Goal: Task Accomplishment & Management: Use online tool/utility

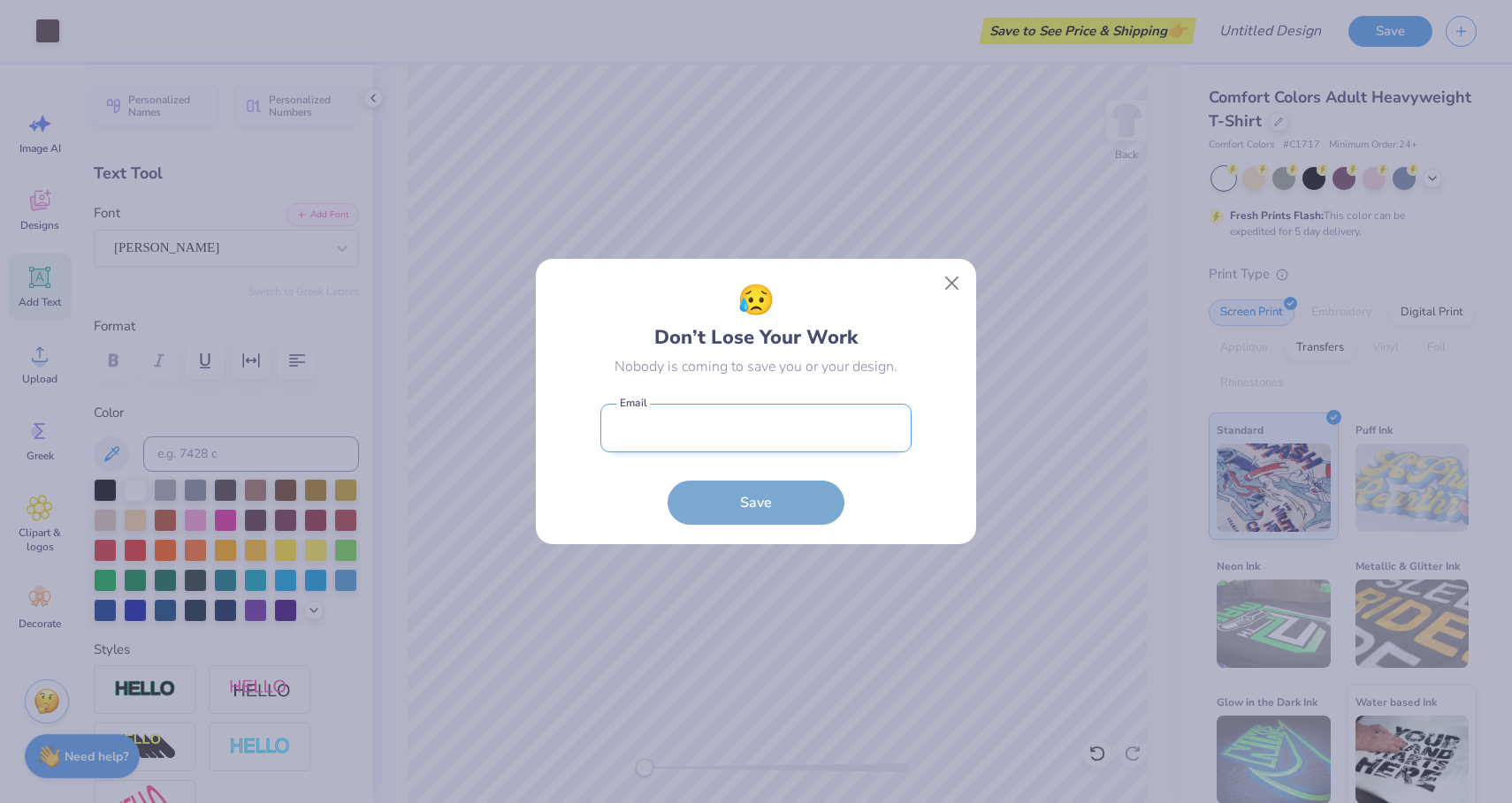
click at [757, 419] on input "email" at bounding box center [756, 428] width 311 height 49
type input "briannaswartz16@gmail.com"
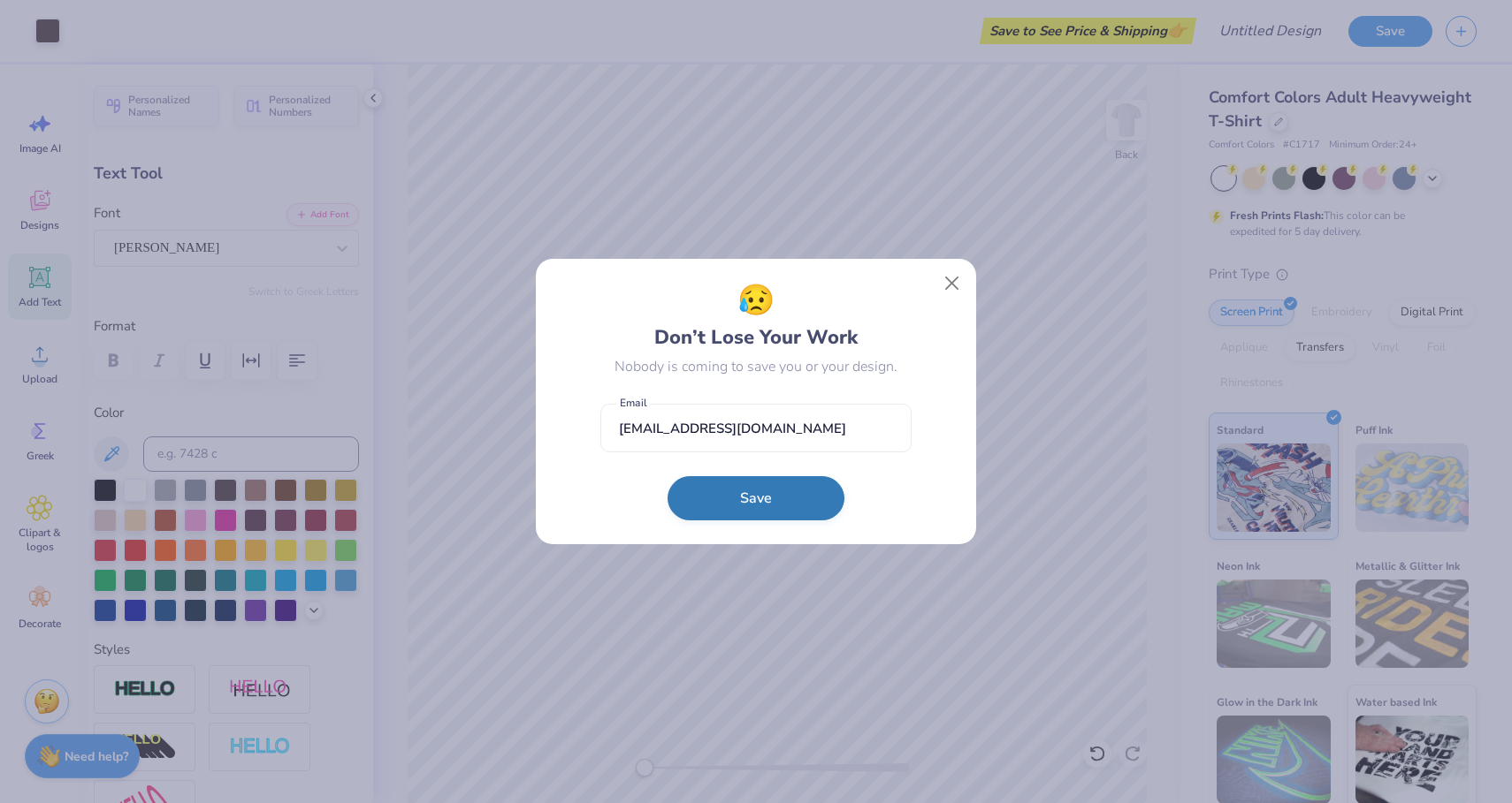
click at [764, 485] on button "Save" at bounding box center [756, 499] width 177 height 44
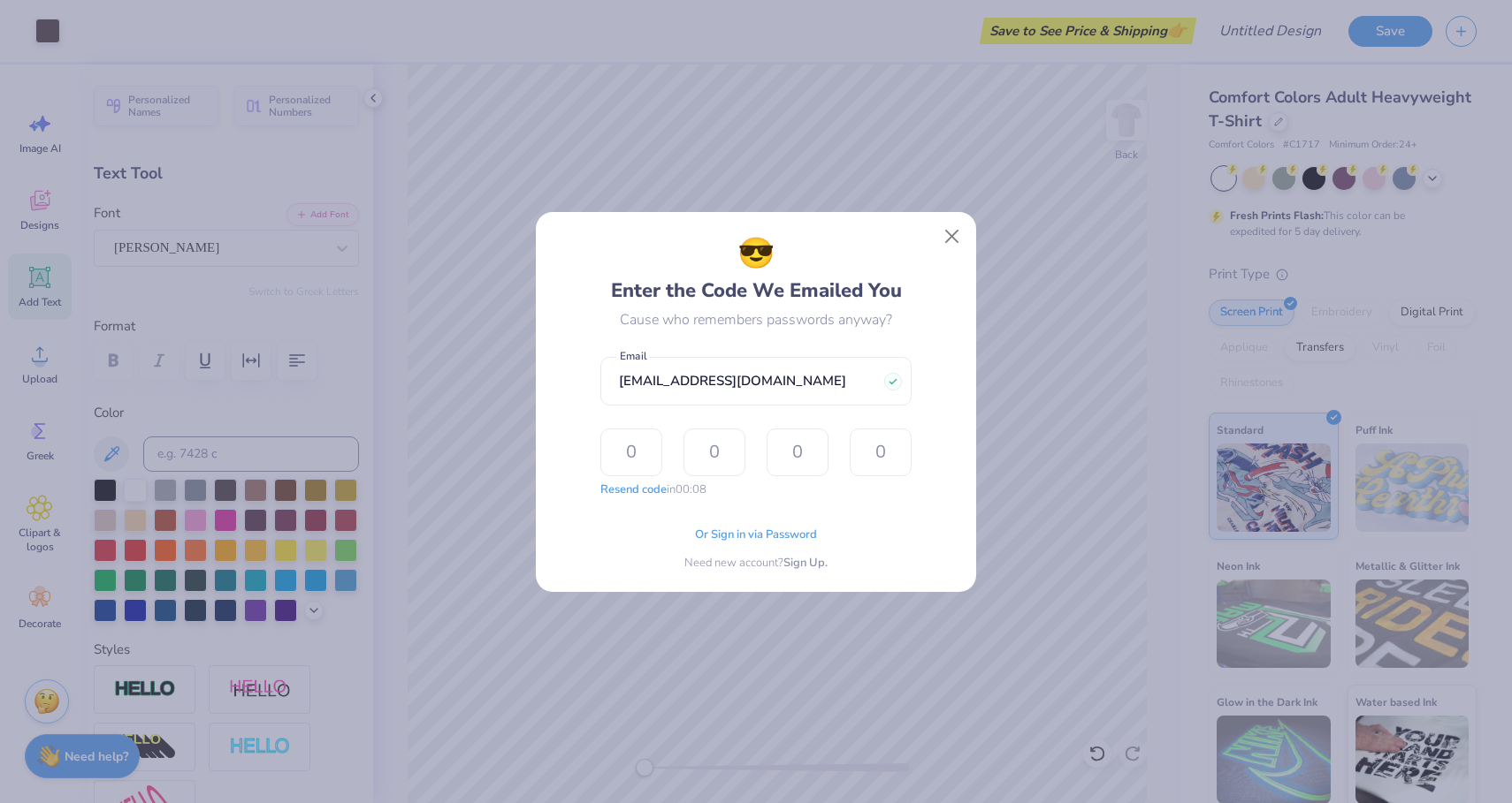
type input "9"
type input "8"
type input "3"
type input "6"
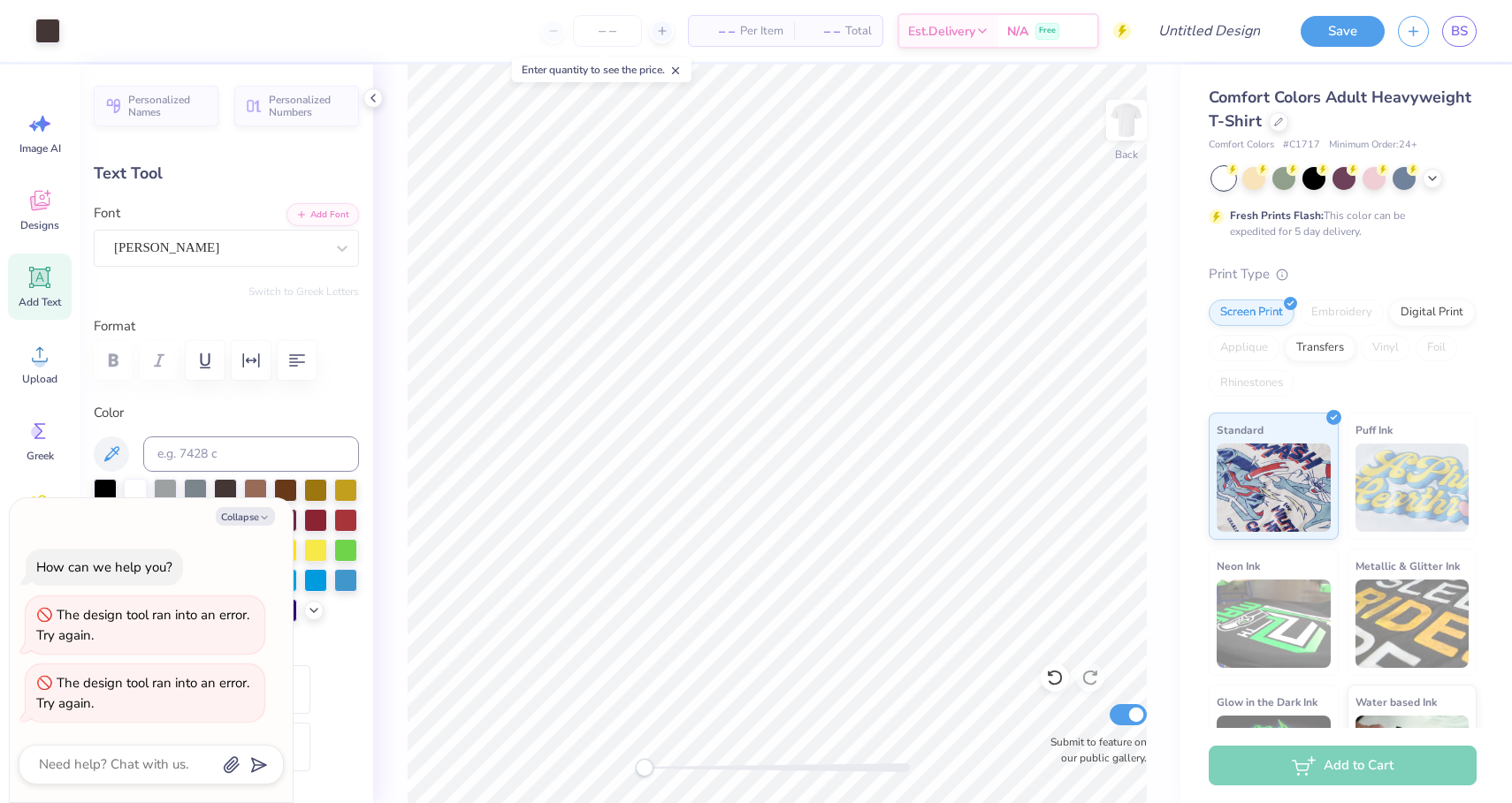
click at [1254, 191] on div "Fresh Prints Flash: This color can be expedited for 5 day delivery." at bounding box center [1342, 202] width 267 height 73
click at [1436, 181] on icon at bounding box center [1432, 177] width 14 height 14
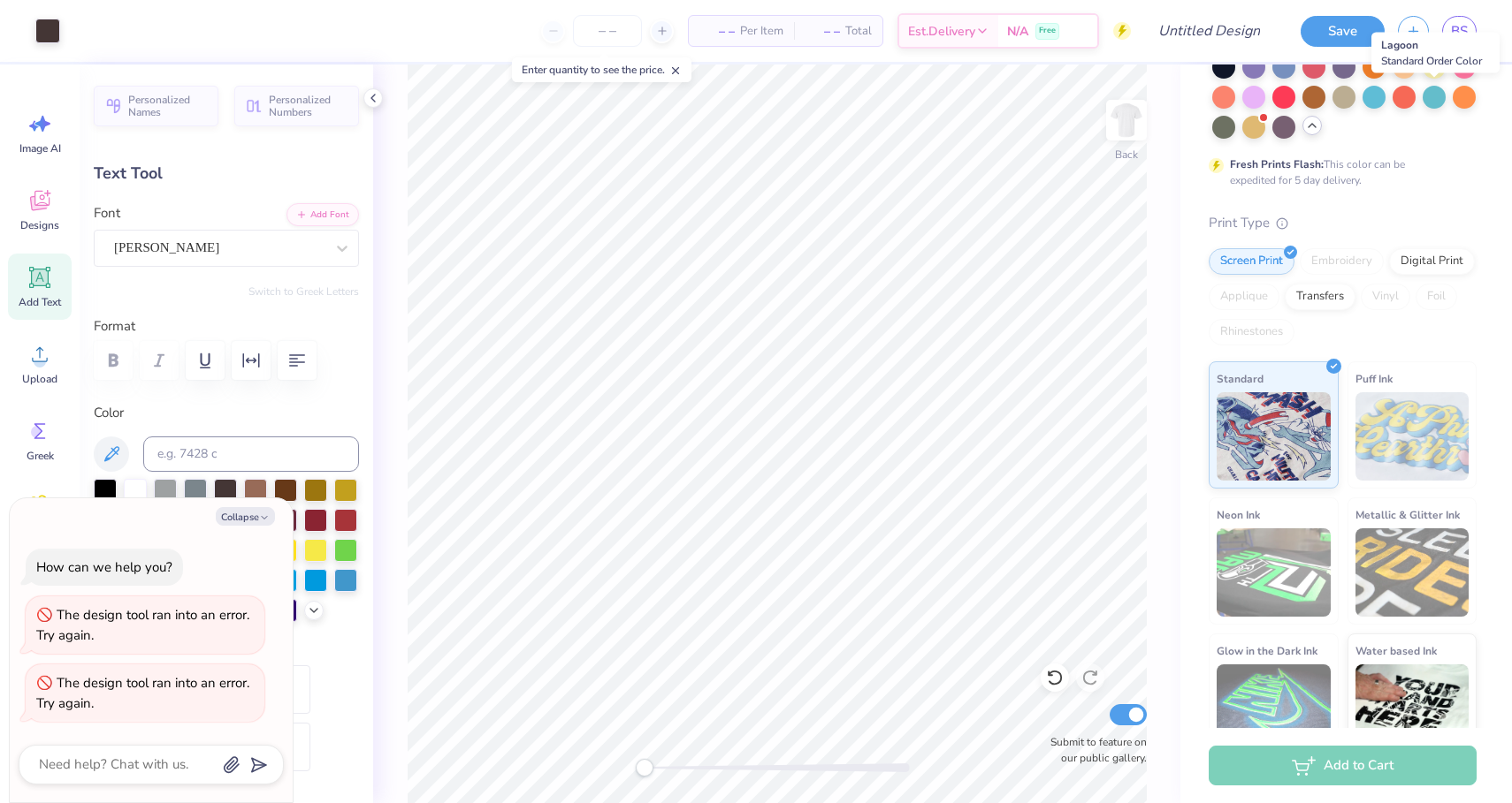
scroll to position [276, 0]
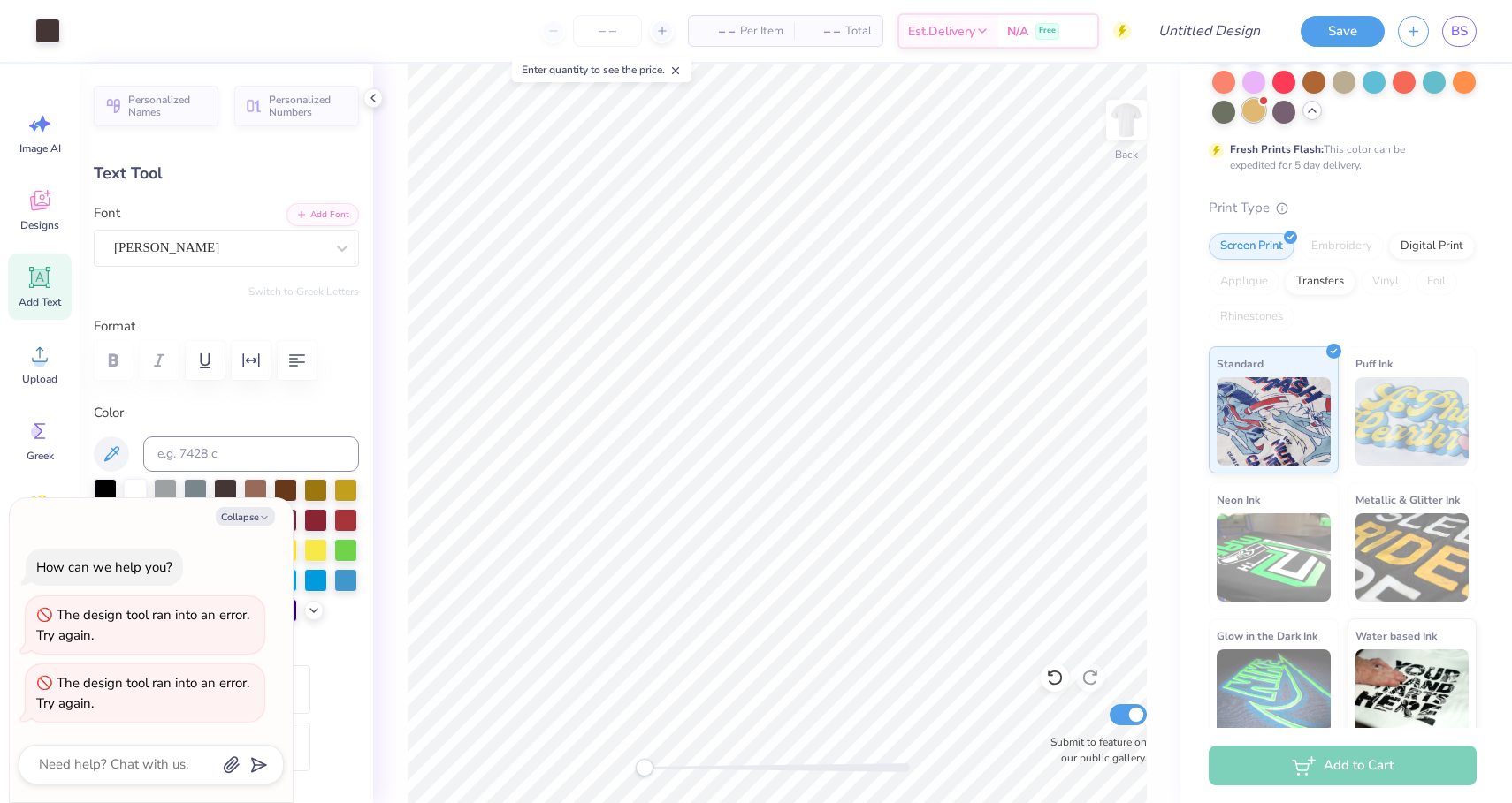
click at [1254, 113] on div at bounding box center [1254, 110] width 23 height 23
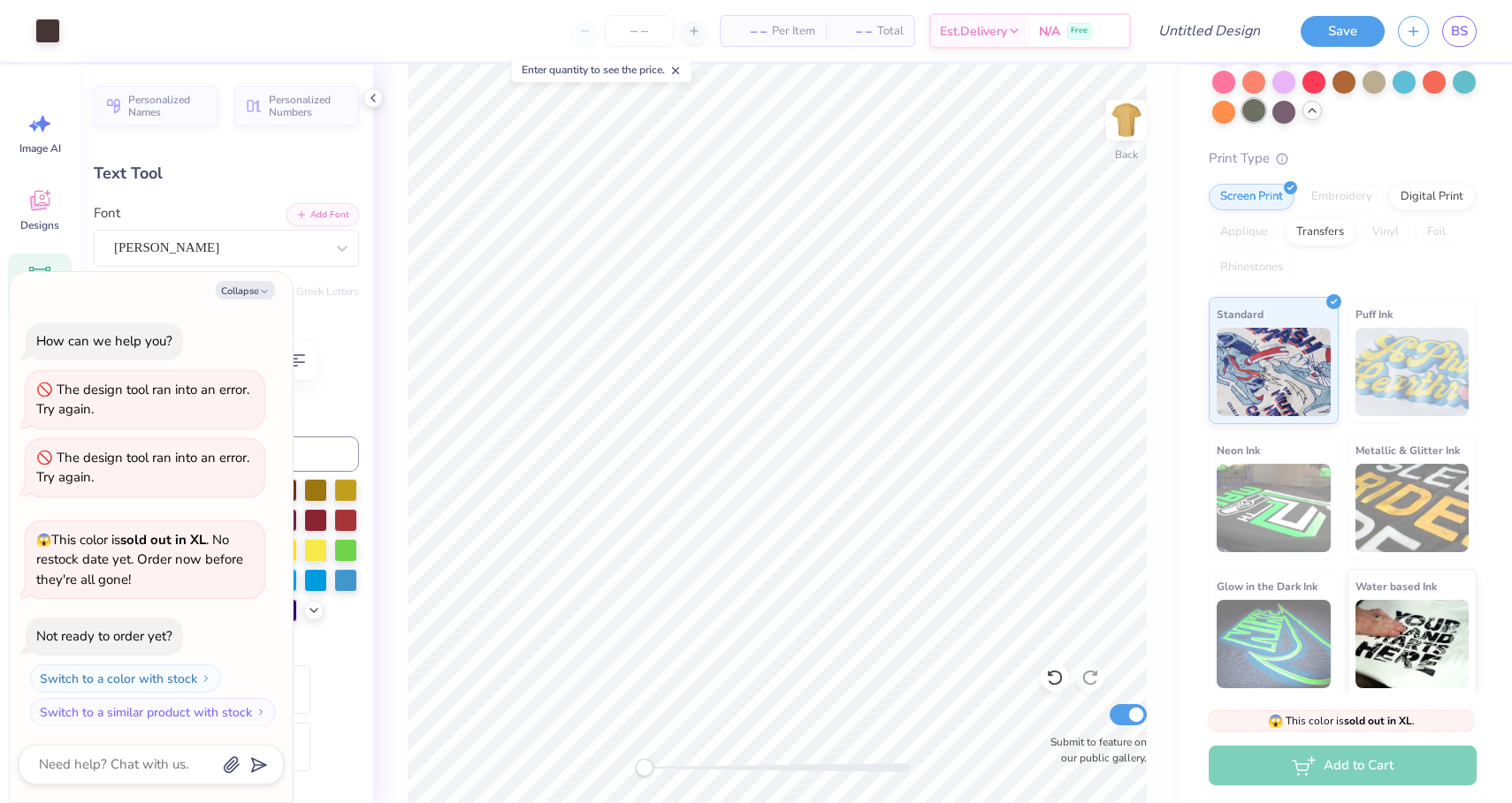
scroll to position [233, 0]
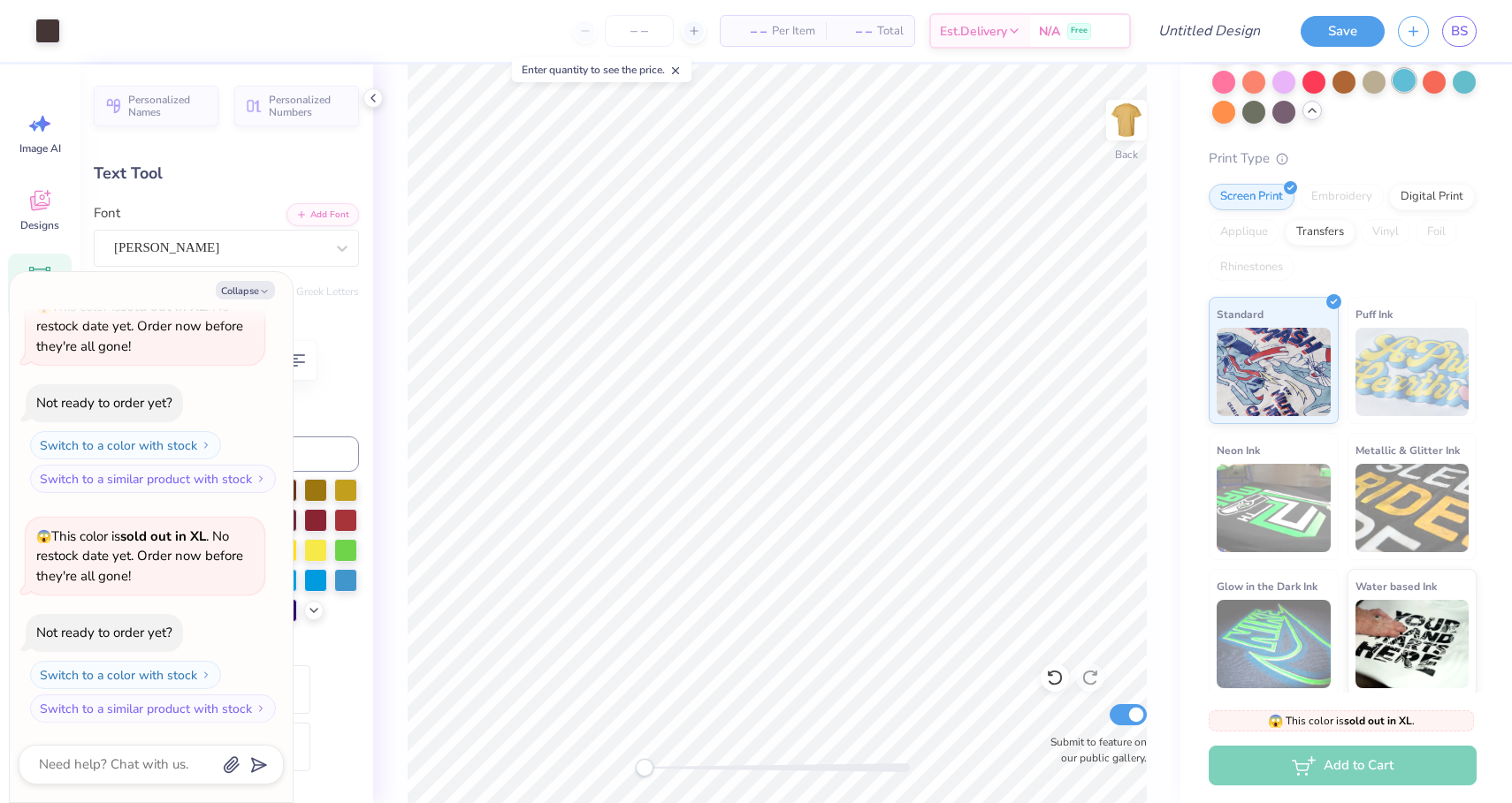
click at [1397, 84] on div at bounding box center [1404, 80] width 23 height 23
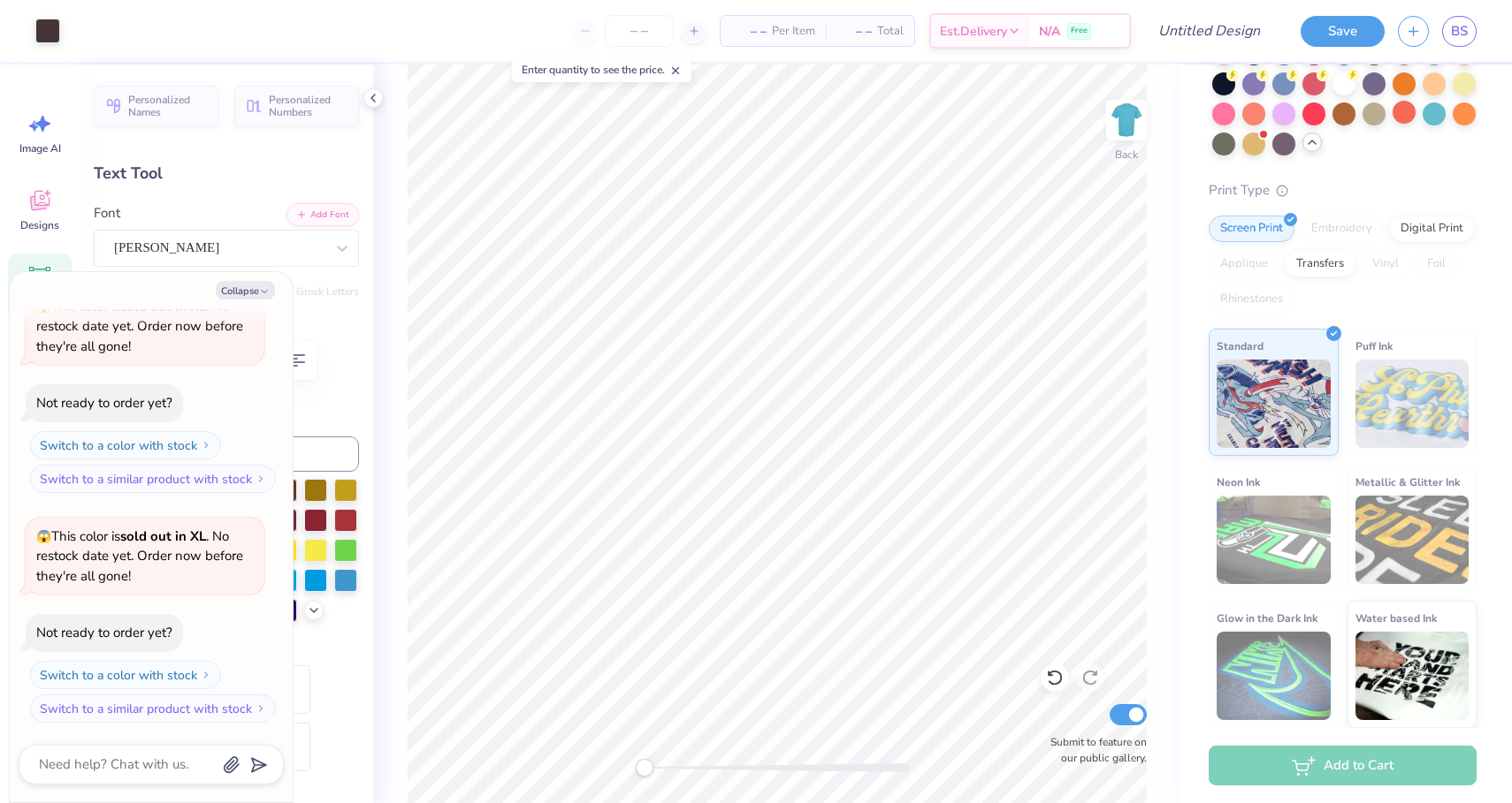
scroll to position [244, 0]
click at [1344, 79] on div at bounding box center [1343, 82] width 23 height 23
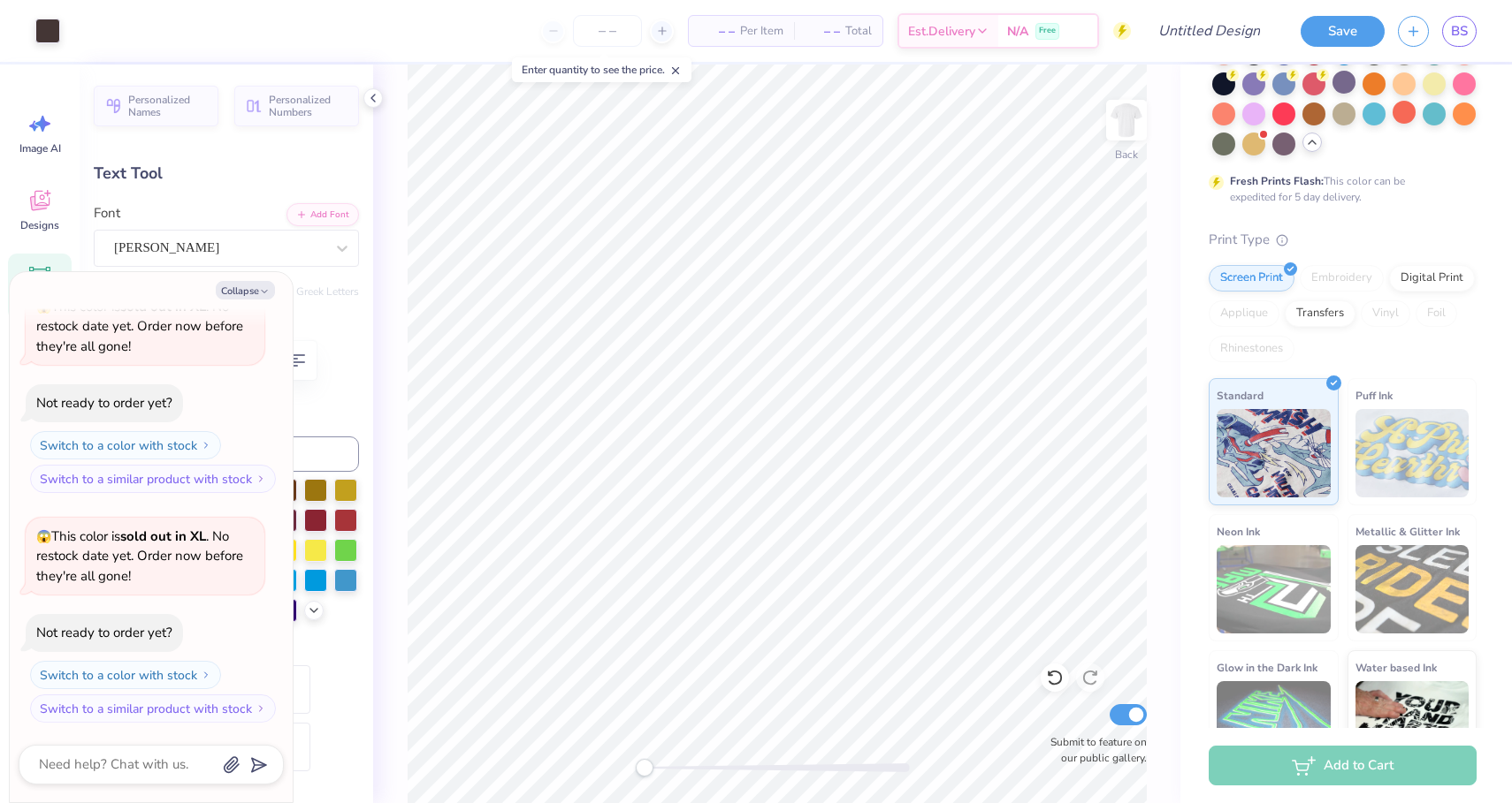
type textarea "x"
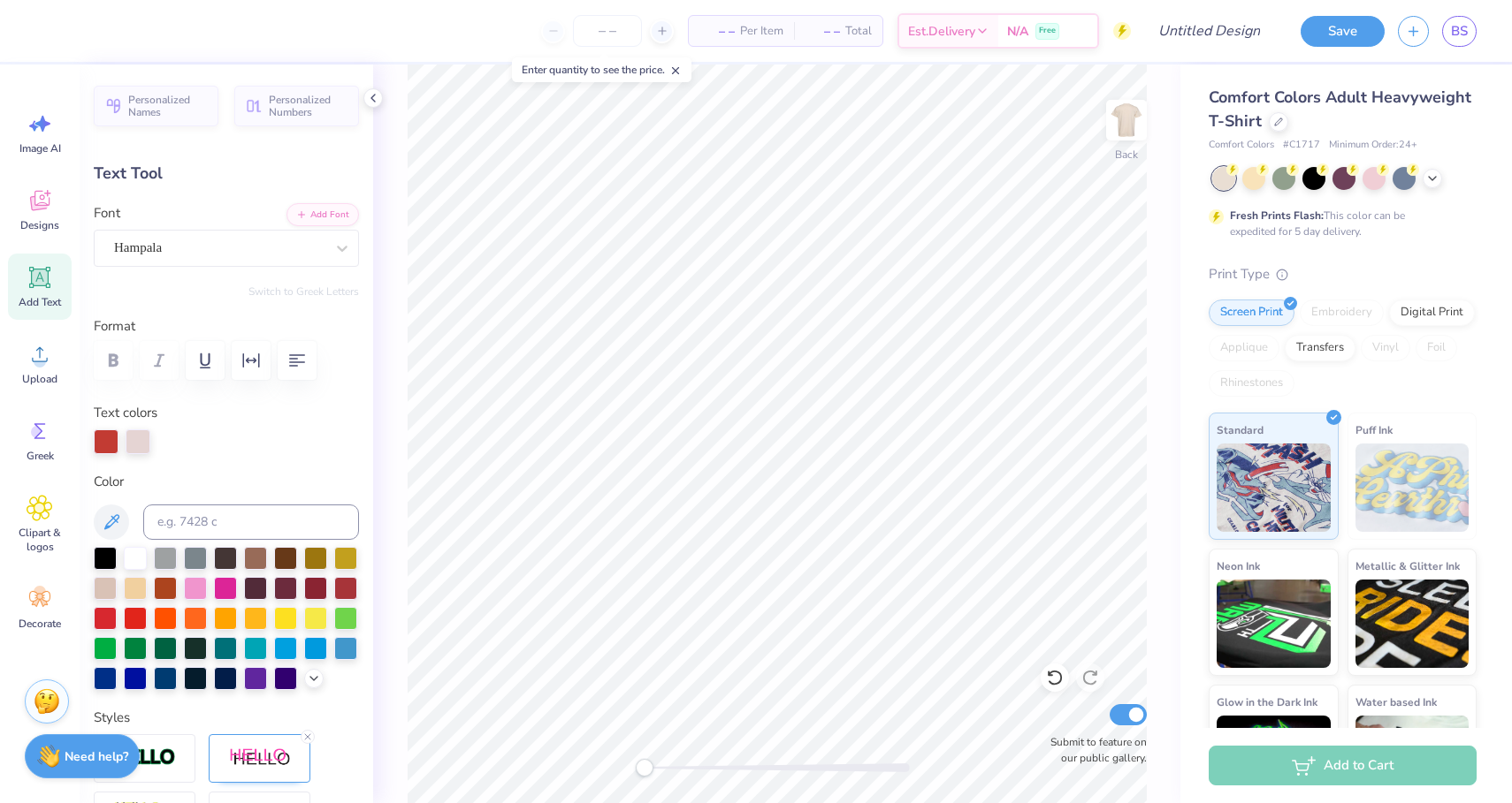
type textarea "CASA"
type input "0.0"
type input "3.65"
type input "2.33"
type input "2.01"
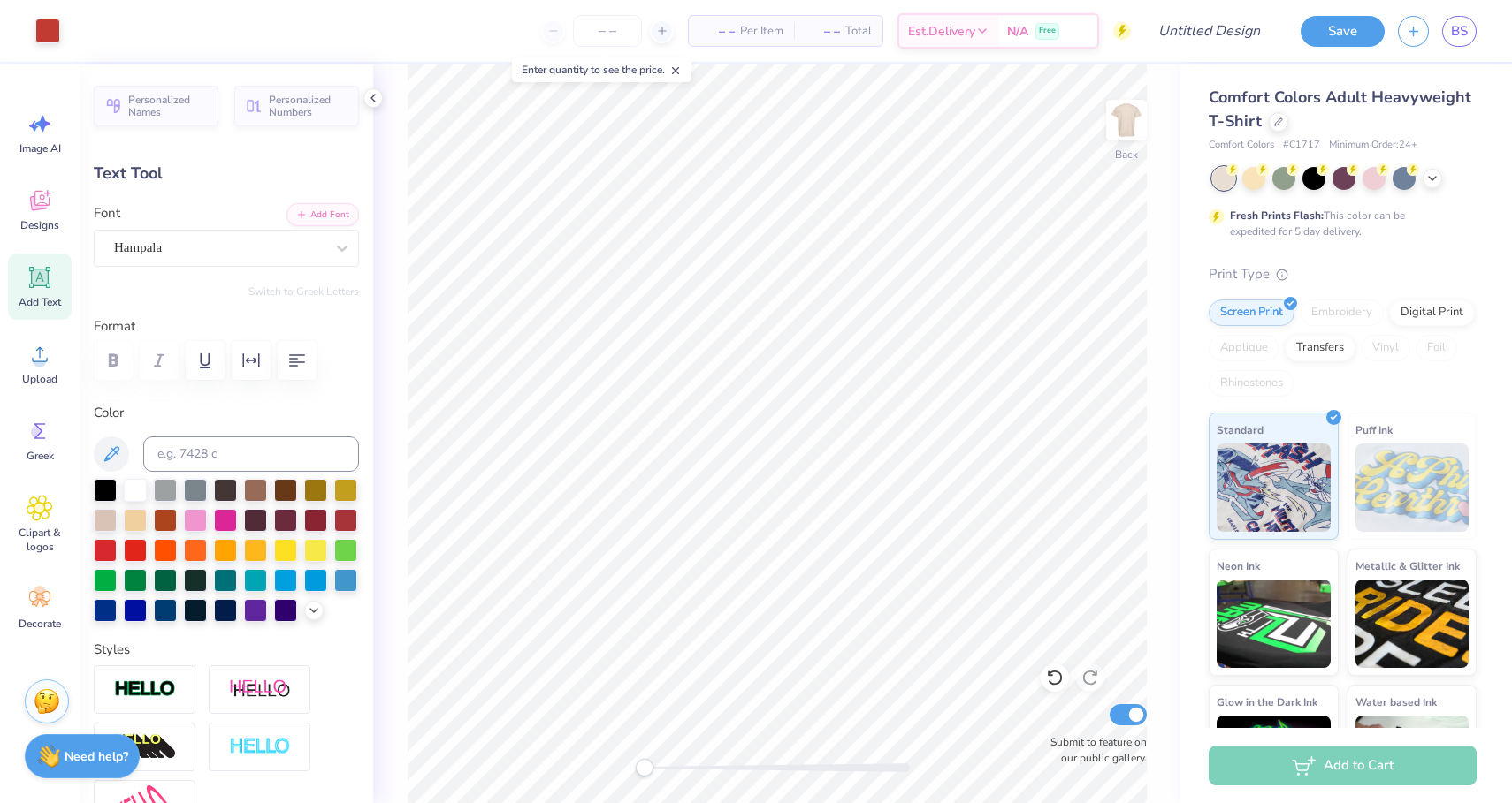
type input "-7.1"
type input "7.18"
type input "2.28"
type input "2.30"
type textarea "Theta"
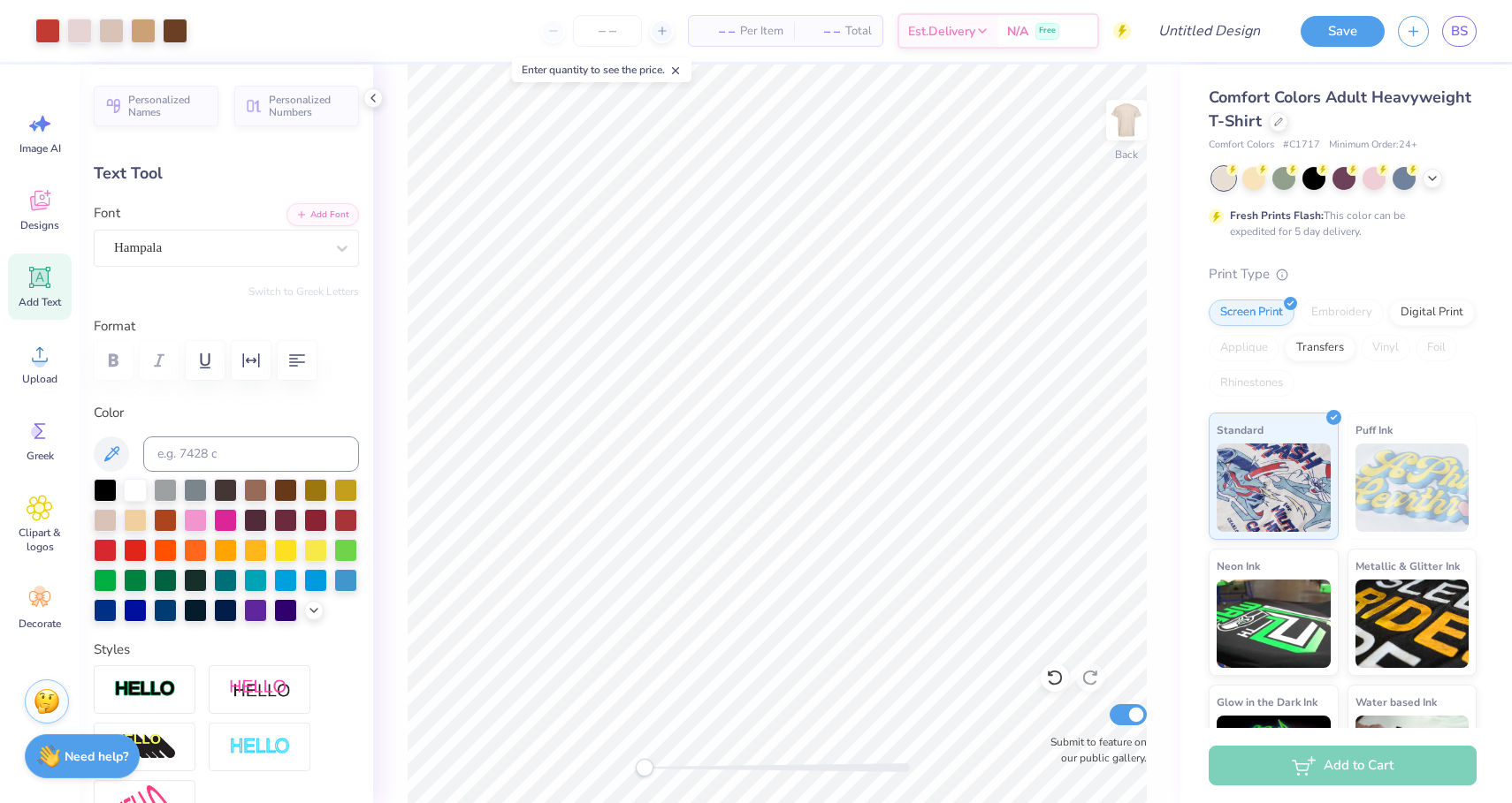
type input "0.0"
type input "3.65"
type input "2.33"
type input "2.01"
type input "0.0"
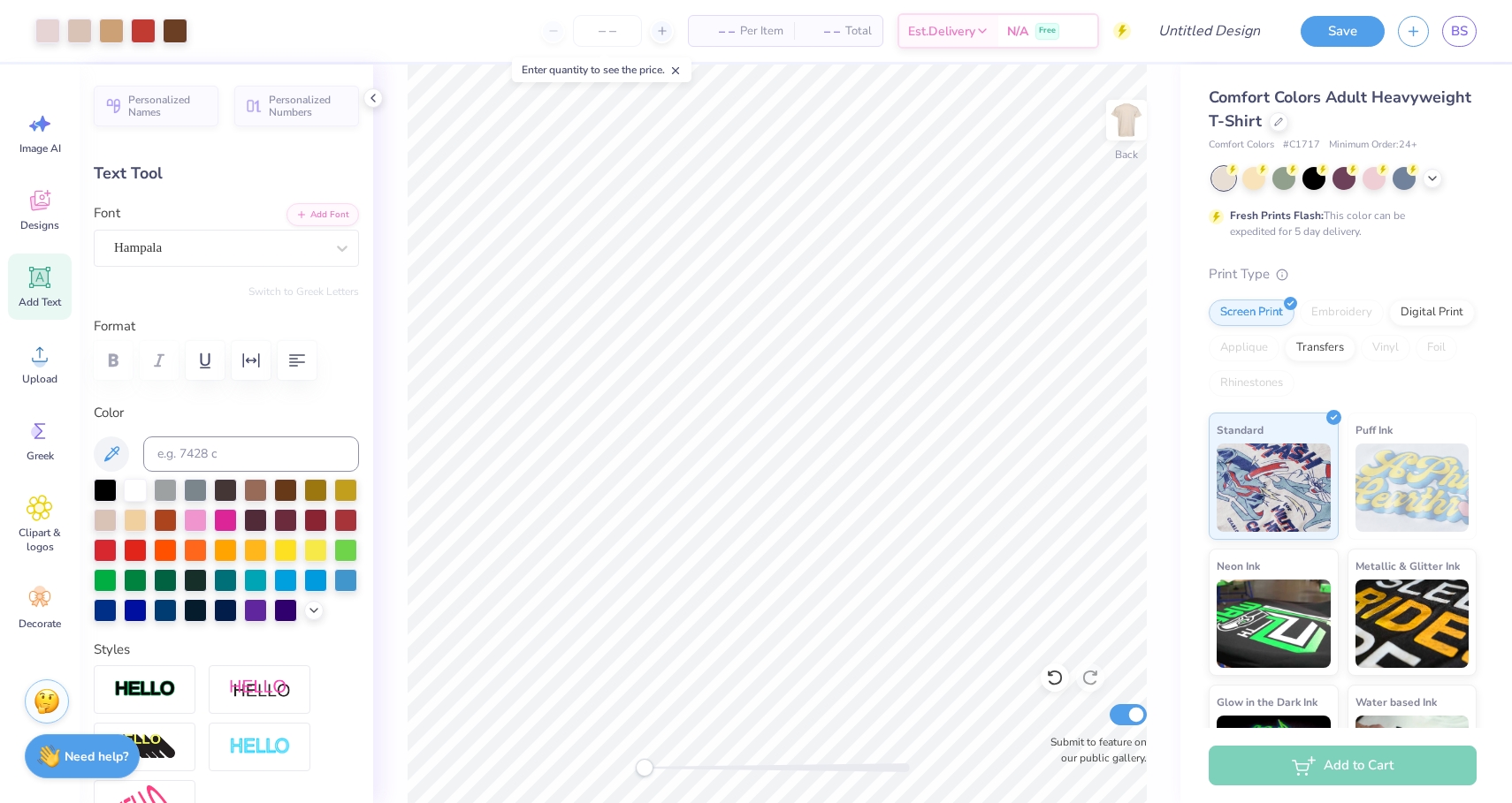
type input "6.48"
type input "2.55"
type input "2.03"
type input "0.0"
click at [604, 39] on input "number" at bounding box center [607, 31] width 69 height 32
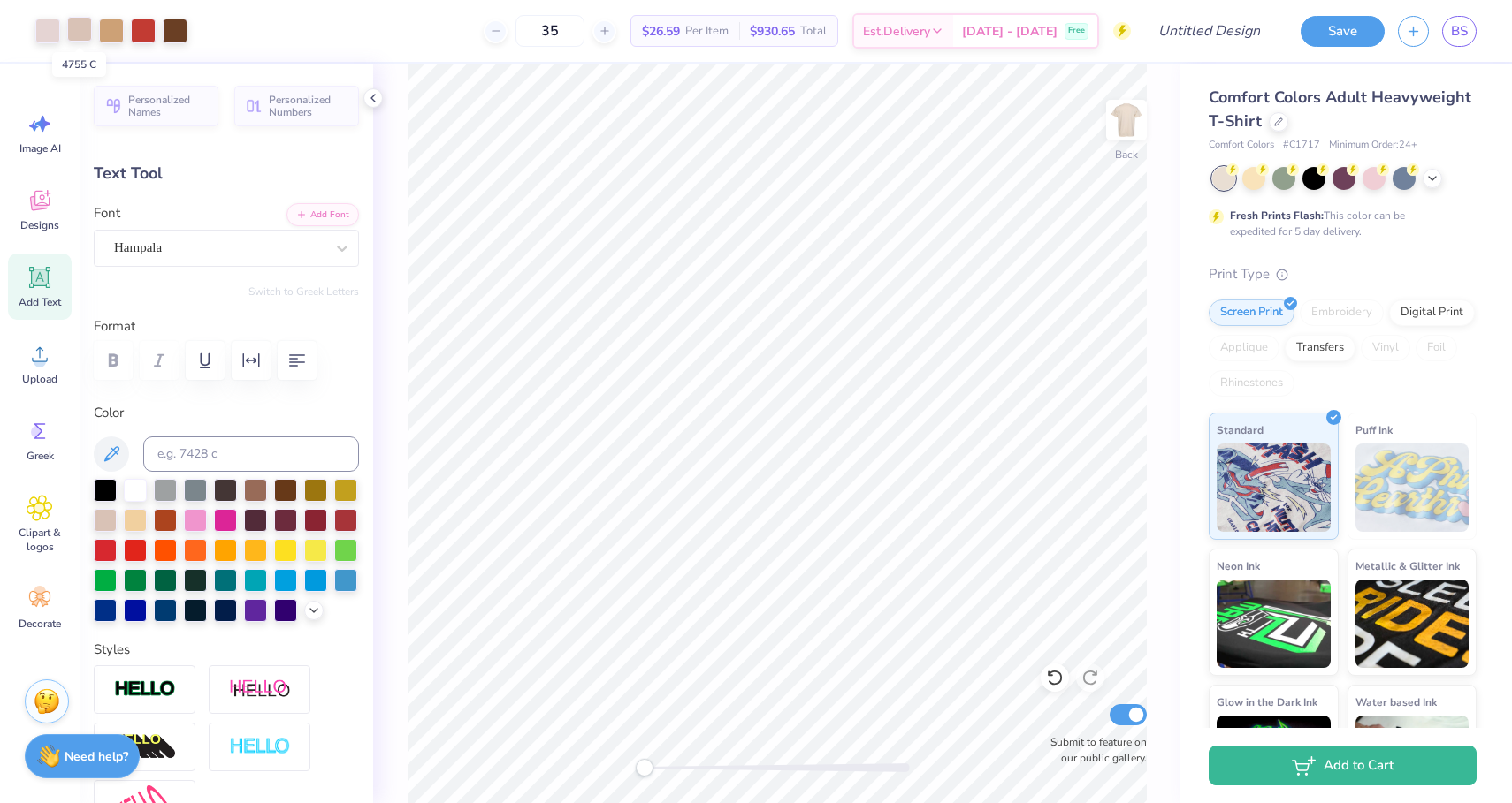
type input "35"
click at [88, 32] on div at bounding box center [79, 29] width 25 height 25
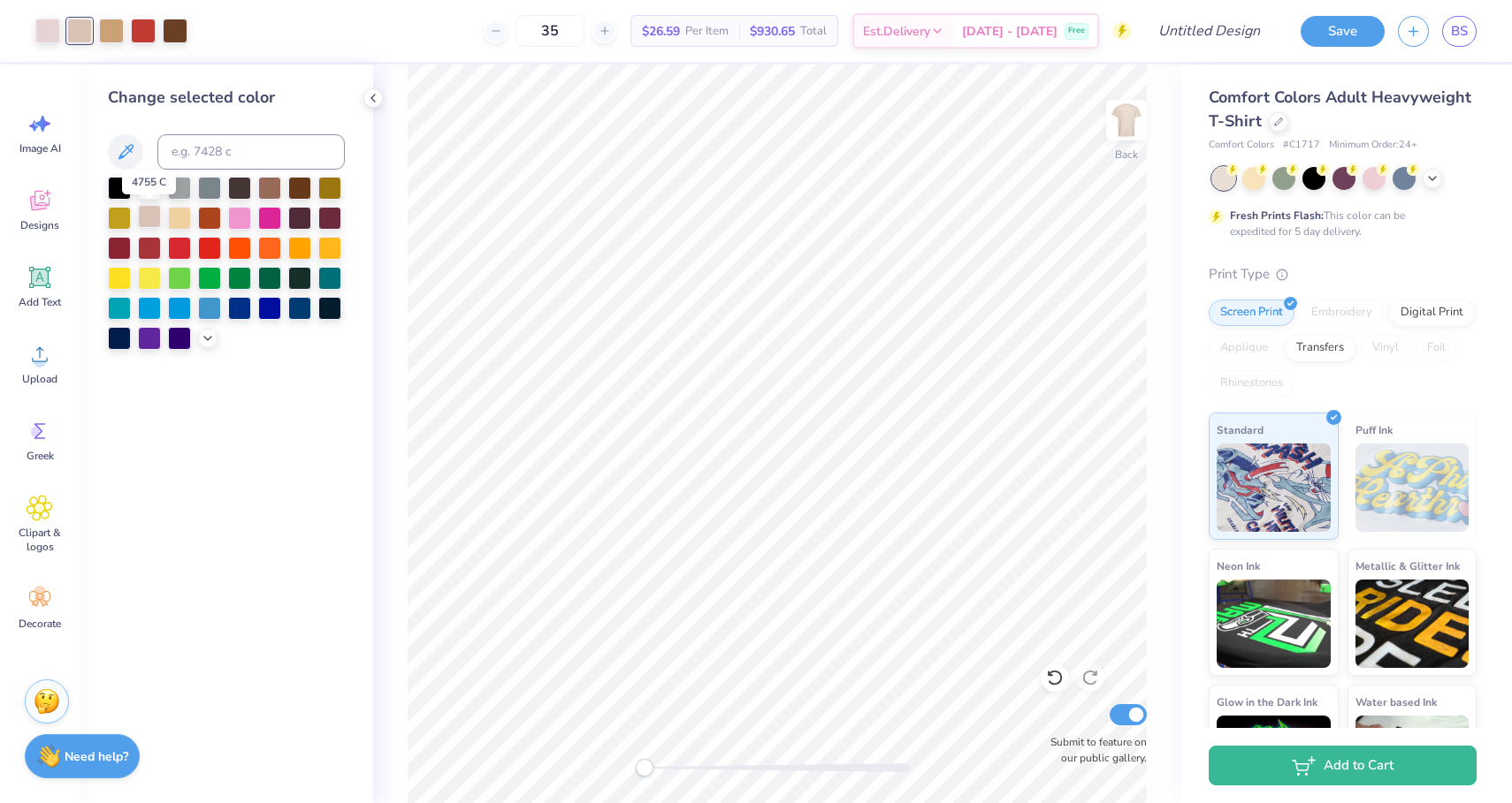
click at [147, 217] on div at bounding box center [149, 216] width 23 height 23
click at [48, 35] on div at bounding box center [47, 29] width 25 height 25
click at [148, 213] on div at bounding box center [149, 216] width 23 height 23
click at [1432, 186] on div at bounding box center [1344, 178] width 264 height 23
click at [1430, 180] on icon at bounding box center [1432, 177] width 14 height 14
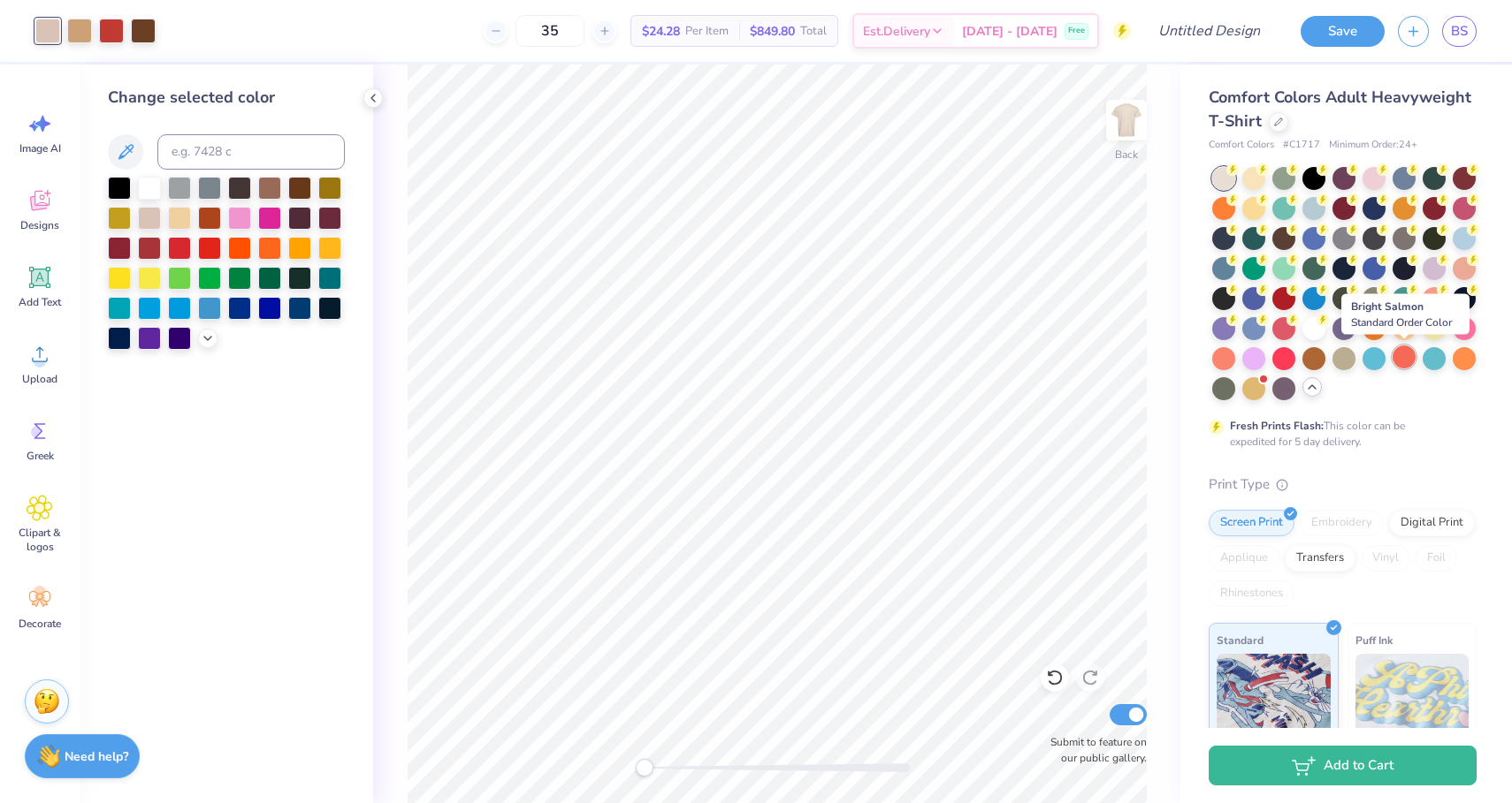
click at [1401, 356] on div at bounding box center [1404, 356] width 23 height 23
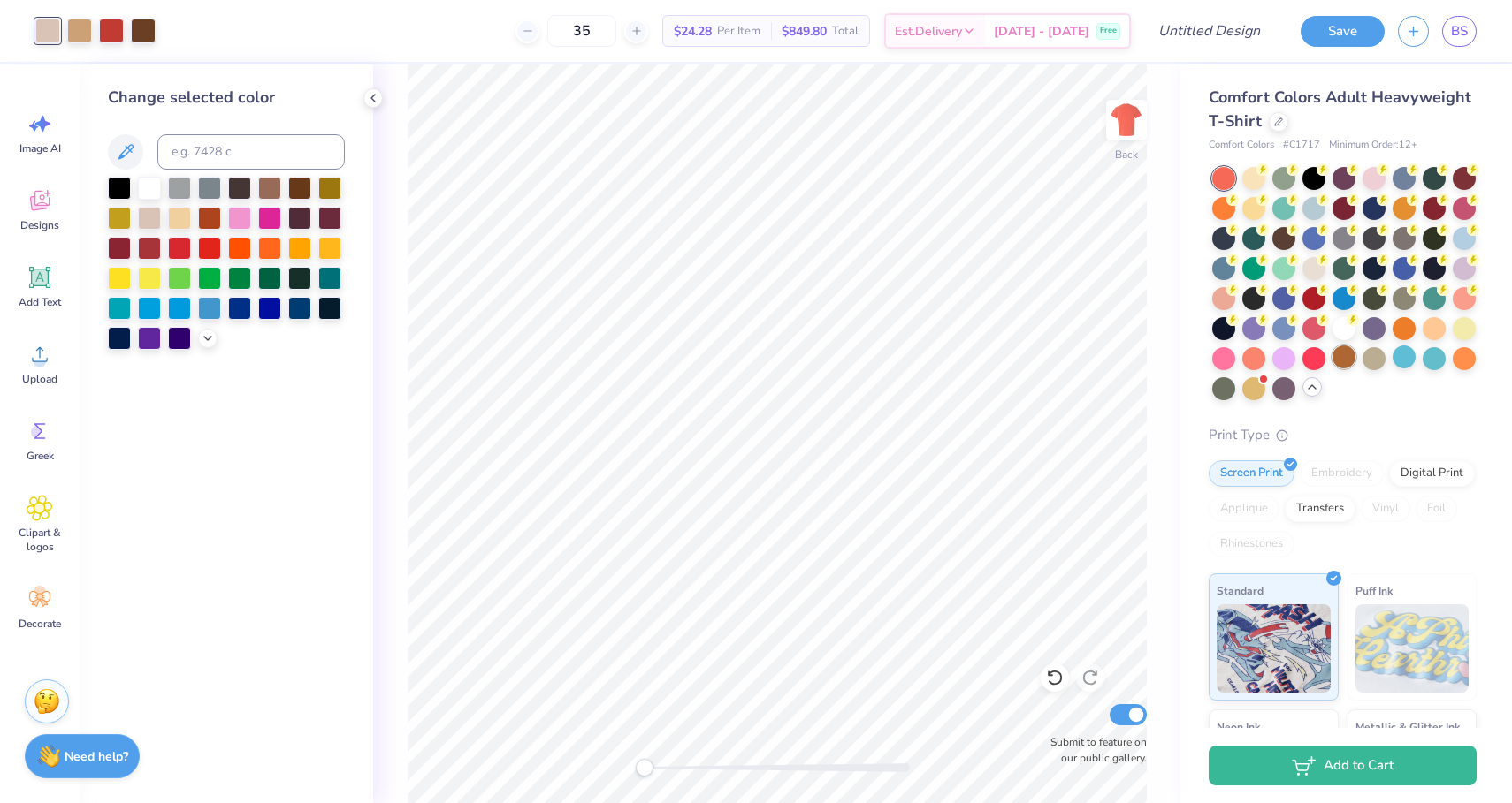
click at [1350, 352] on div at bounding box center [1343, 356] width 23 height 23
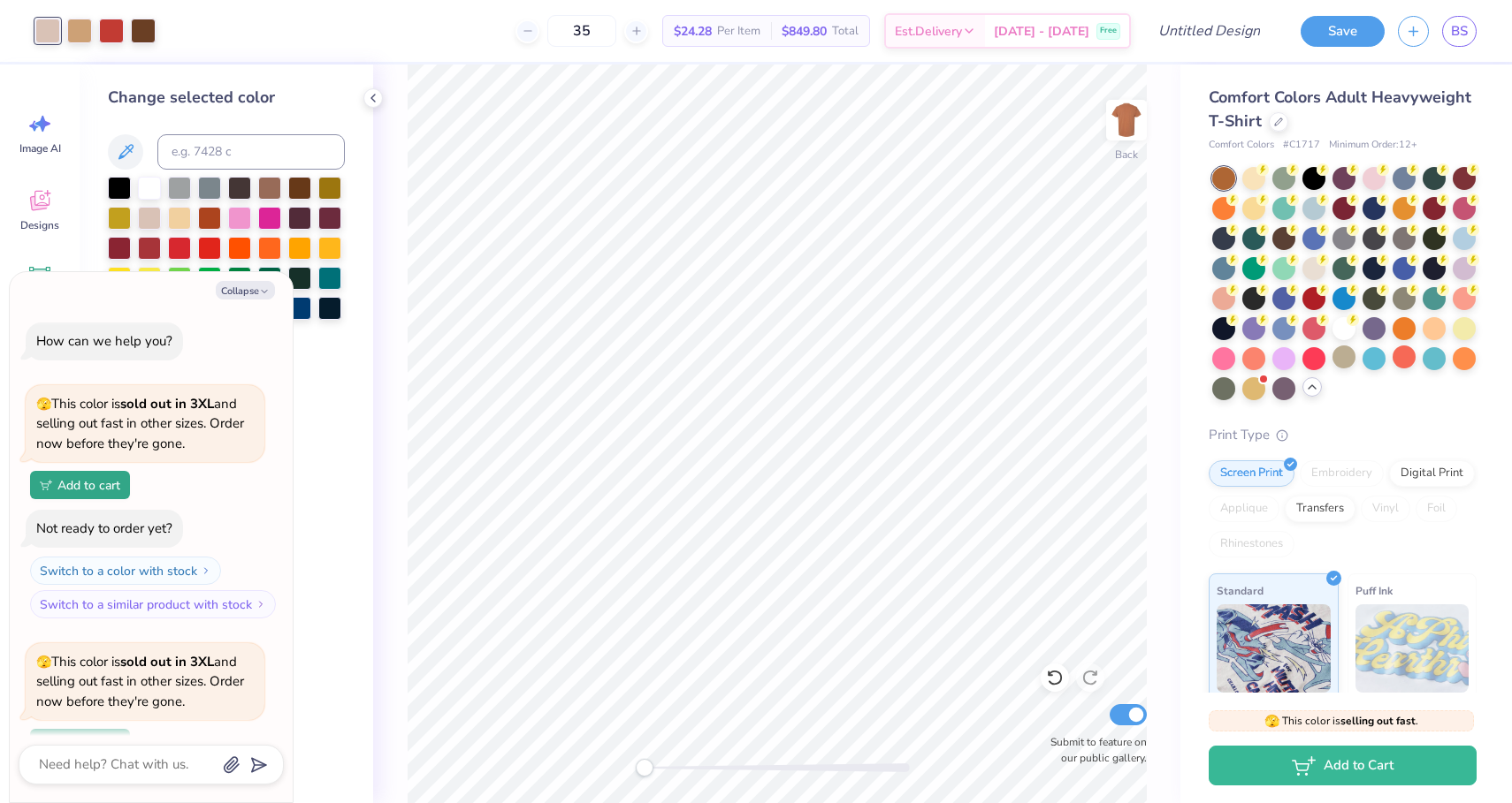
scroll to position [154, 0]
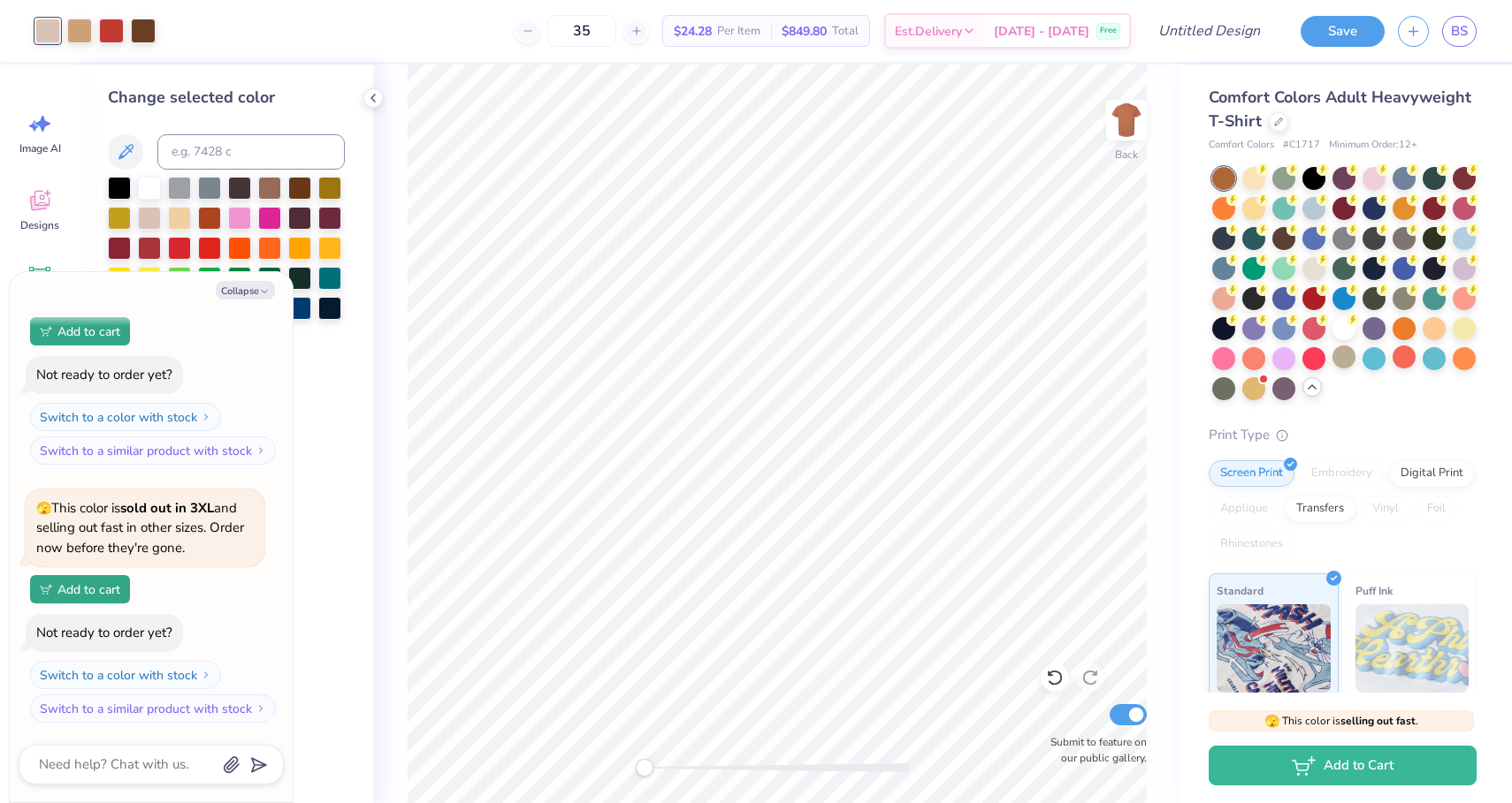
click at [1238, 174] on div at bounding box center [1344, 283] width 264 height 233
click at [1228, 179] on div at bounding box center [1224, 178] width 23 height 23
click at [1249, 179] on div at bounding box center [1254, 177] width 23 height 23
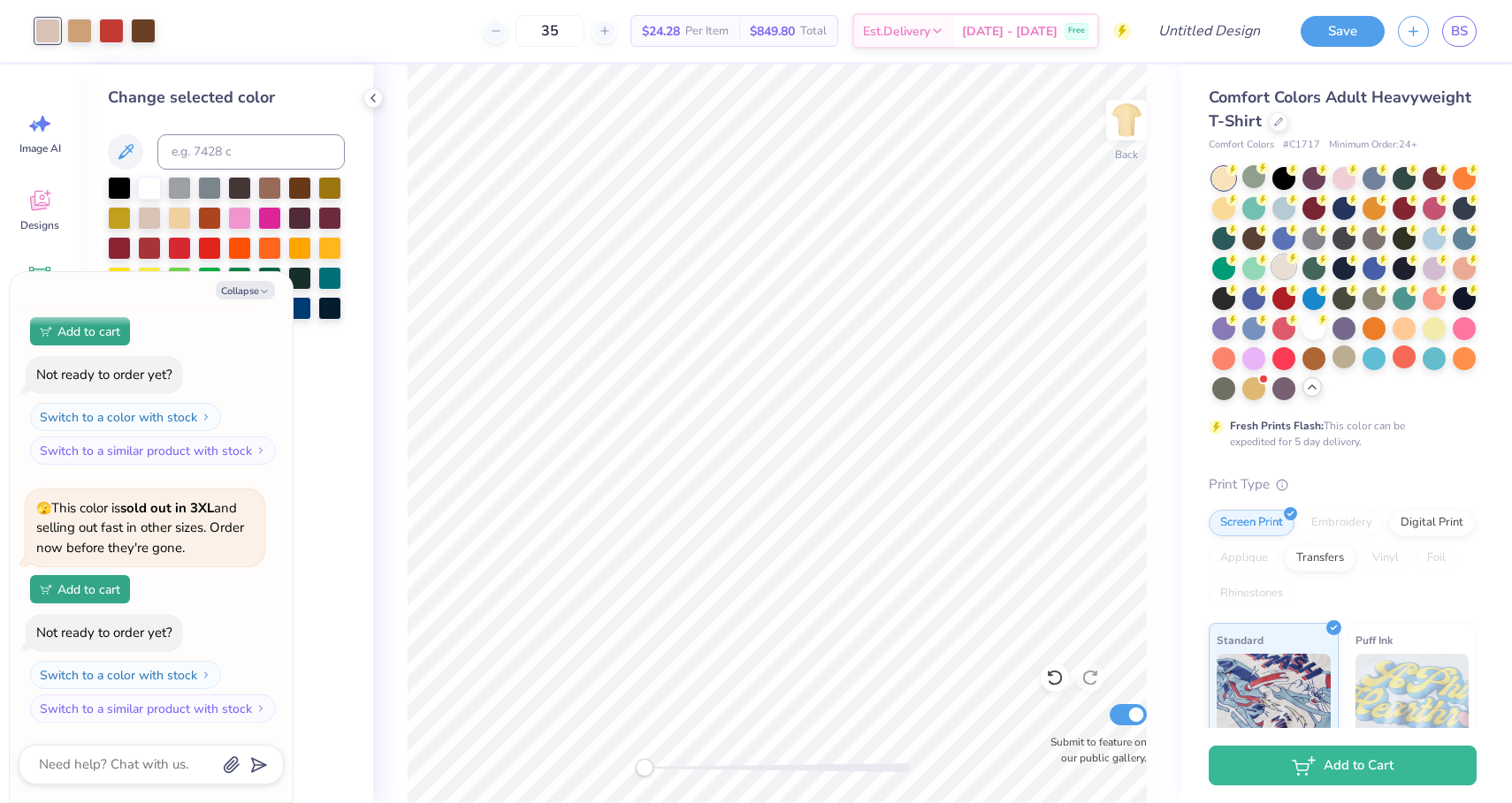
click at [1282, 263] on div at bounding box center [1283, 266] width 23 height 23
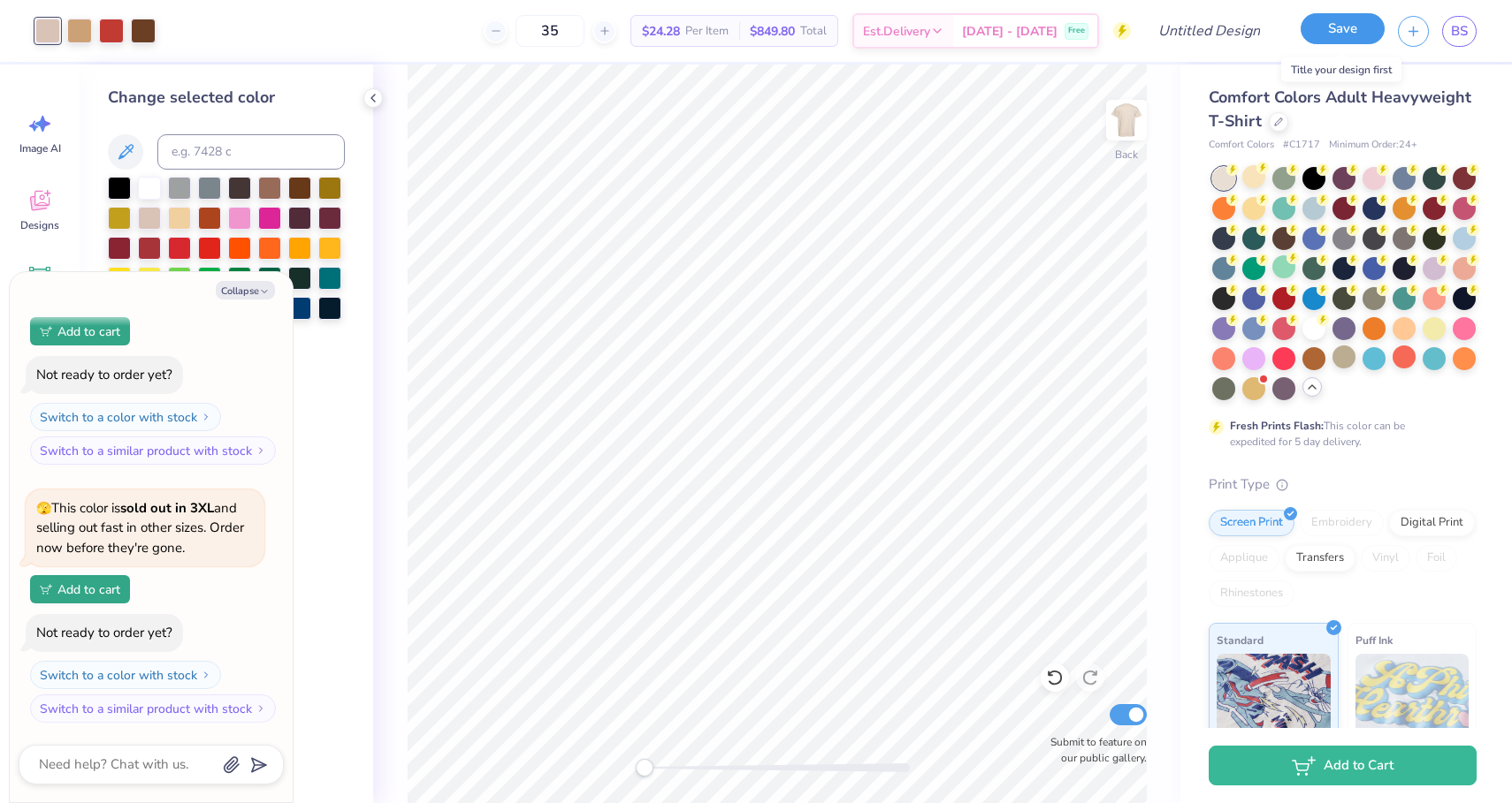
click at [1327, 26] on button "Save" at bounding box center [1342, 28] width 84 height 31
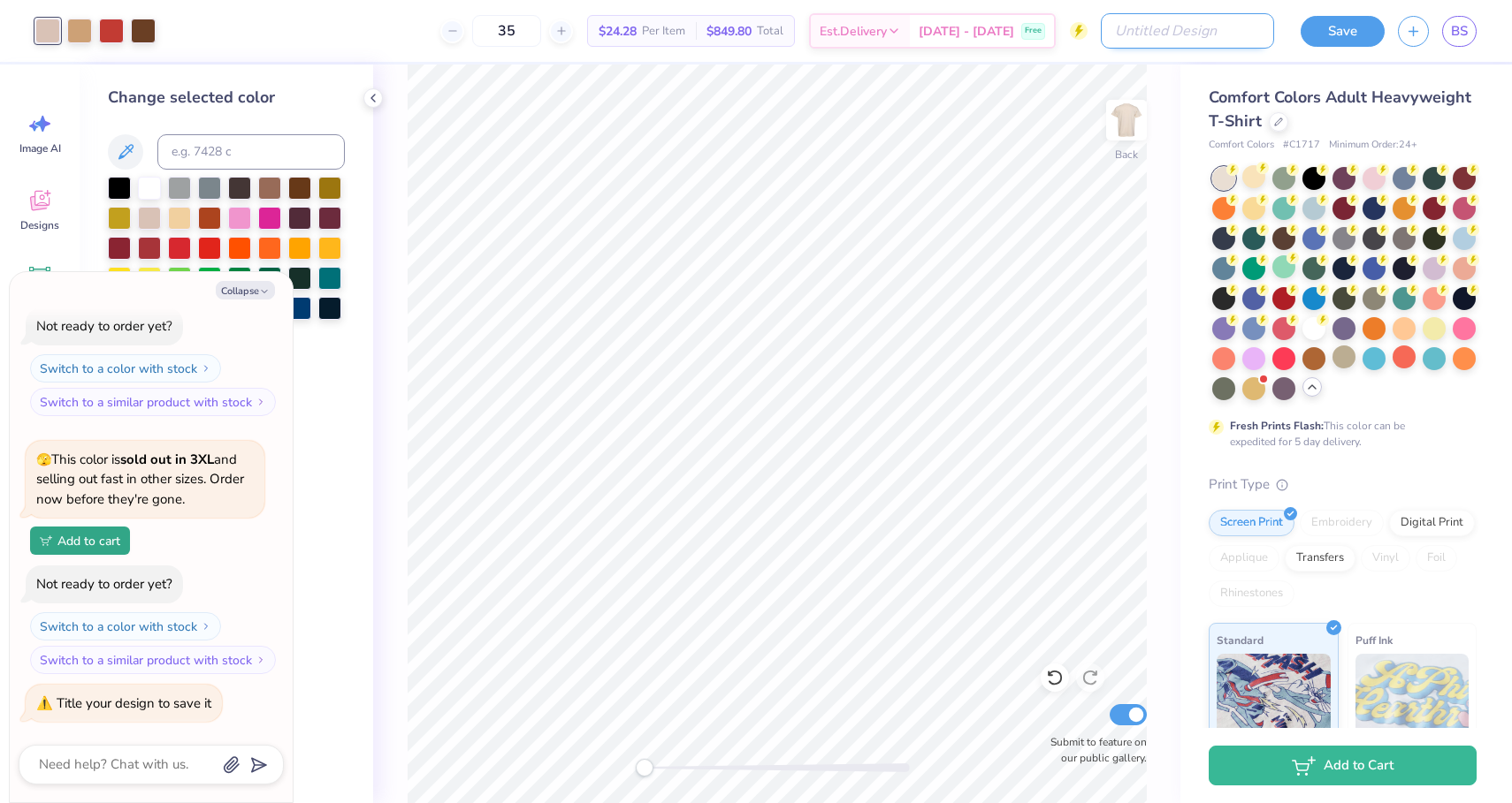
type textarea "x"
click at [1231, 27] on input "Design Title" at bounding box center [1188, 30] width 174 height 35
type input "W"
type textarea "x"
type input "Wa"
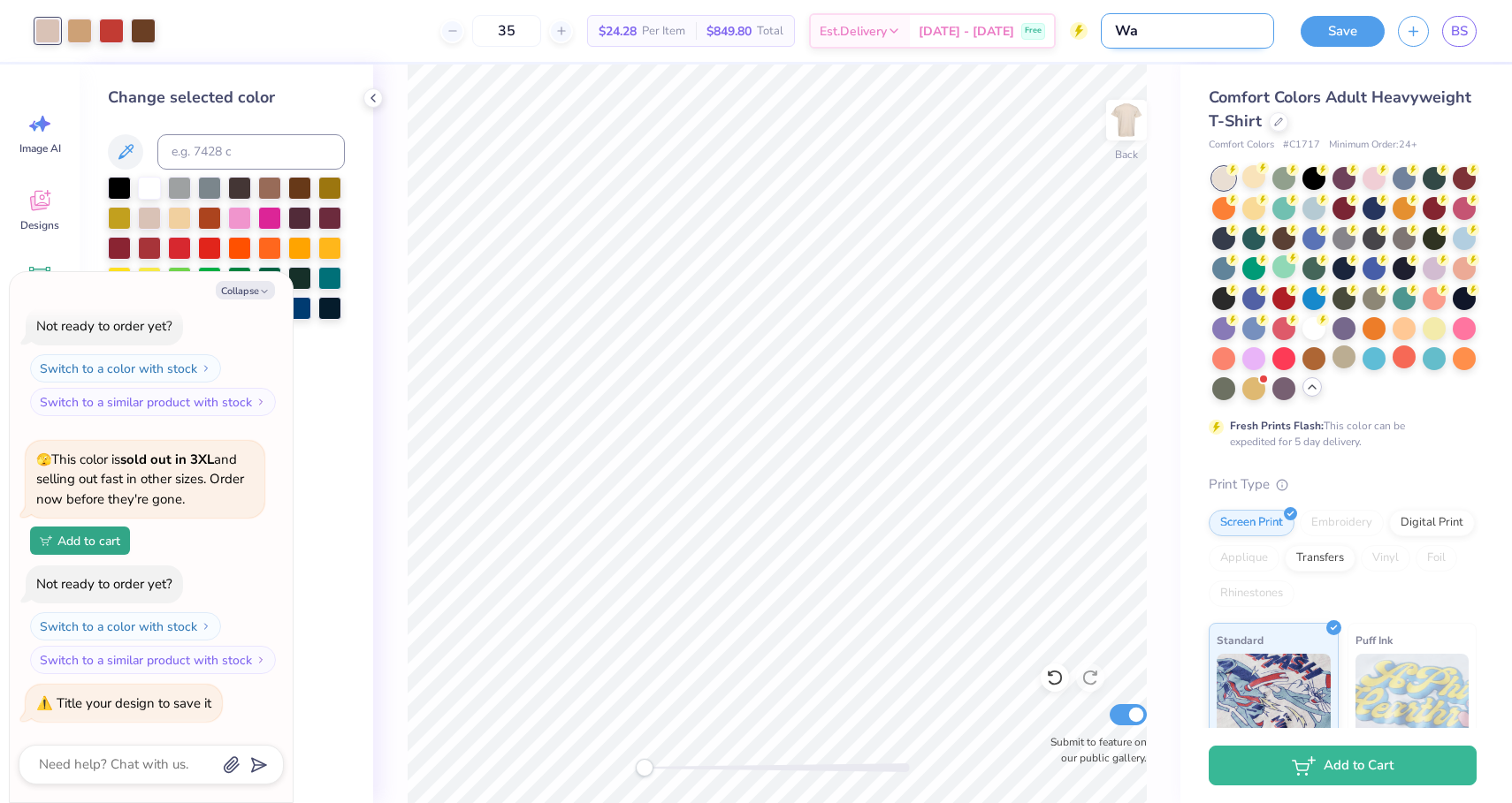
type textarea "x"
type input "Wag"
type textarea "x"
type input "Wagg"
type textarea "x"
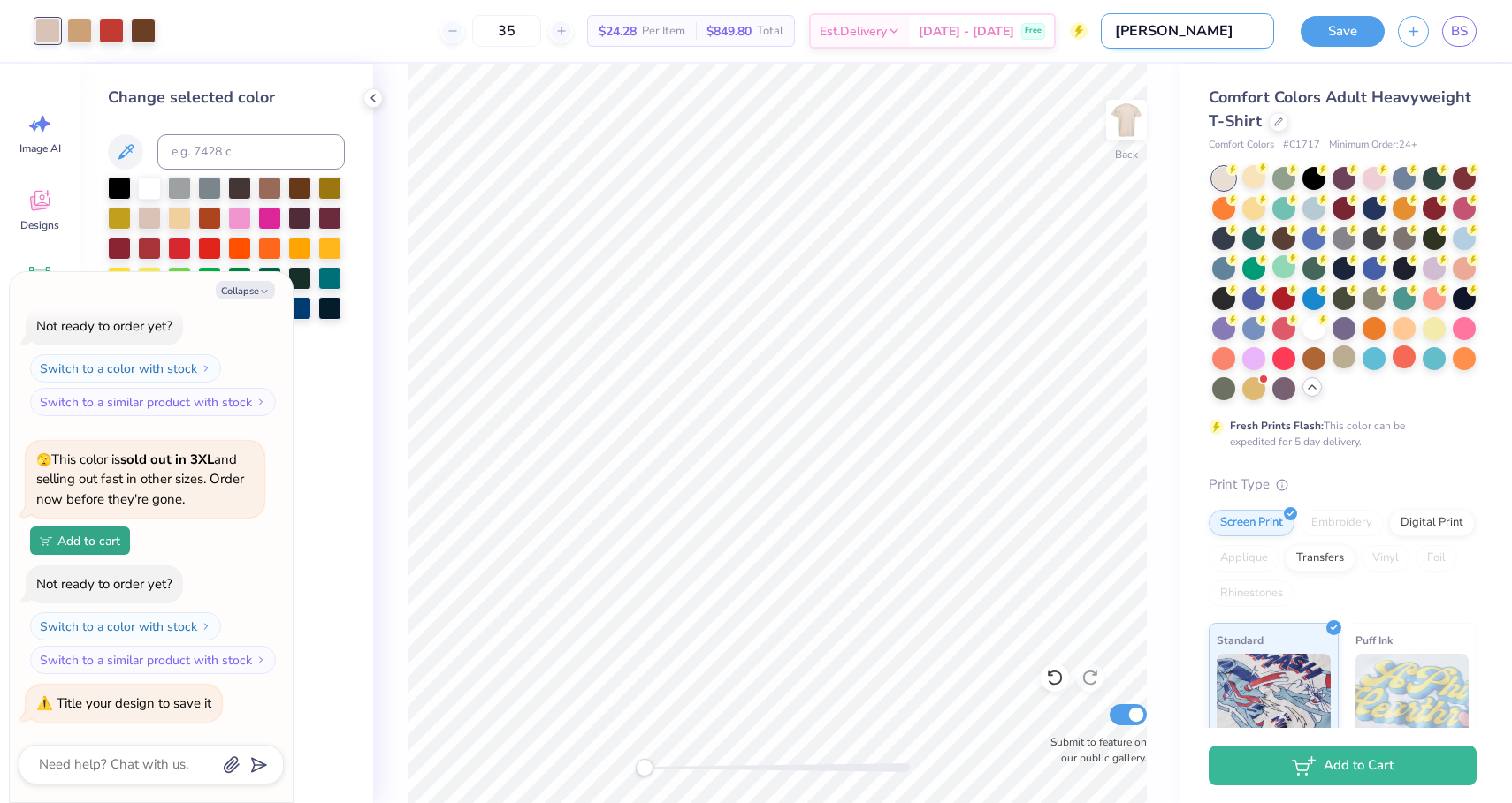
type input "Wag"
type textarea "x"
type input "Wa"
type textarea "x"
type input "Waf"
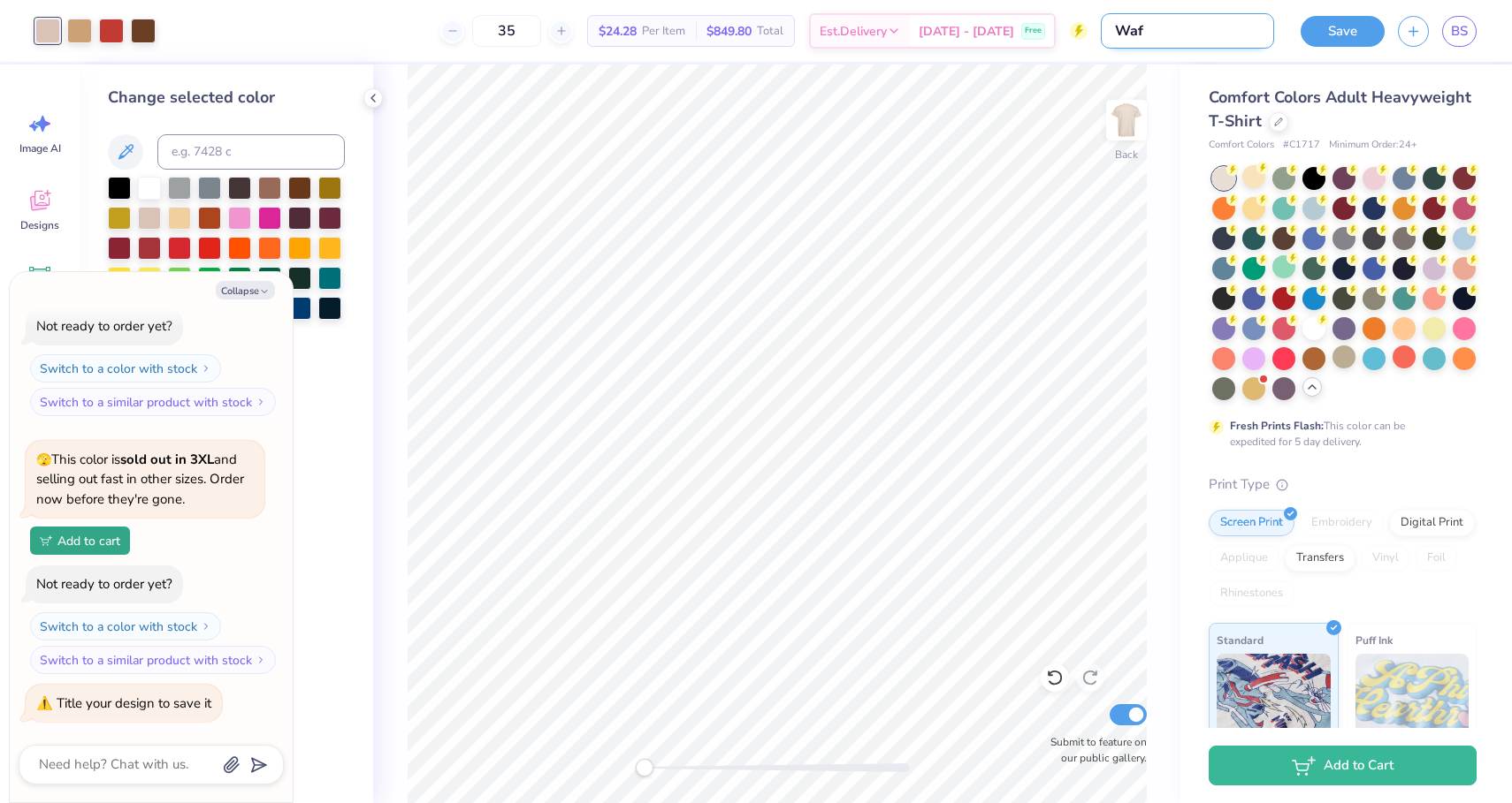
type textarea "x"
type input "Wafl"
type textarea "x"
type input "Wafll"
type textarea "x"
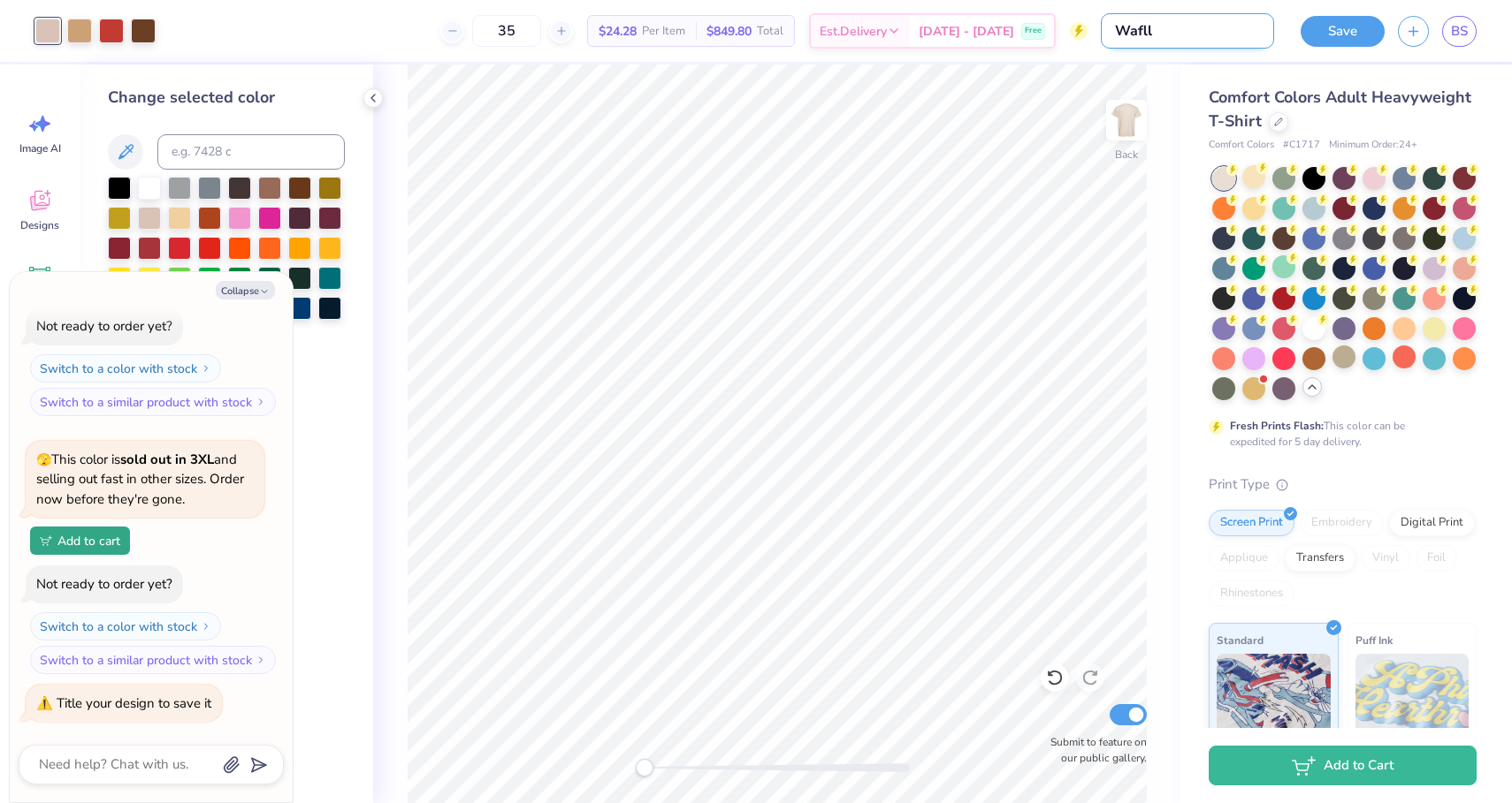
type input "Wafl"
type textarea "x"
type input "Waflf"
type textarea "x"
type input "Wafl"
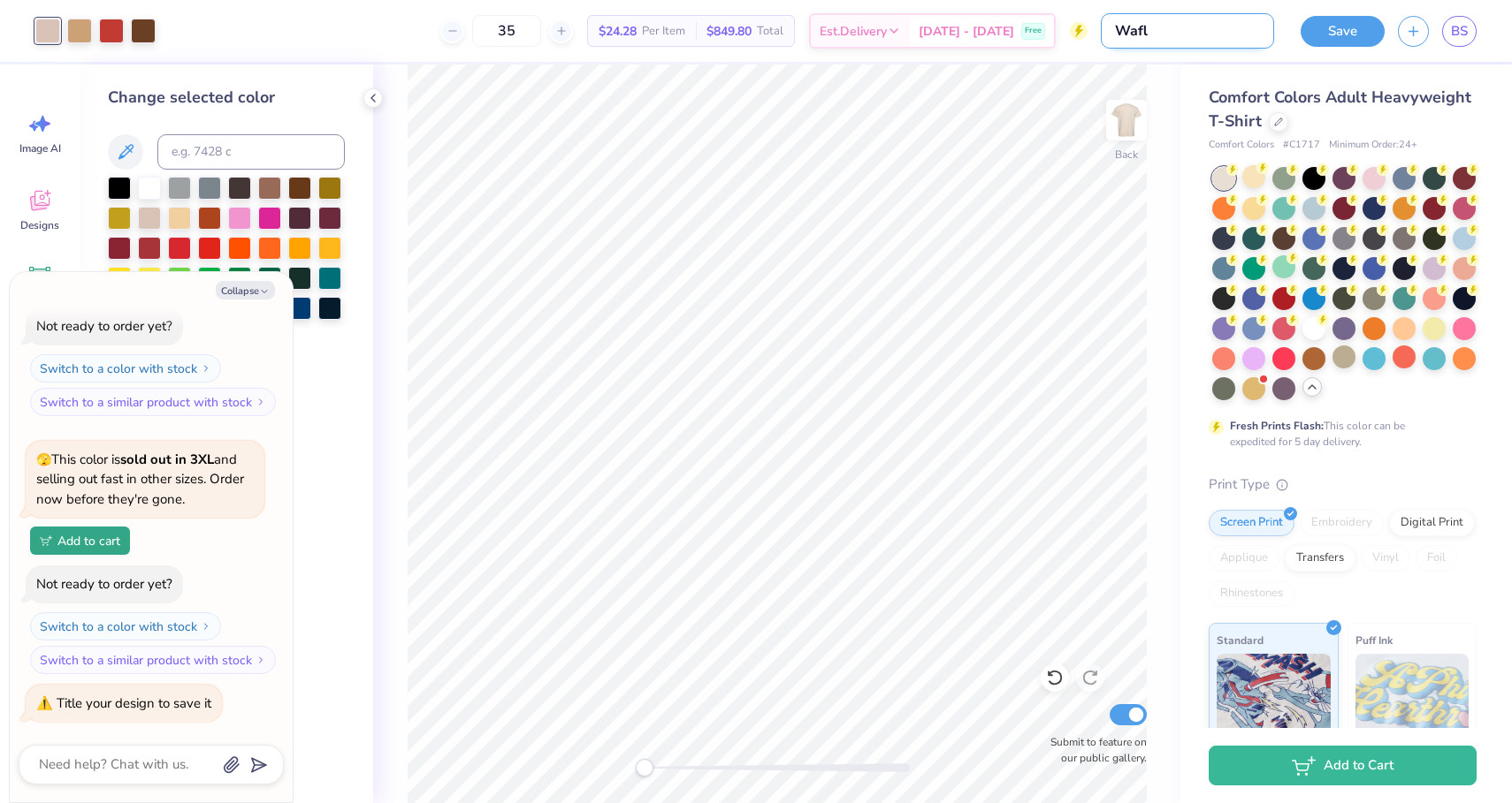
type textarea "x"
type input "Waf"
type textarea "x"
type input "Waff"
type textarea "x"
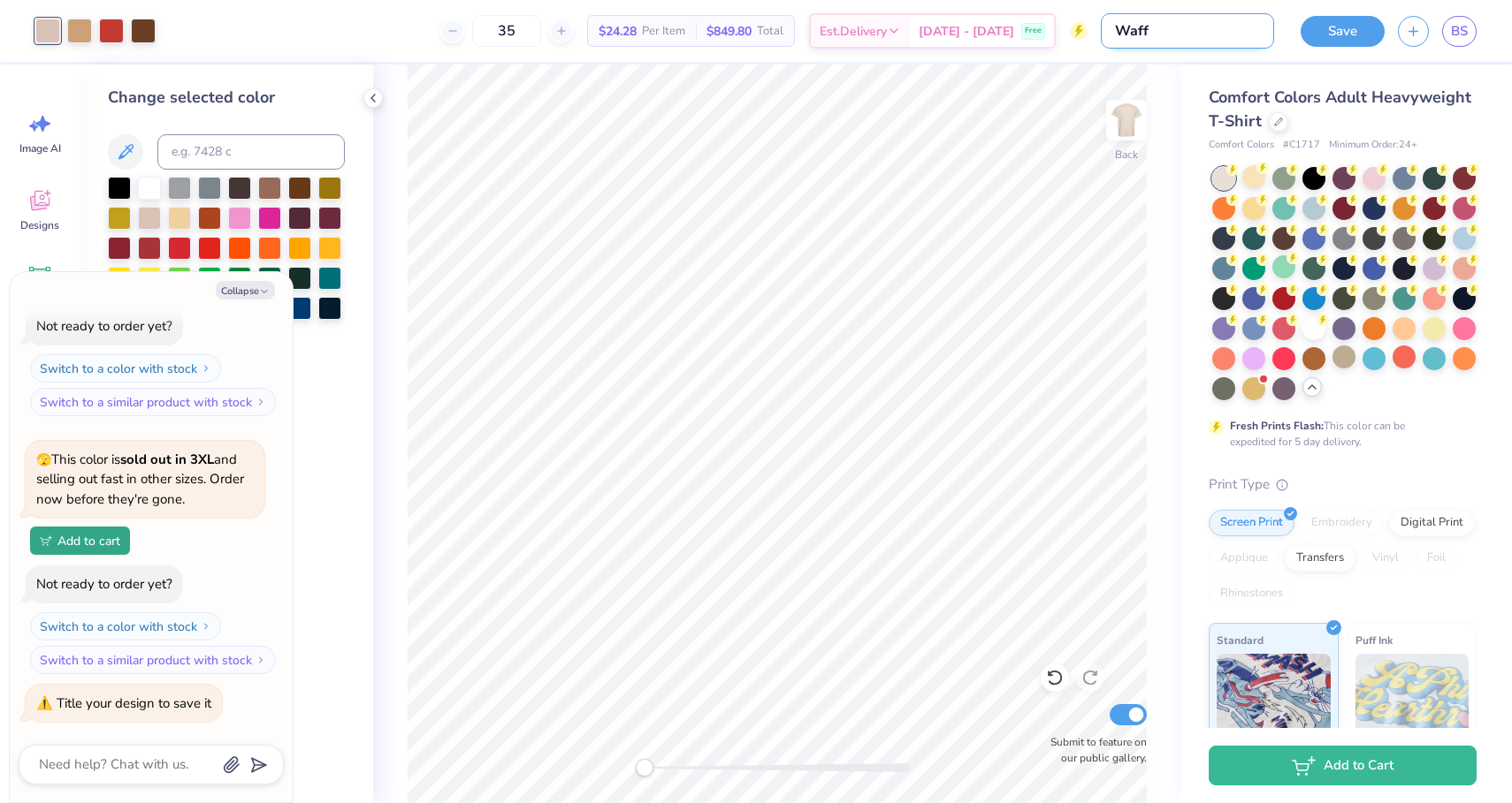
type input "Waffl"
type textarea "x"
type input "Waffle"
type textarea "x"
type input "Waffle"
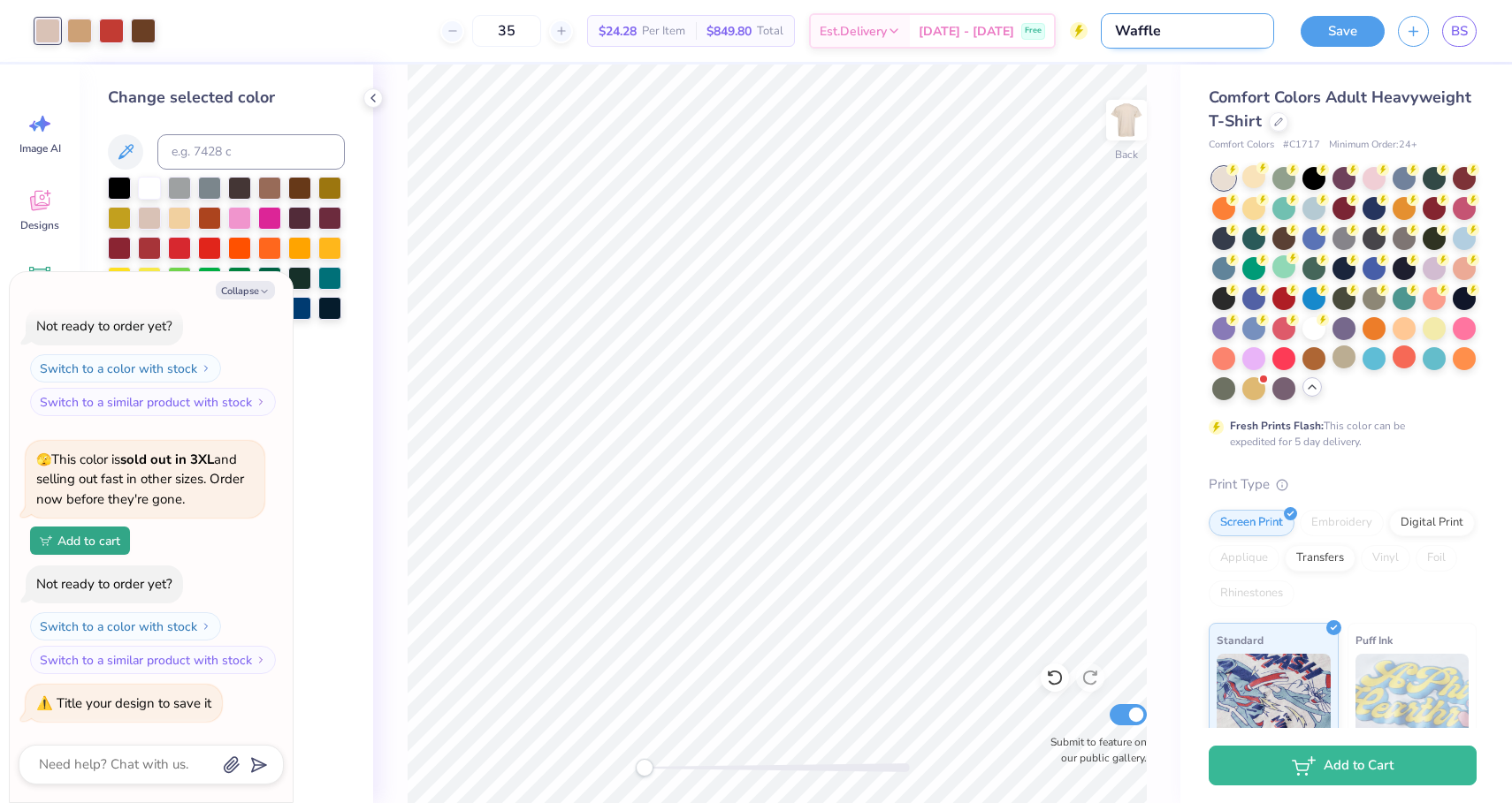
type textarea "x"
type input "Waffle C"
type textarea "x"
type input "Waffle CA"
type textarea "x"
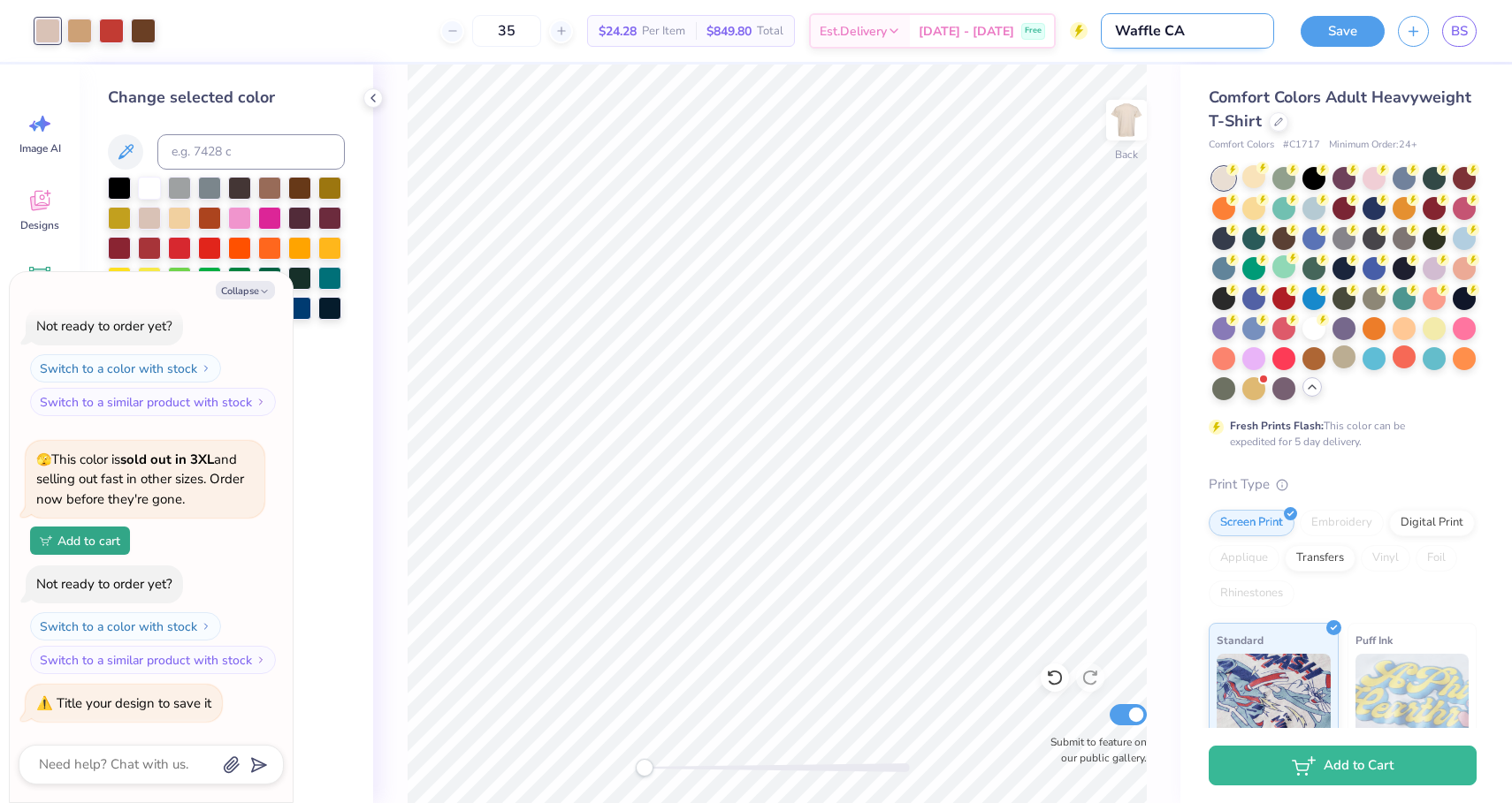
type input "Waffle CAS"
type textarea "x"
type input "Waffle CASA"
type textarea "x"
type input "Waffle CASA"
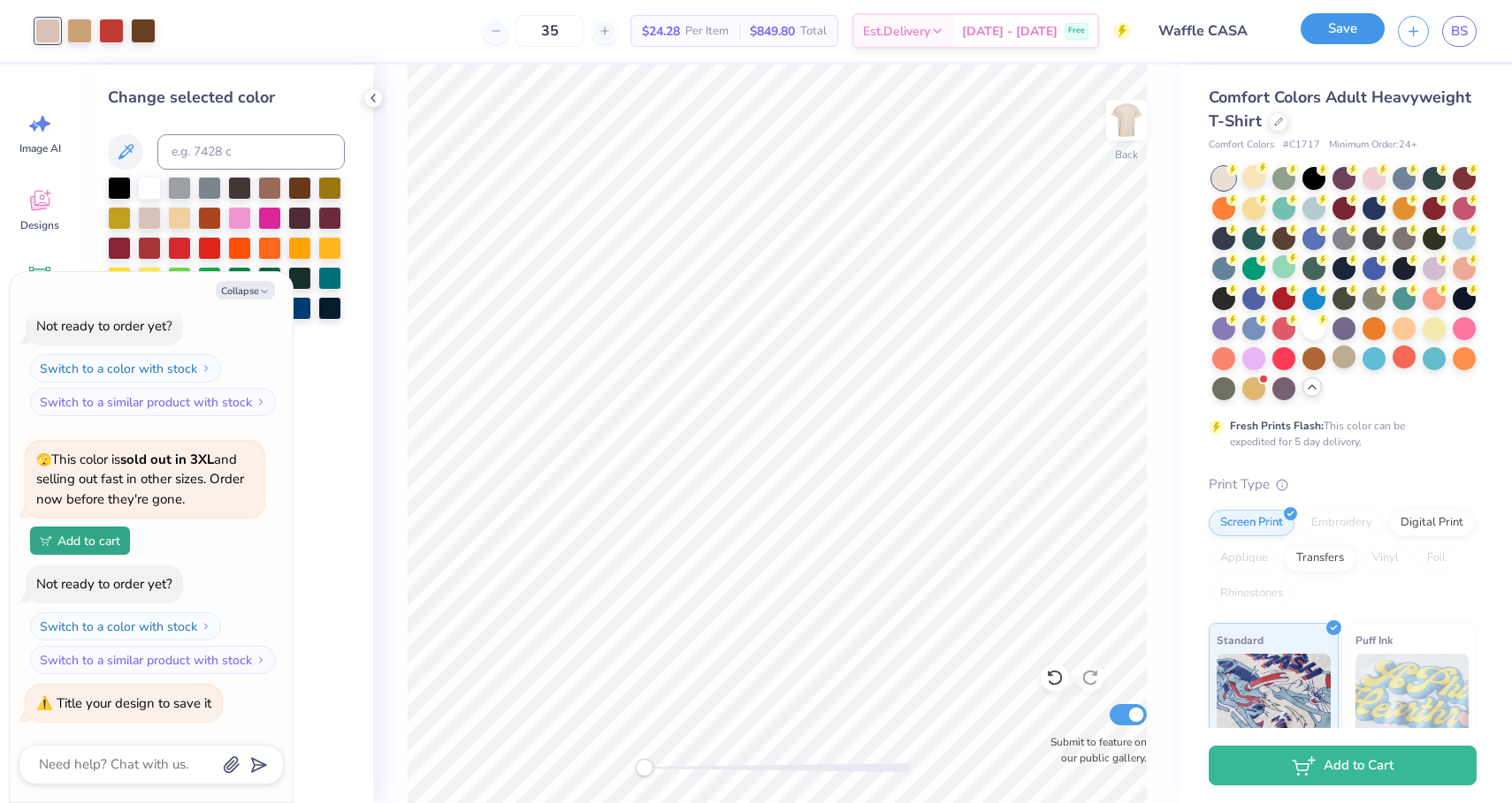
click at [1326, 22] on button "Save" at bounding box center [1342, 28] width 84 height 31
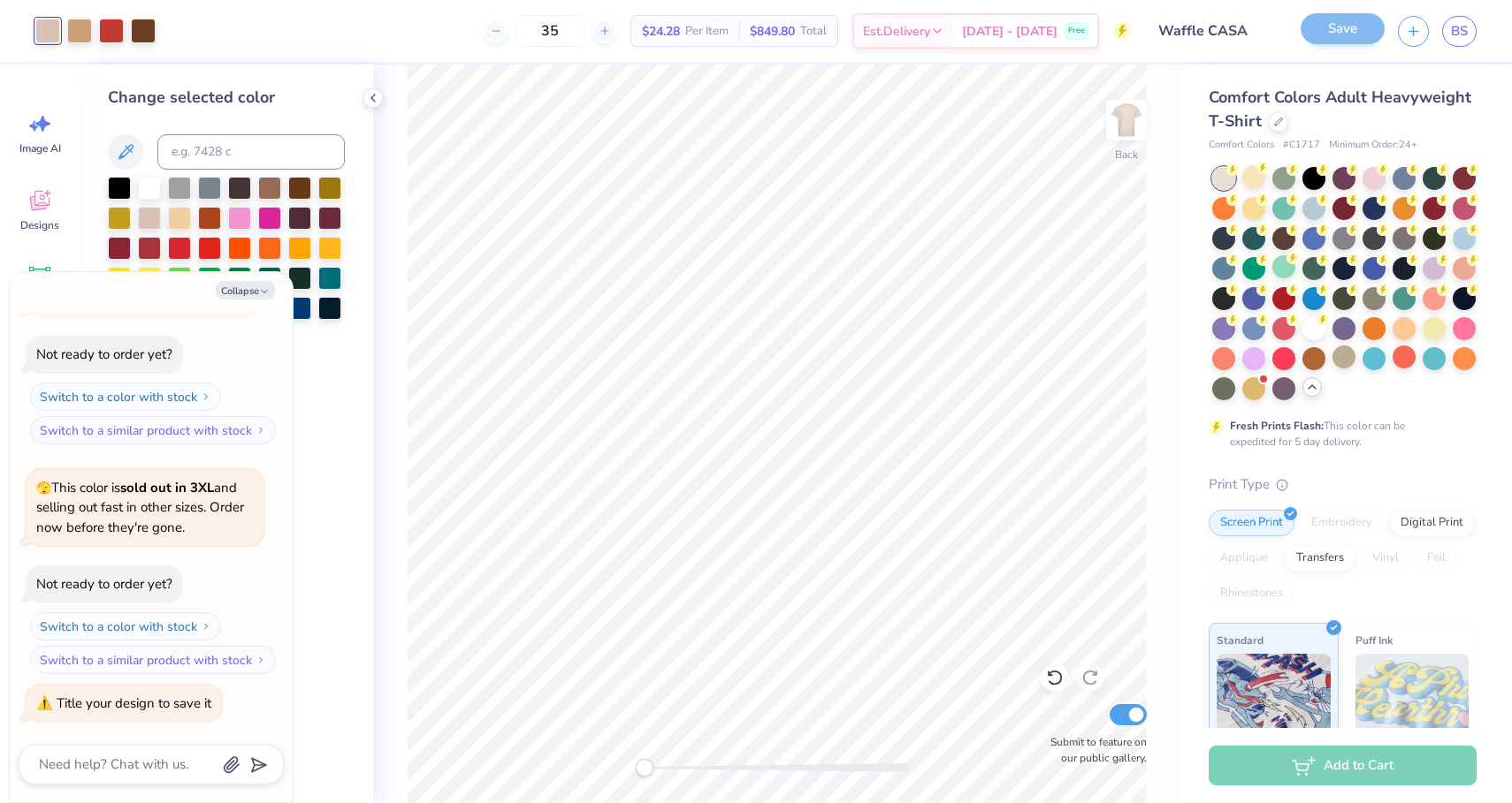
scroll to position [376, 0]
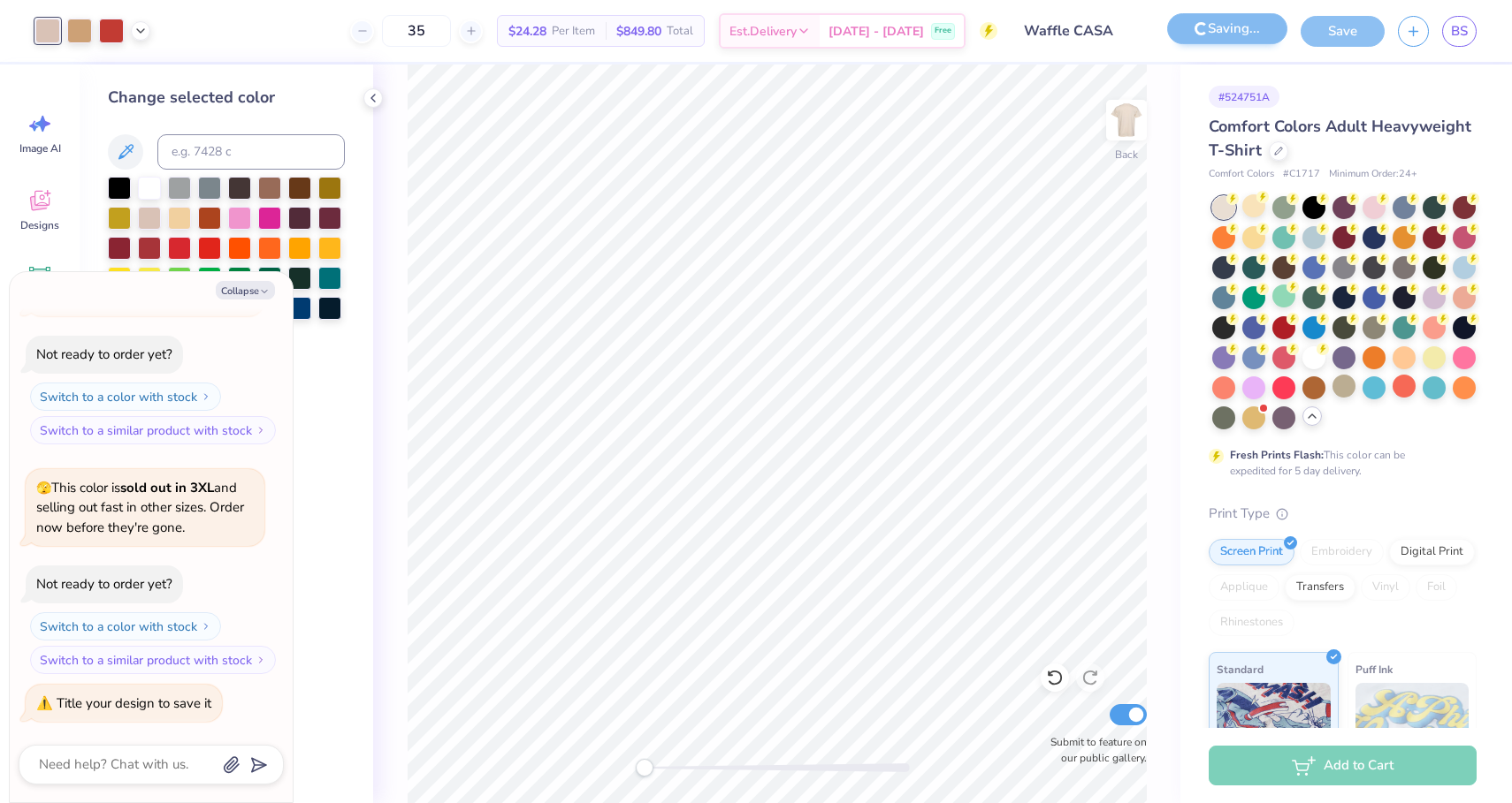
scroll to position [461, 0]
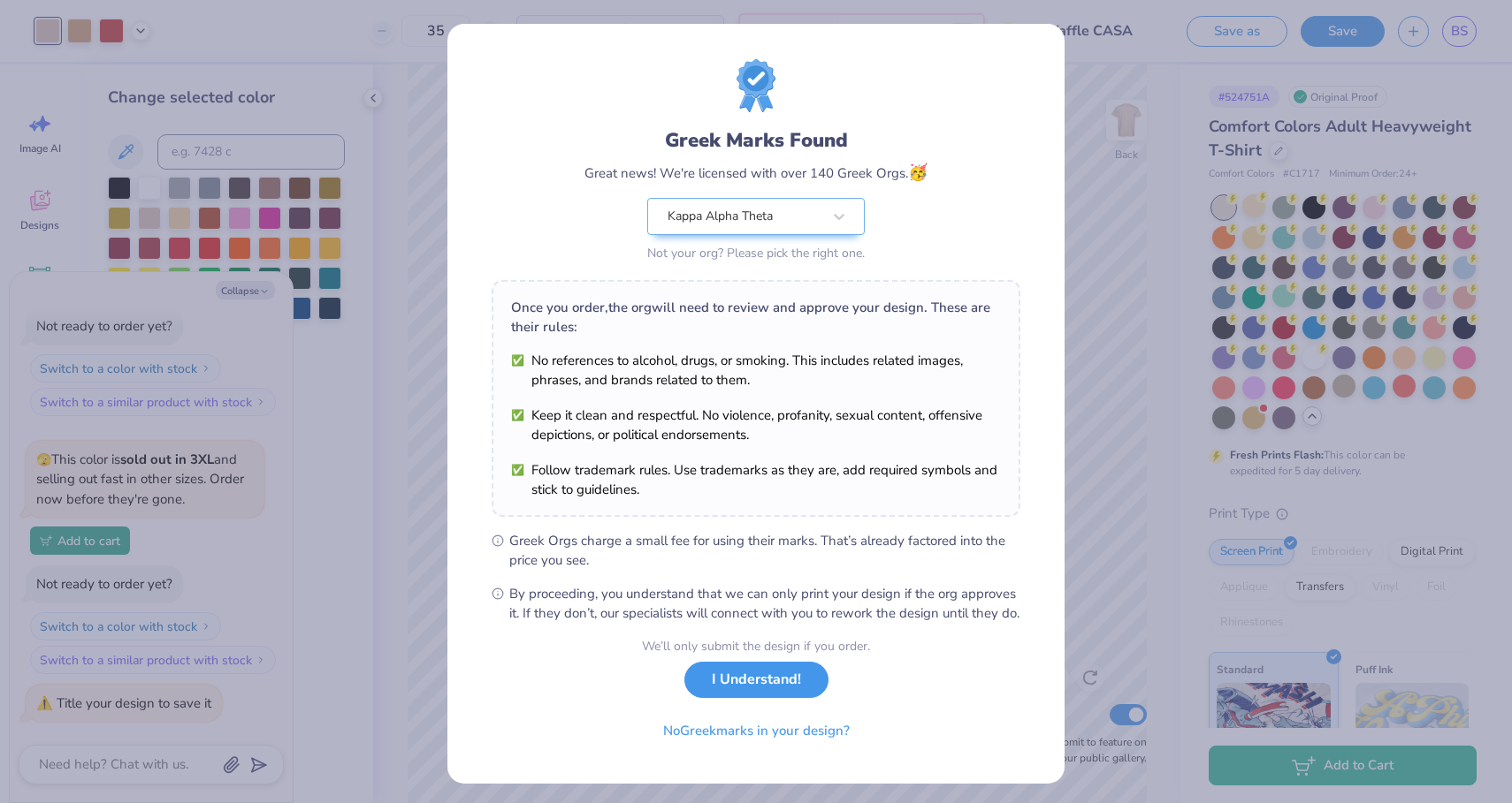
click at [716, 698] on button "I Understand!" at bounding box center [756, 680] width 144 height 36
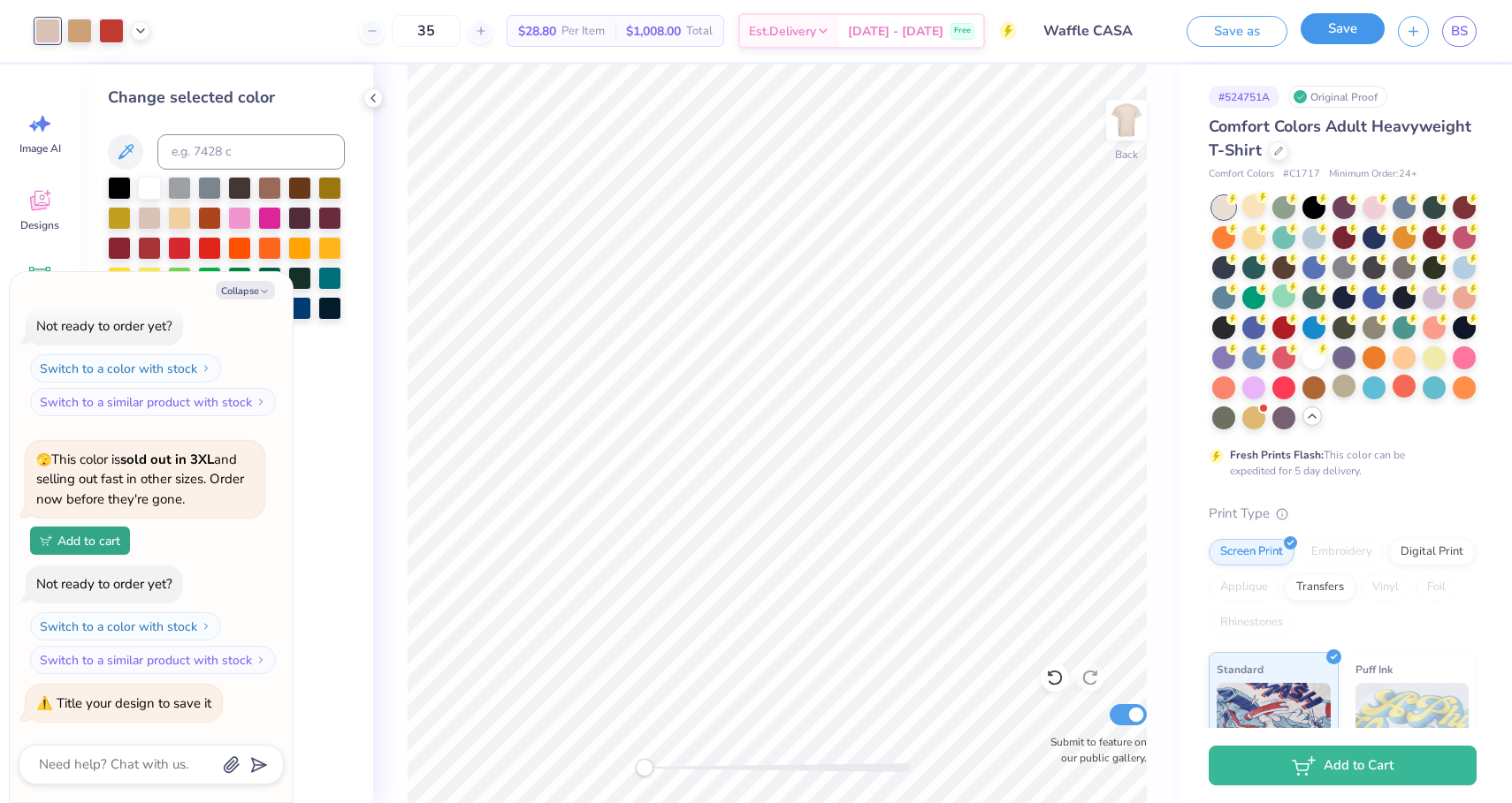
click at [1377, 25] on button "Save" at bounding box center [1342, 28] width 84 height 31
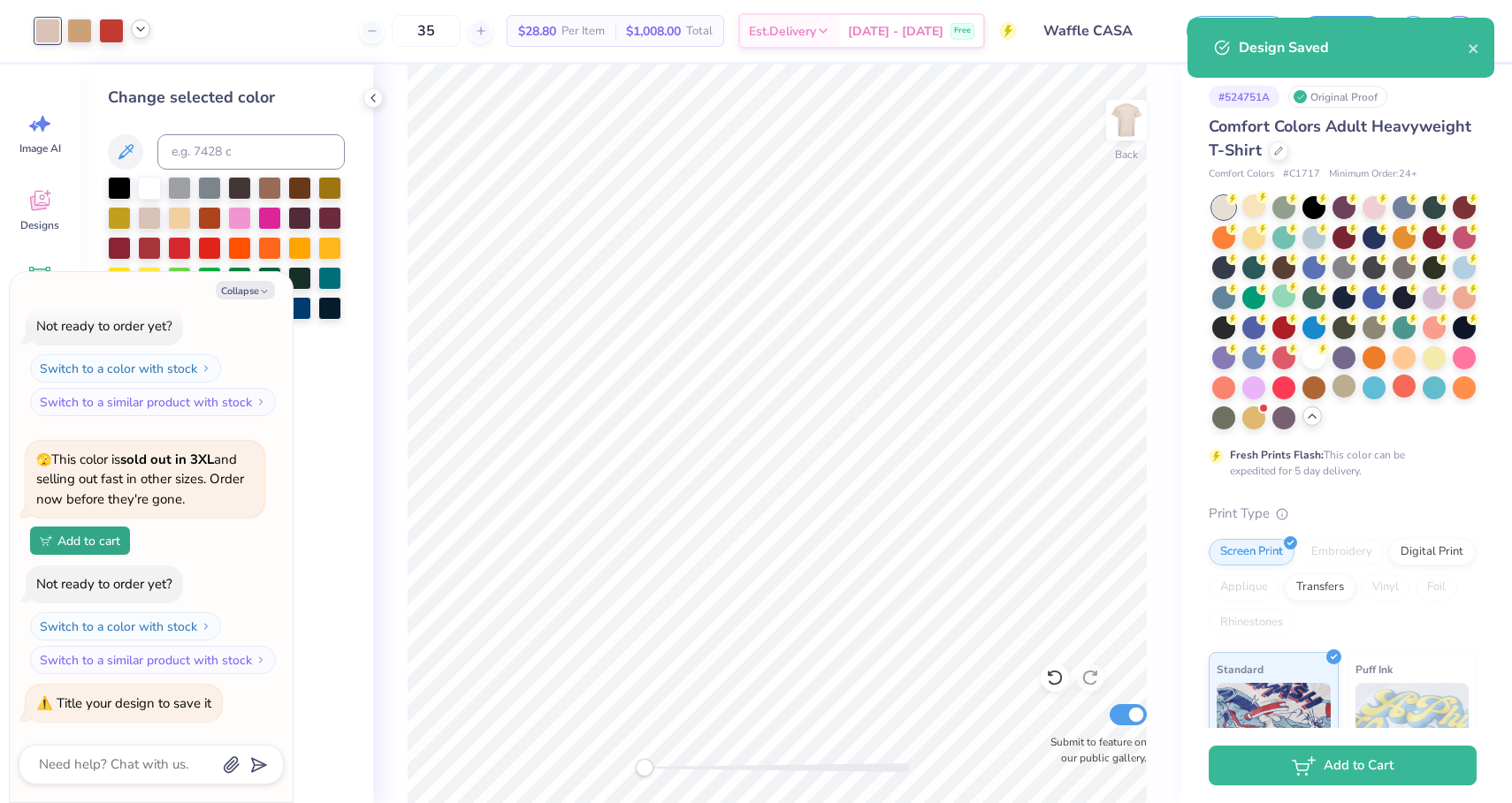
click at [139, 31] on icon at bounding box center [141, 29] width 14 height 14
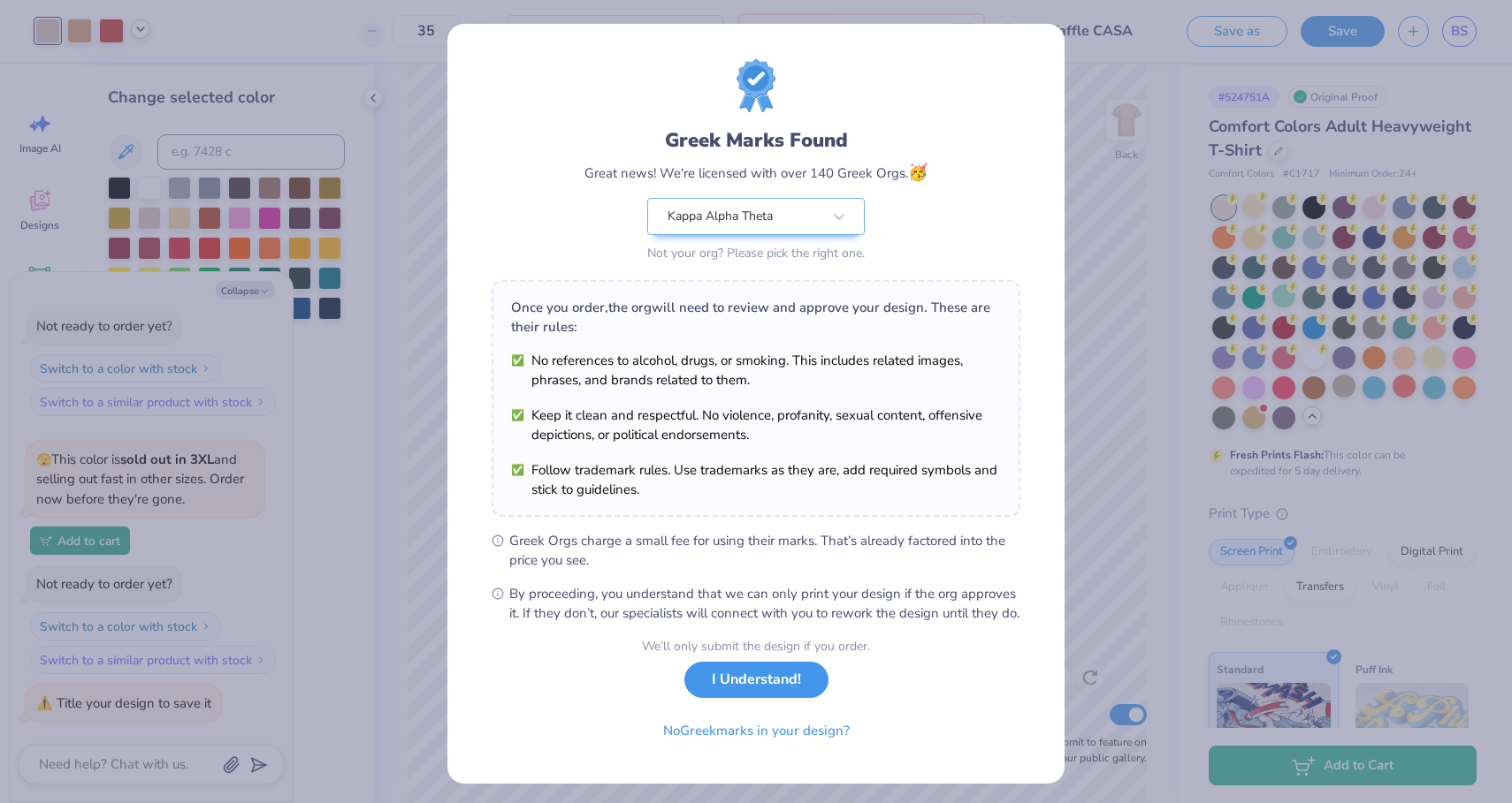
click at [748, 698] on button "I Understand!" at bounding box center [756, 680] width 144 height 36
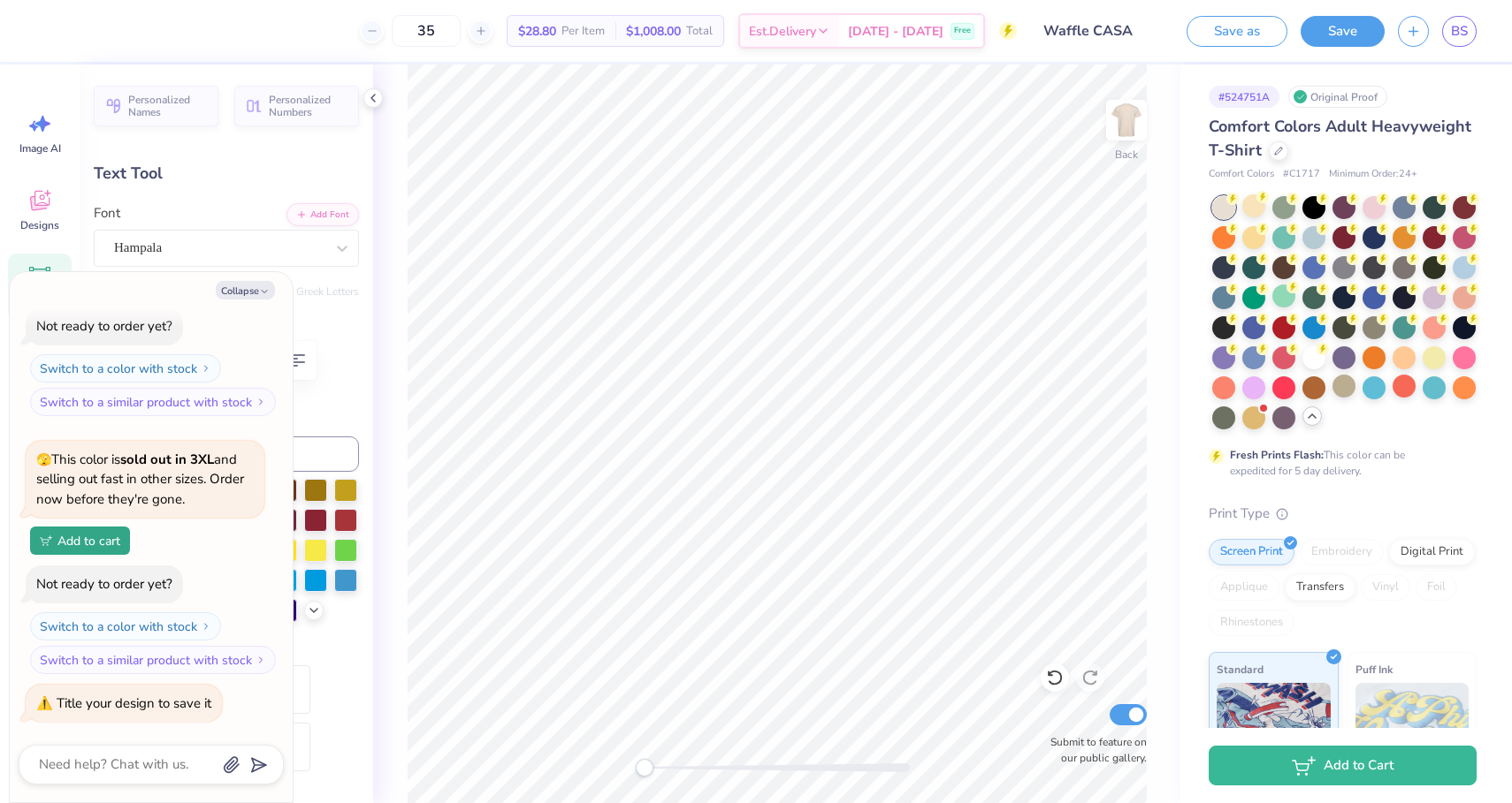
click at [1150, 263] on div "Back Submit to feature on our public gallery." at bounding box center [776, 434] width 807 height 739
type textarea "x"
type input "0.0"
click at [139, 34] on icon at bounding box center [141, 29] width 14 height 14
click at [139, 35] on icon at bounding box center [141, 29] width 14 height 14
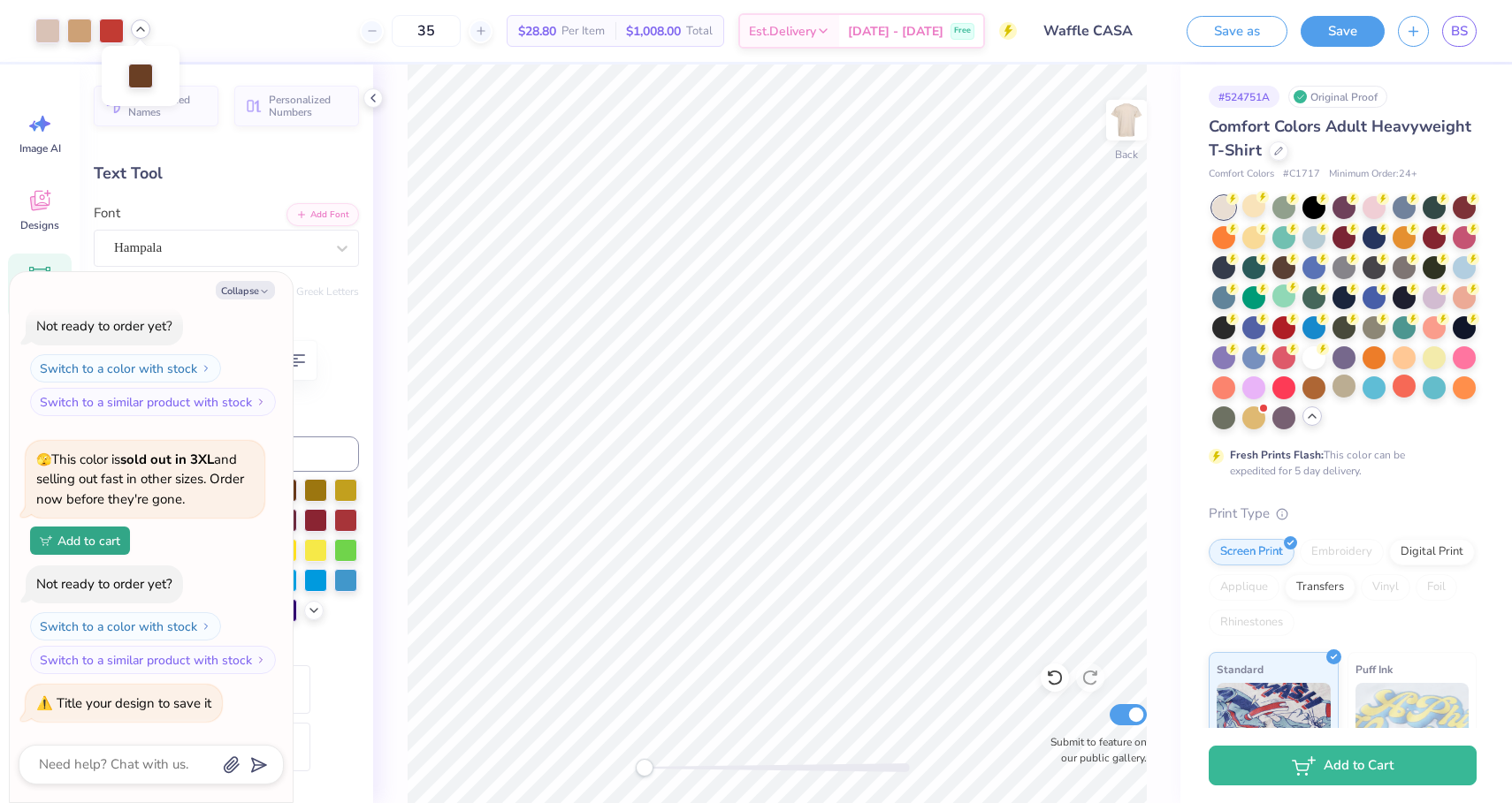
click at [139, 27] on icon at bounding box center [141, 29] width 14 height 14
click at [375, 97] on icon at bounding box center [373, 98] width 14 height 14
type textarea "x"
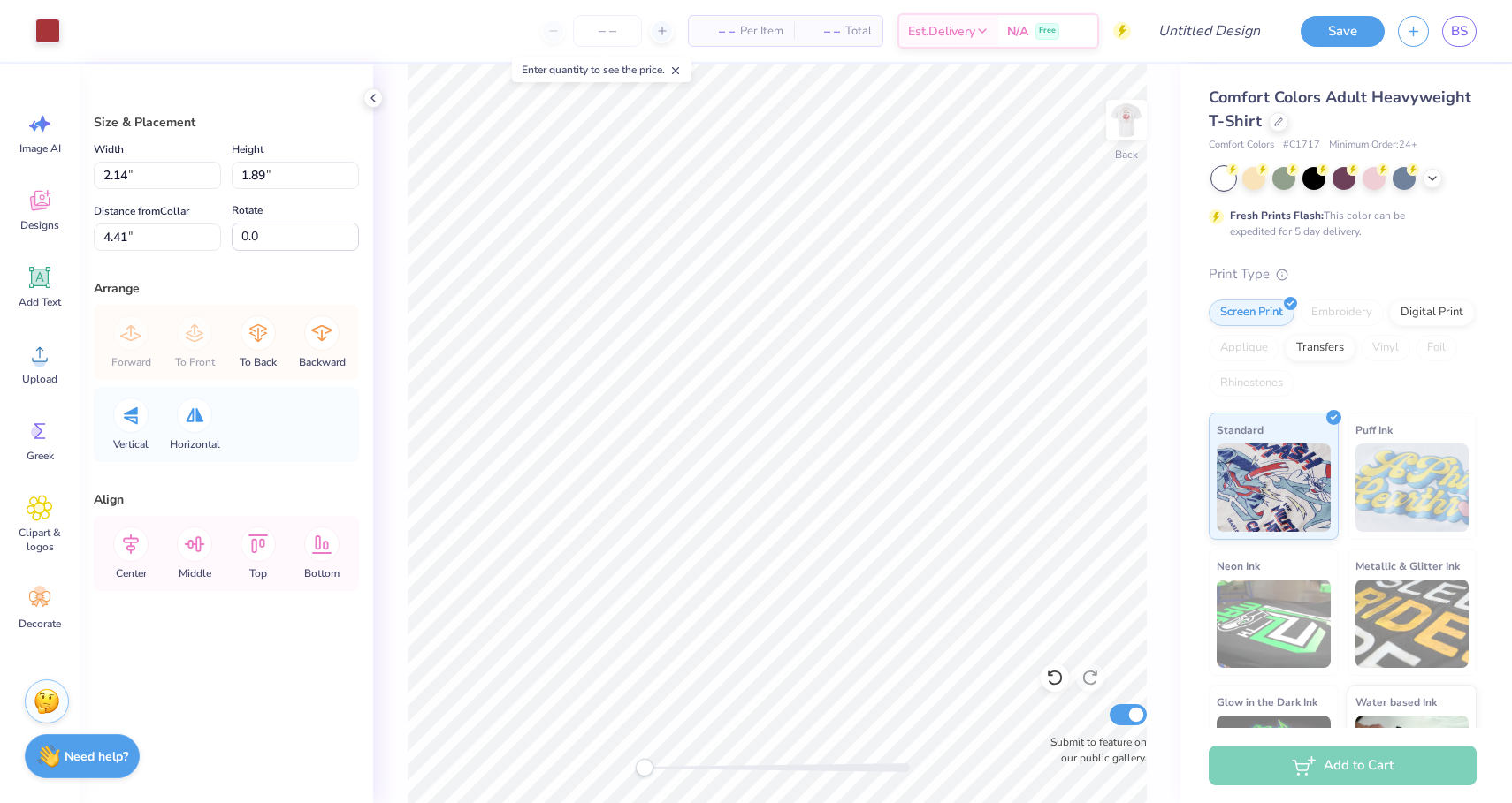
type input "6.40"
type input "5.66"
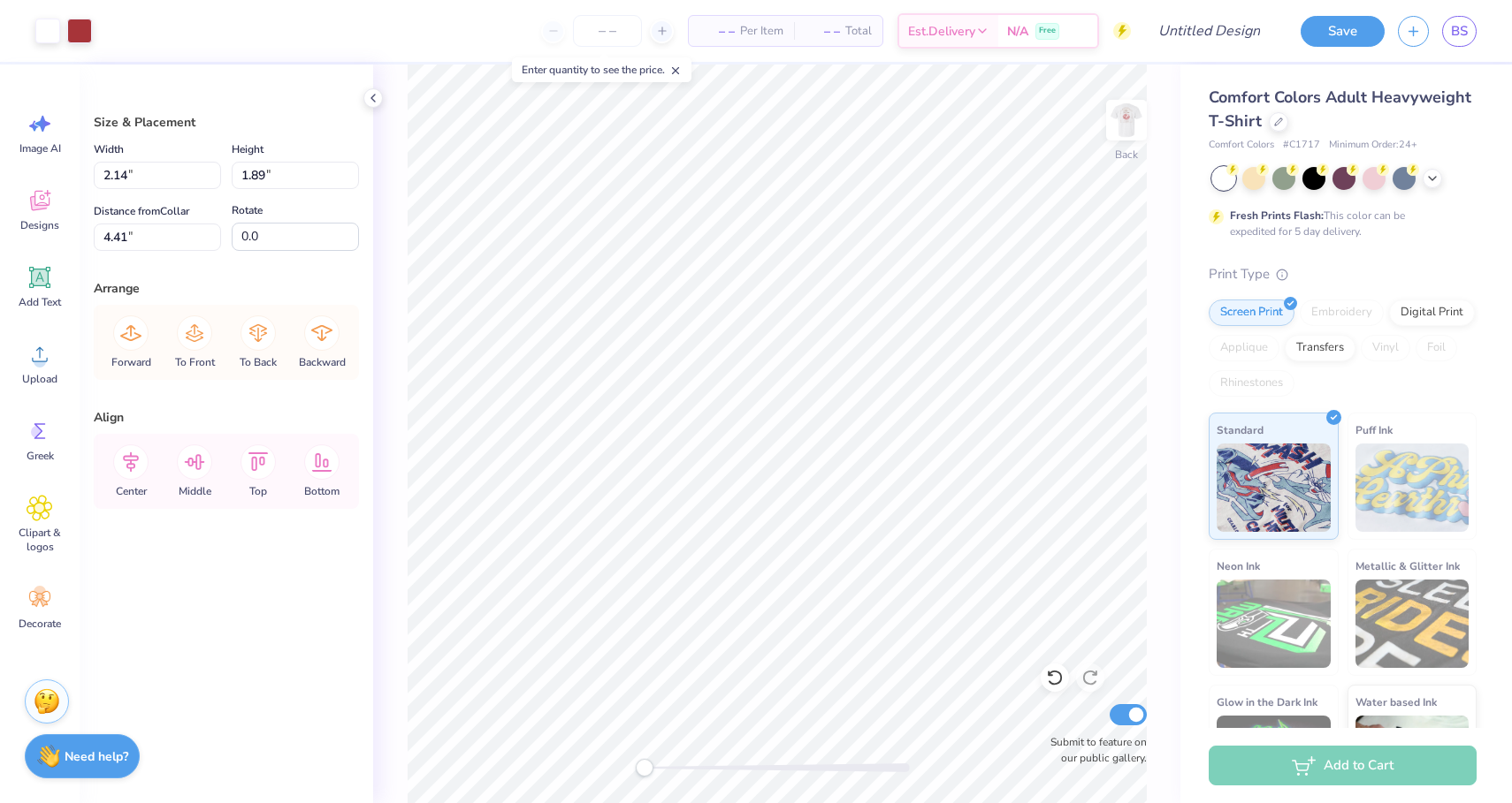
type input "6.73"
type input "5.96"
type input "6.09"
type input "5.40"
type input "4.42"
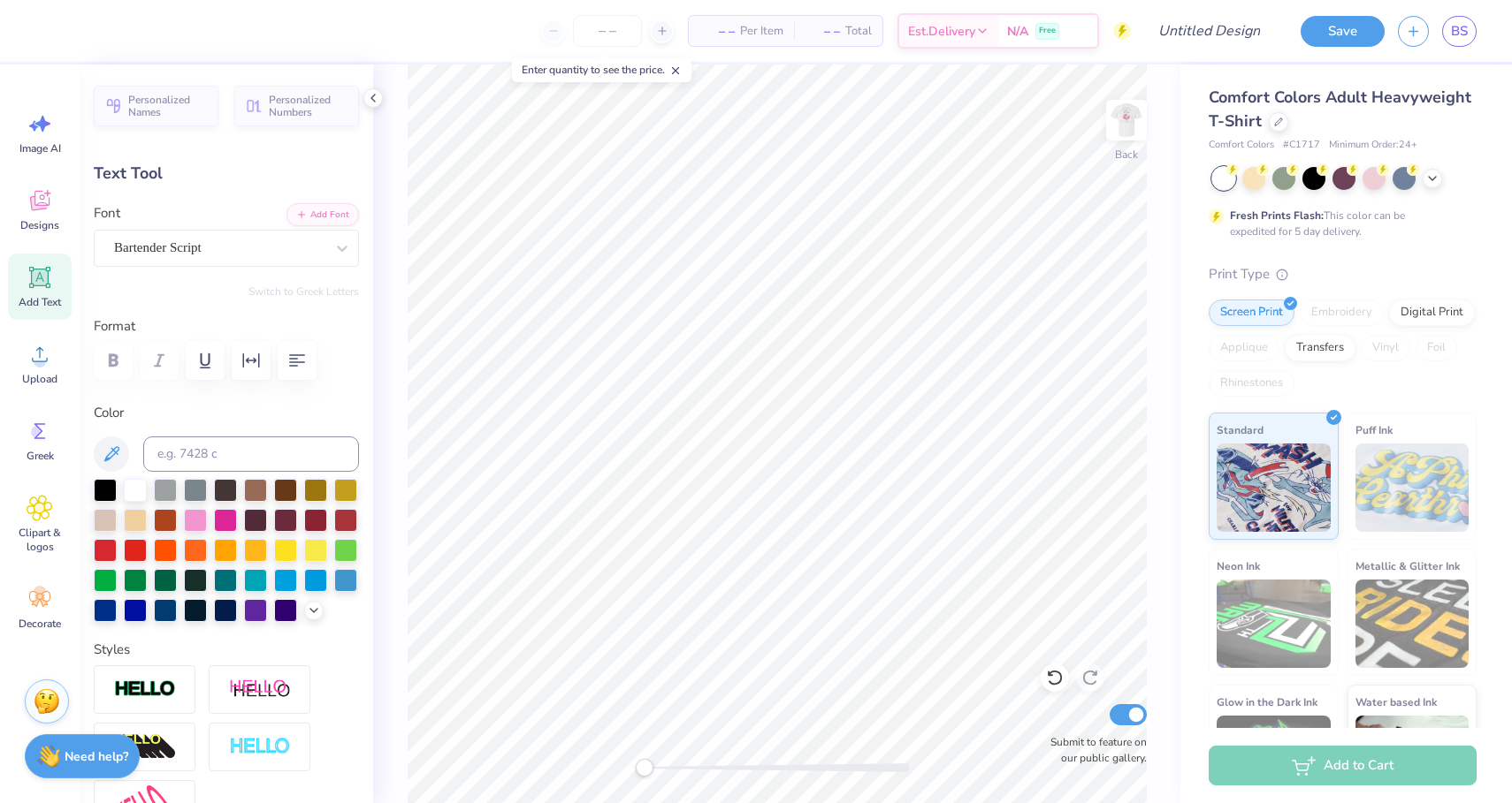
scroll to position [1, 0]
type textarea "Waffle Casa"
type input "5.75"
type input "1.52"
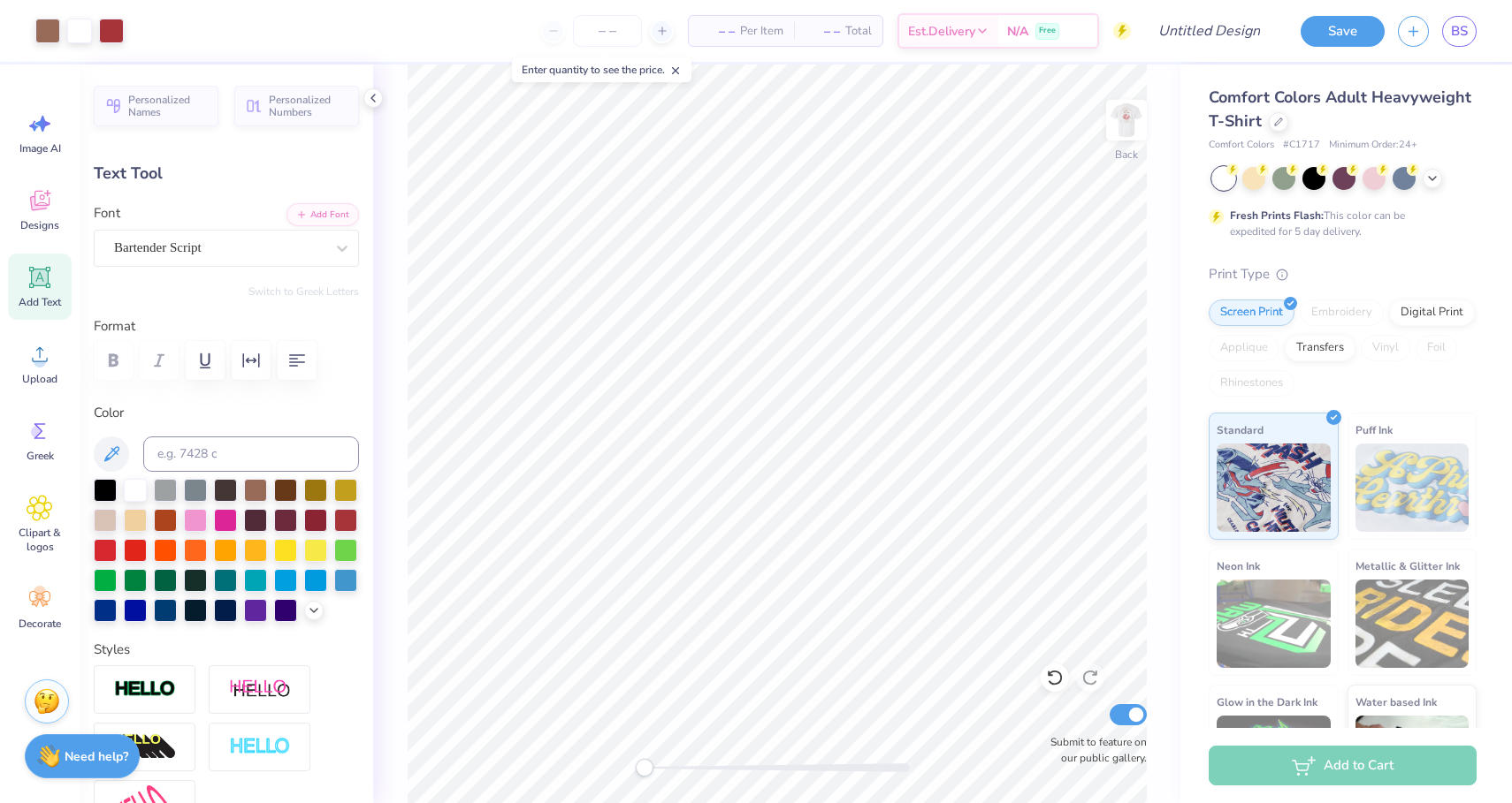
type input "2.95"
click at [221, 257] on div "Bartender Script" at bounding box center [220, 247] width 214 height 27
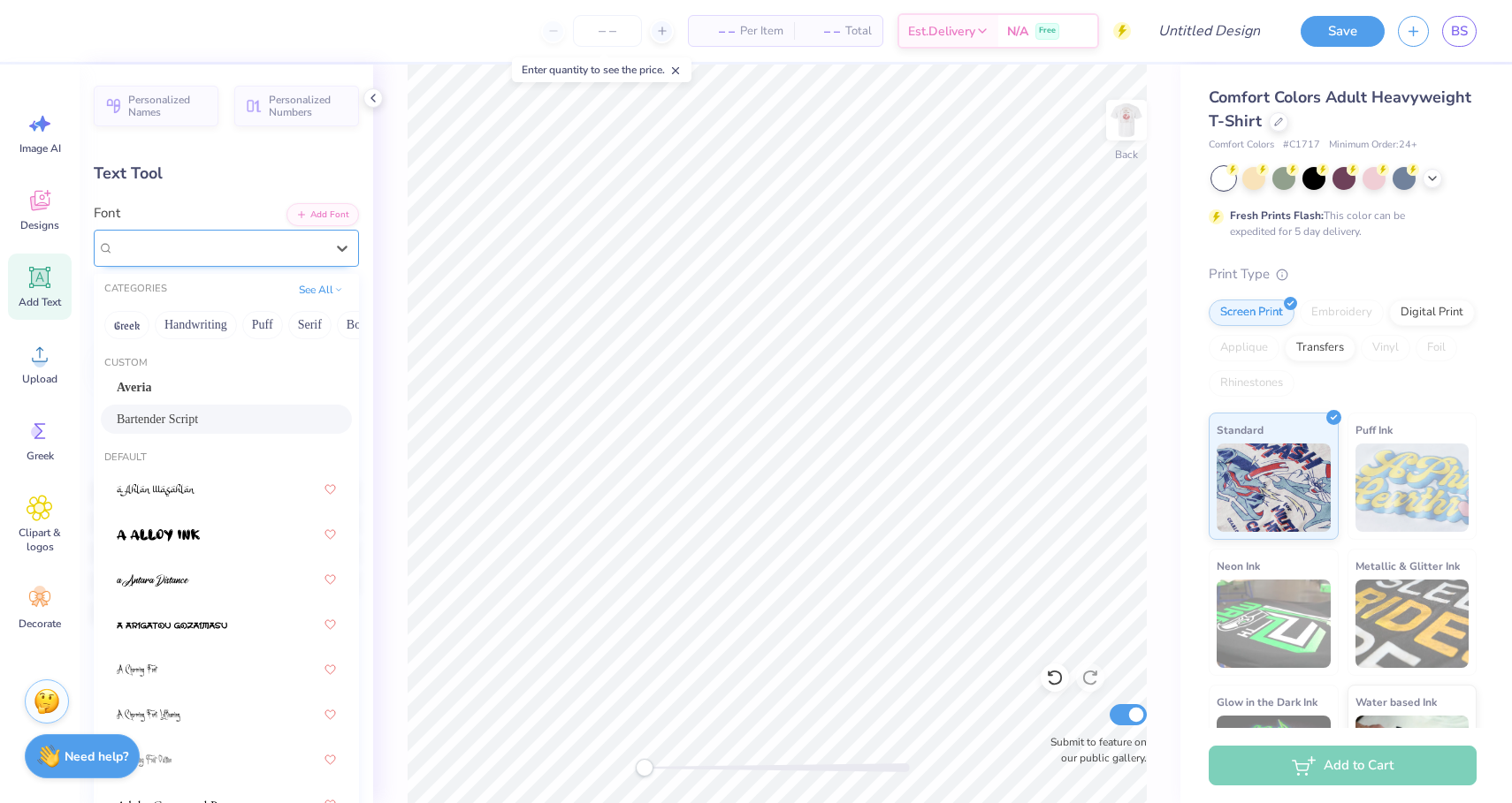
click at [221, 257] on div "Bartender Script" at bounding box center [219, 247] width 211 height 20
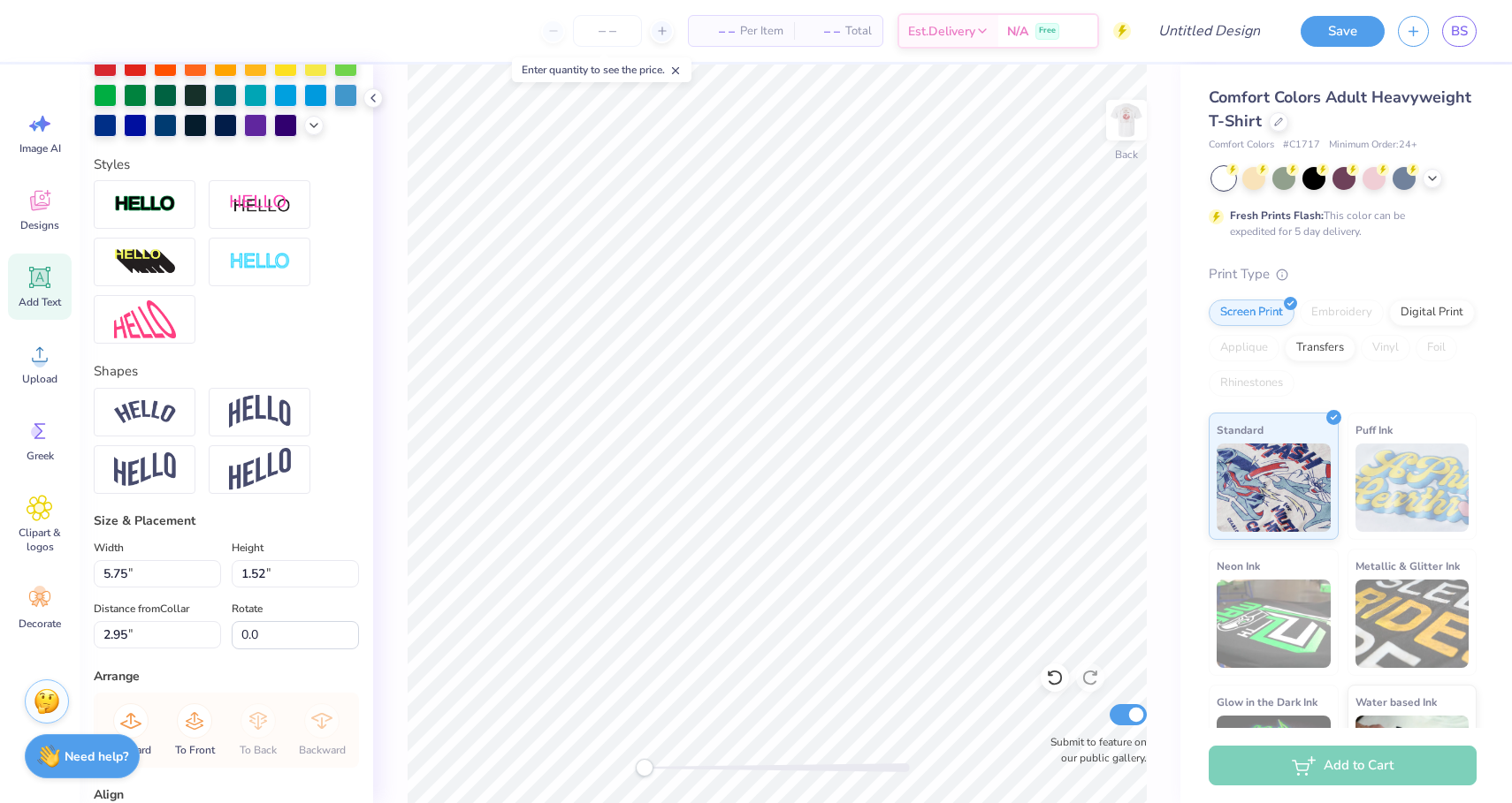
scroll to position [486, 0]
click at [172, 420] on img at bounding box center [145, 412] width 62 height 24
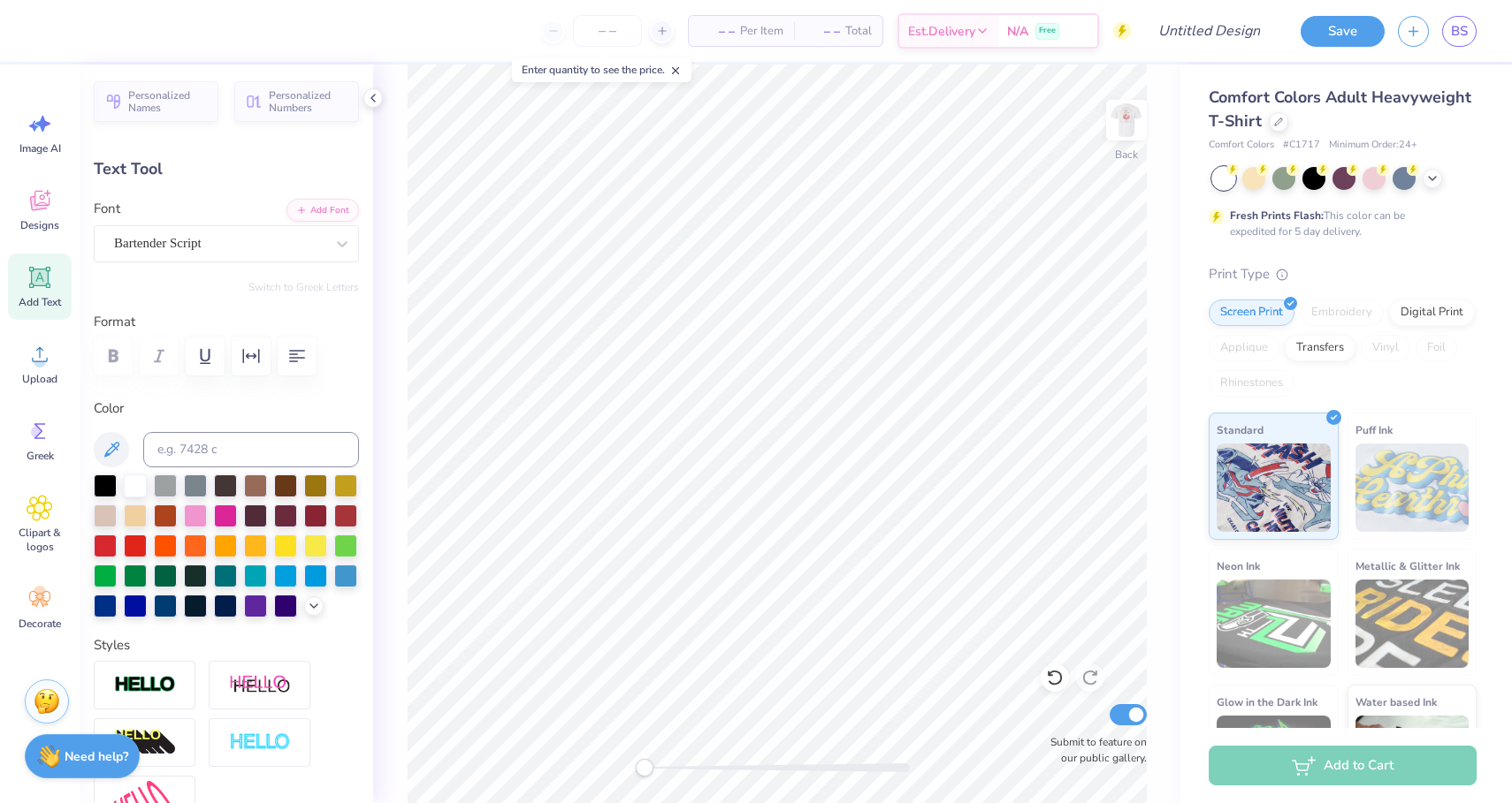
scroll to position [0, 0]
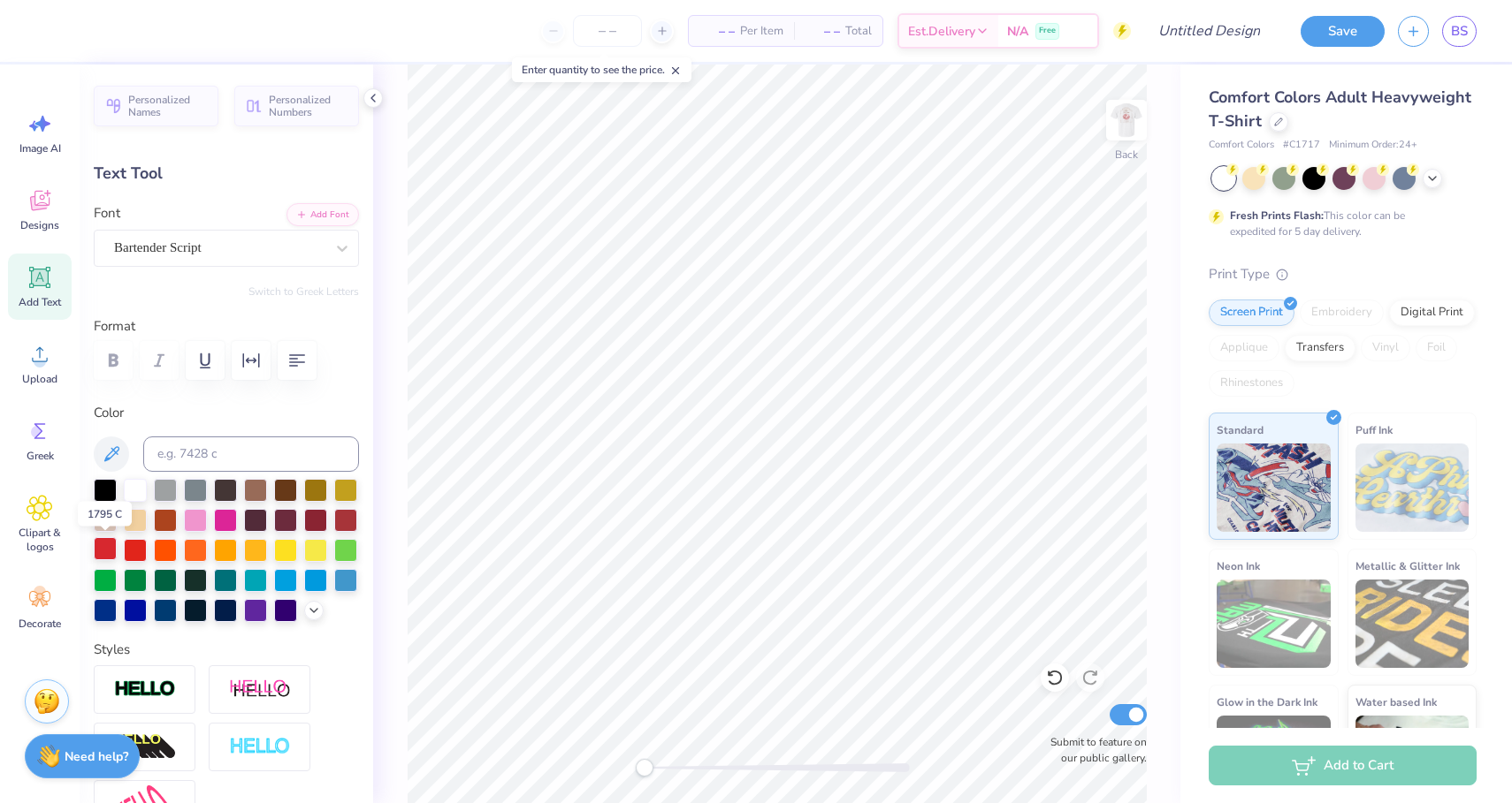
click at [113, 549] on div at bounding box center [105, 549] width 23 height 23
click at [114, 459] on icon at bounding box center [111, 454] width 21 height 21
type input "7.00"
type input "1.73"
type input "2.85"
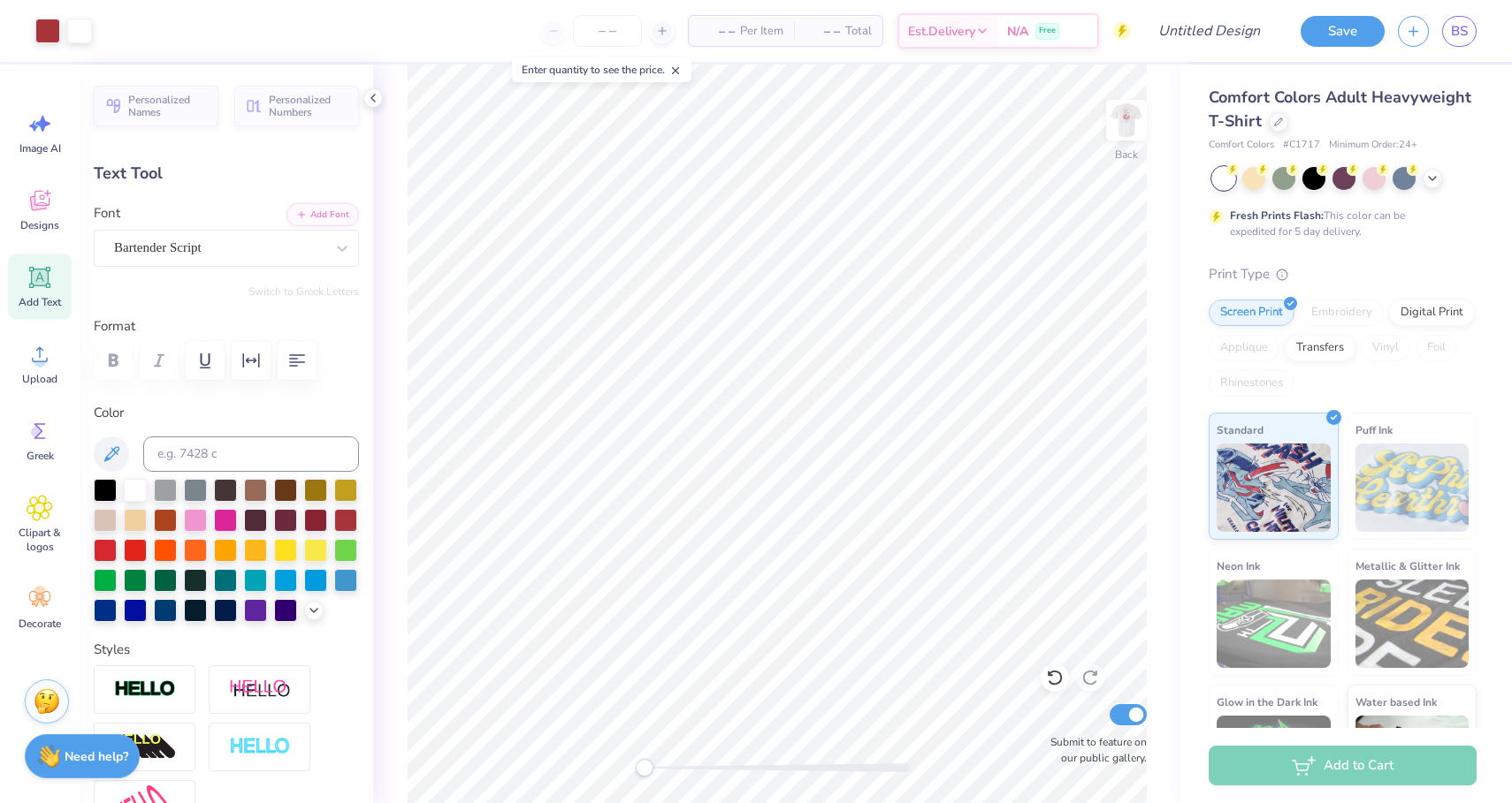
click at [726, 25] on span "– –" at bounding box center [717, 31] width 35 height 19
click at [588, 35] on input "number" at bounding box center [607, 31] width 69 height 32
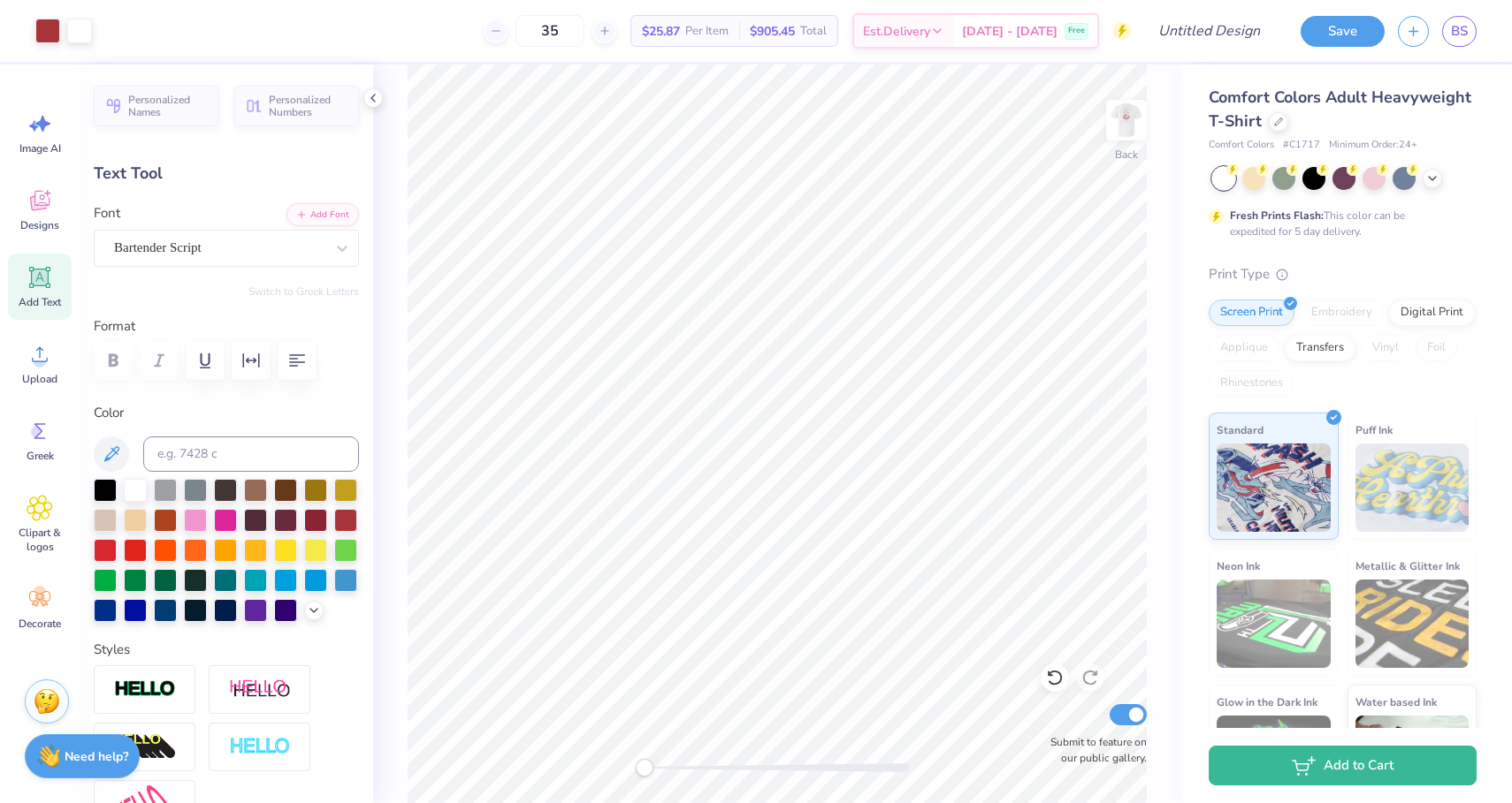
type input "35"
click at [1209, 33] on input "Design Title" at bounding box center [1188, 30] width 174 height 35
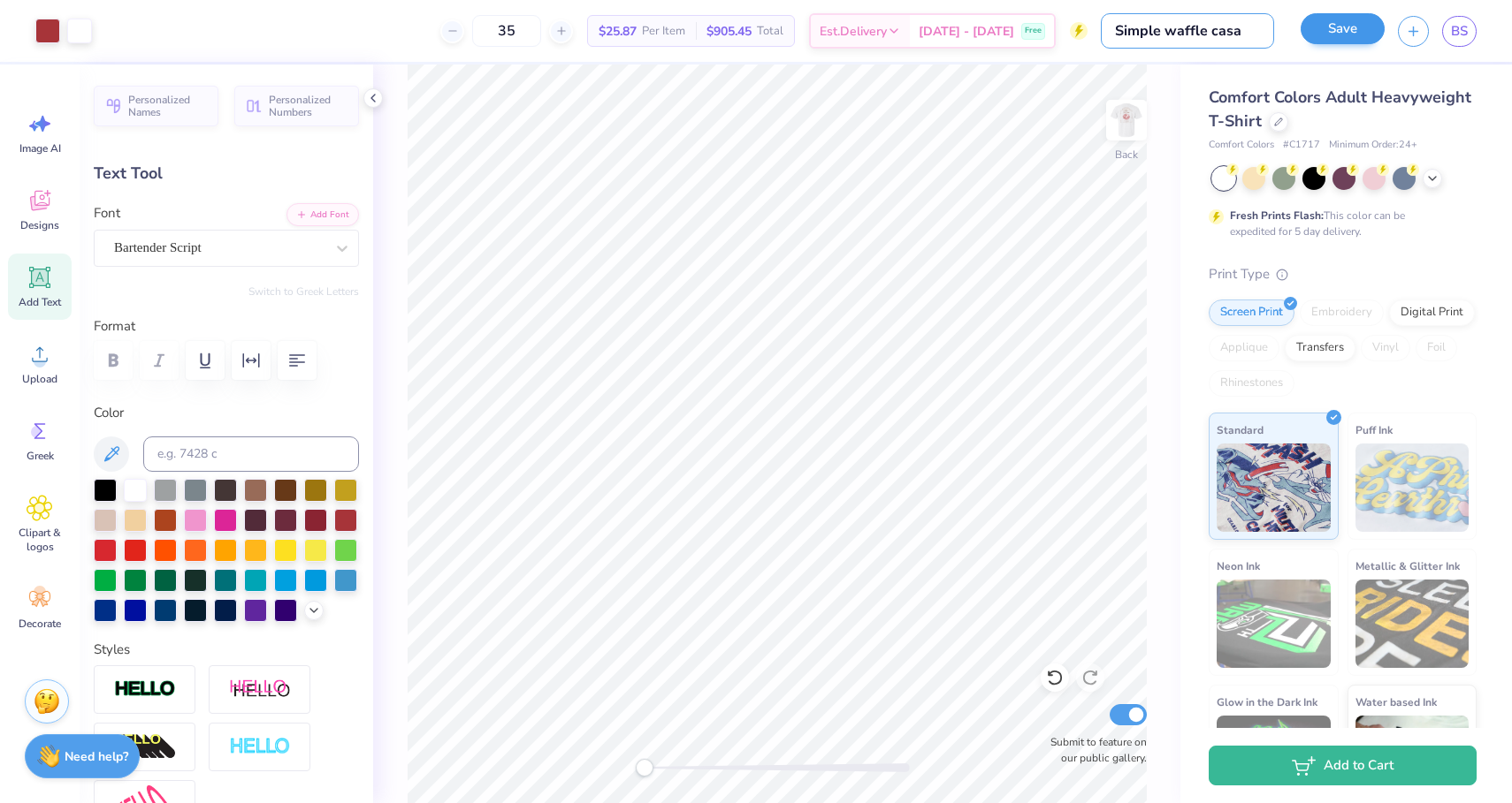
type input "Simple waffle casa"
click at [1329, 20] on button "Save" at bounding box center [1342, 28] width 84 height 31
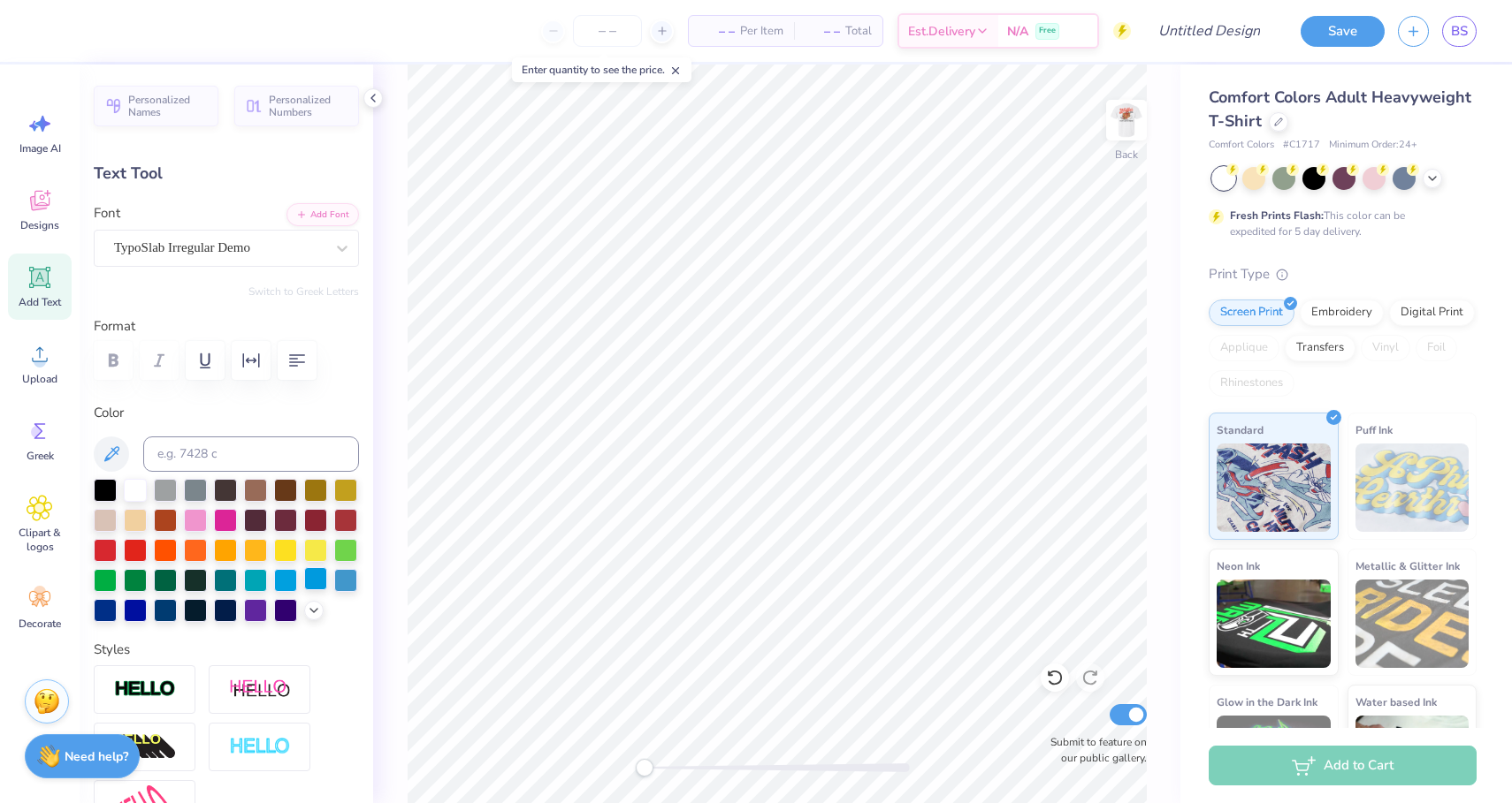
type textarea "KA"
click at [136, 112] on span "Personalized Names" at bounding box center [168, 103] width 80 height 25
click at [1119, 131] on img at bounding box center [1126, 120] width 71 height 71
type textarea "KAPPA ALPHA THETA"
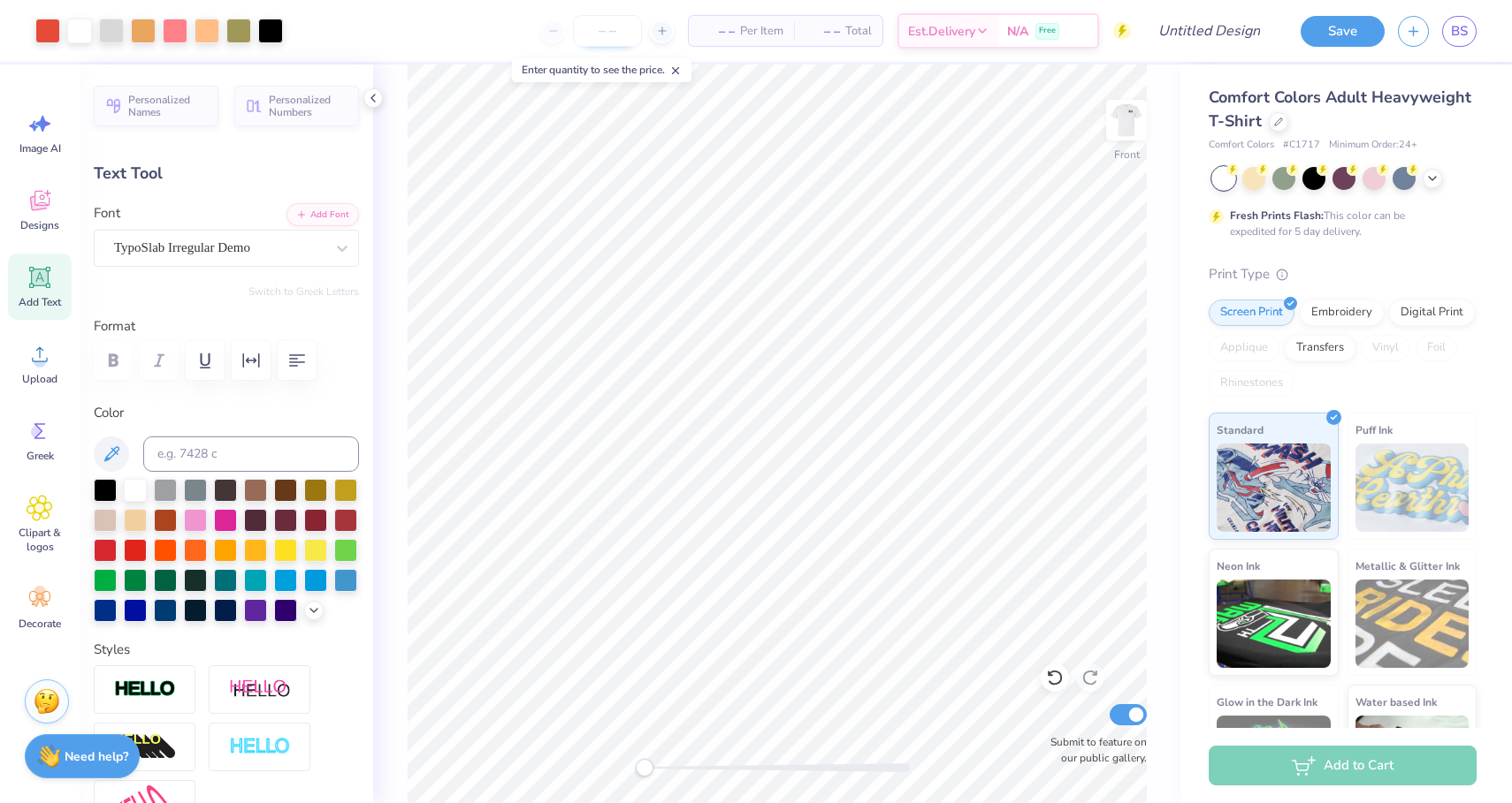
click at [603, 45] on input "number" at bounding box center [607, 31] width 69 height 32
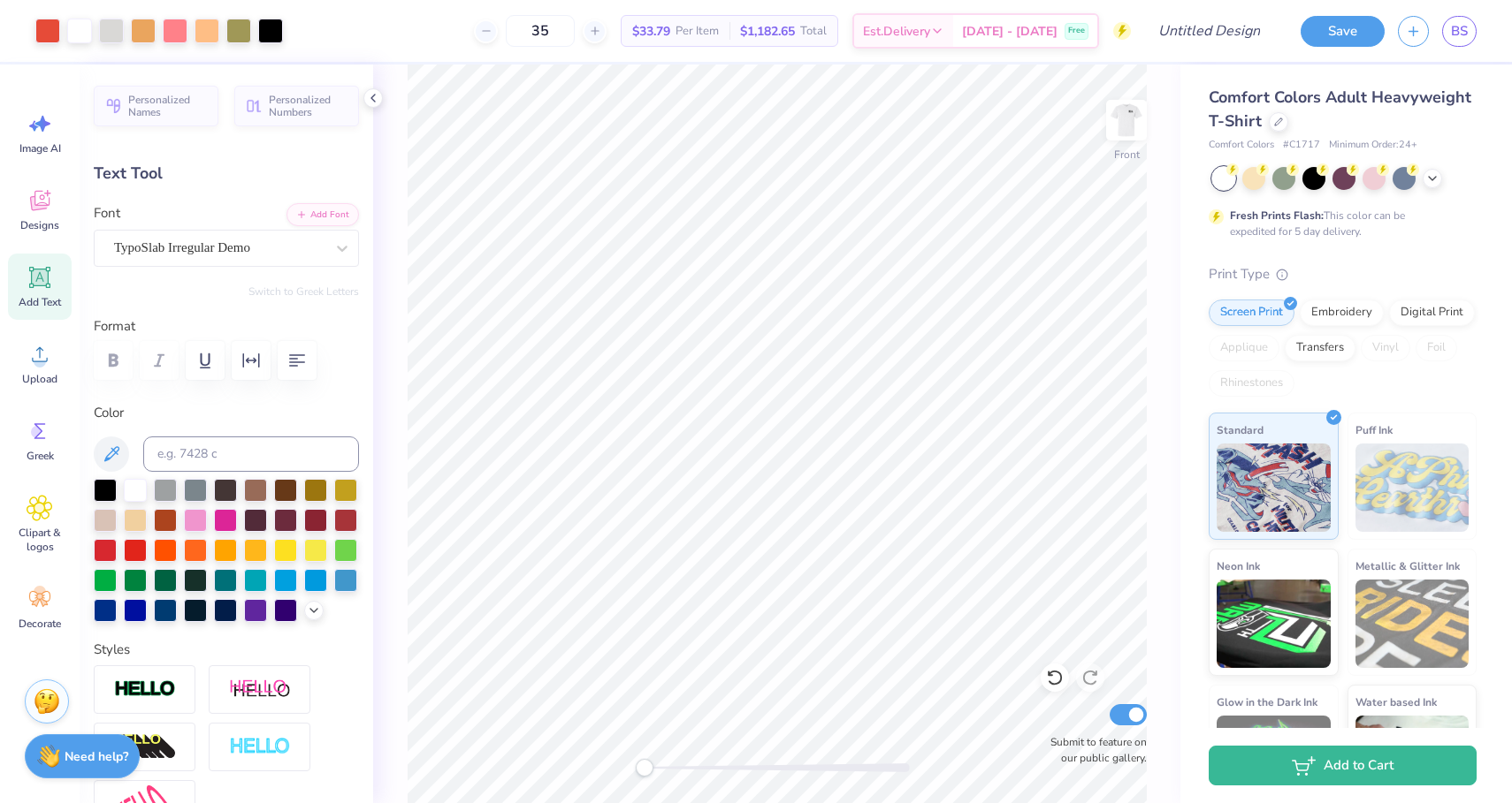
type input "35"
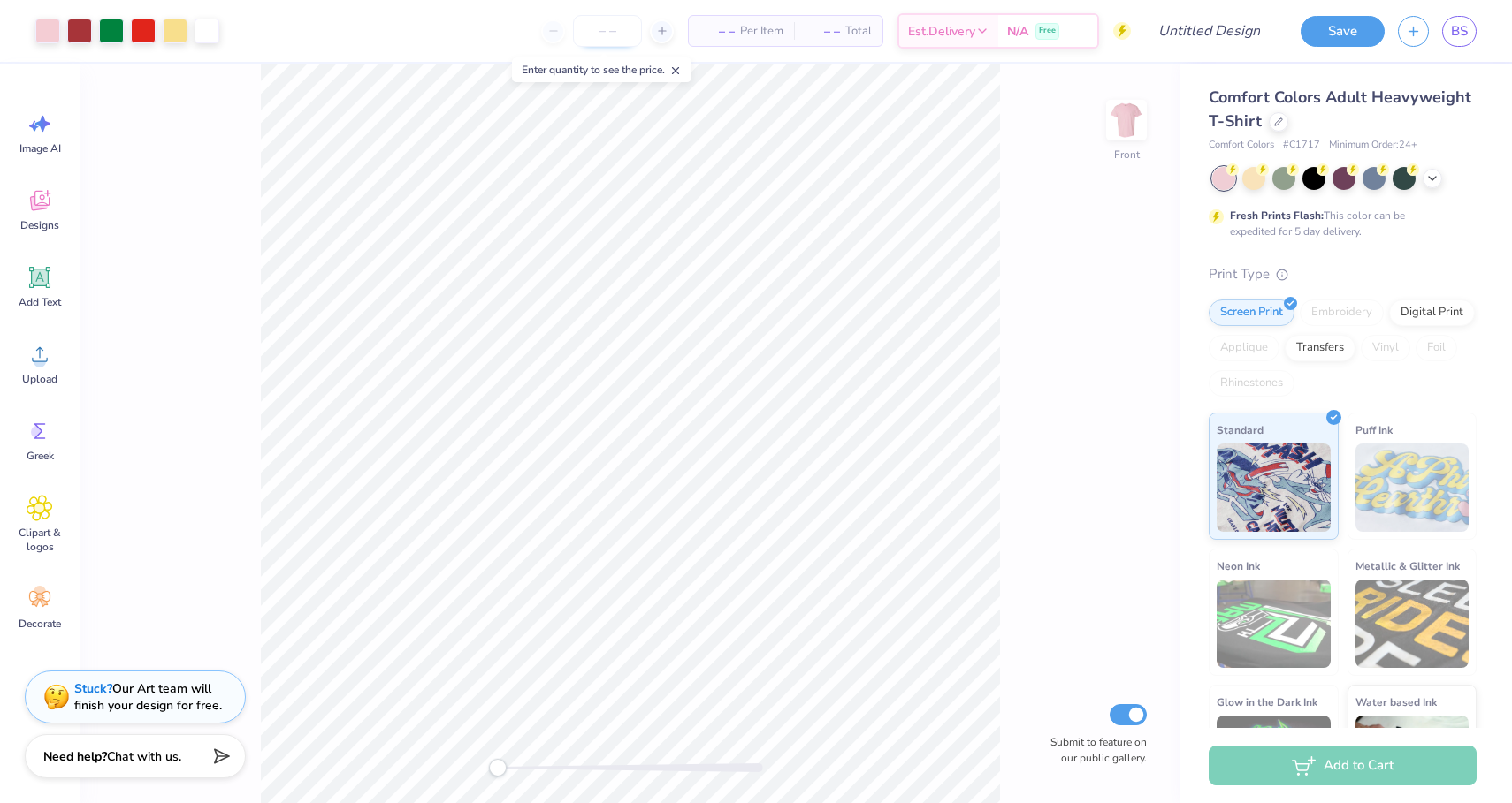
click at [610, 31] on input "number" at bounding box center [607, 31] width 69 height 32
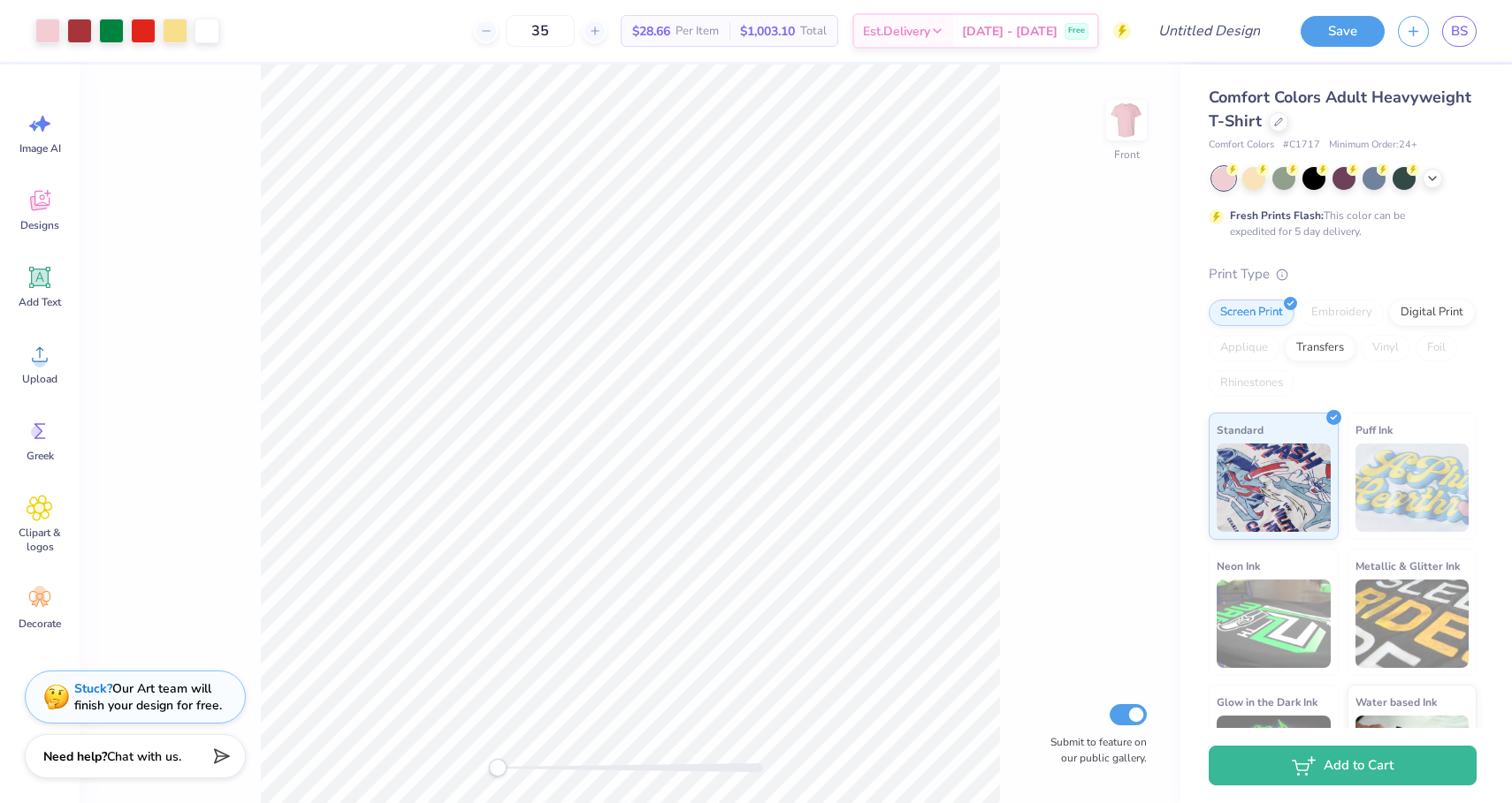
type input "35"
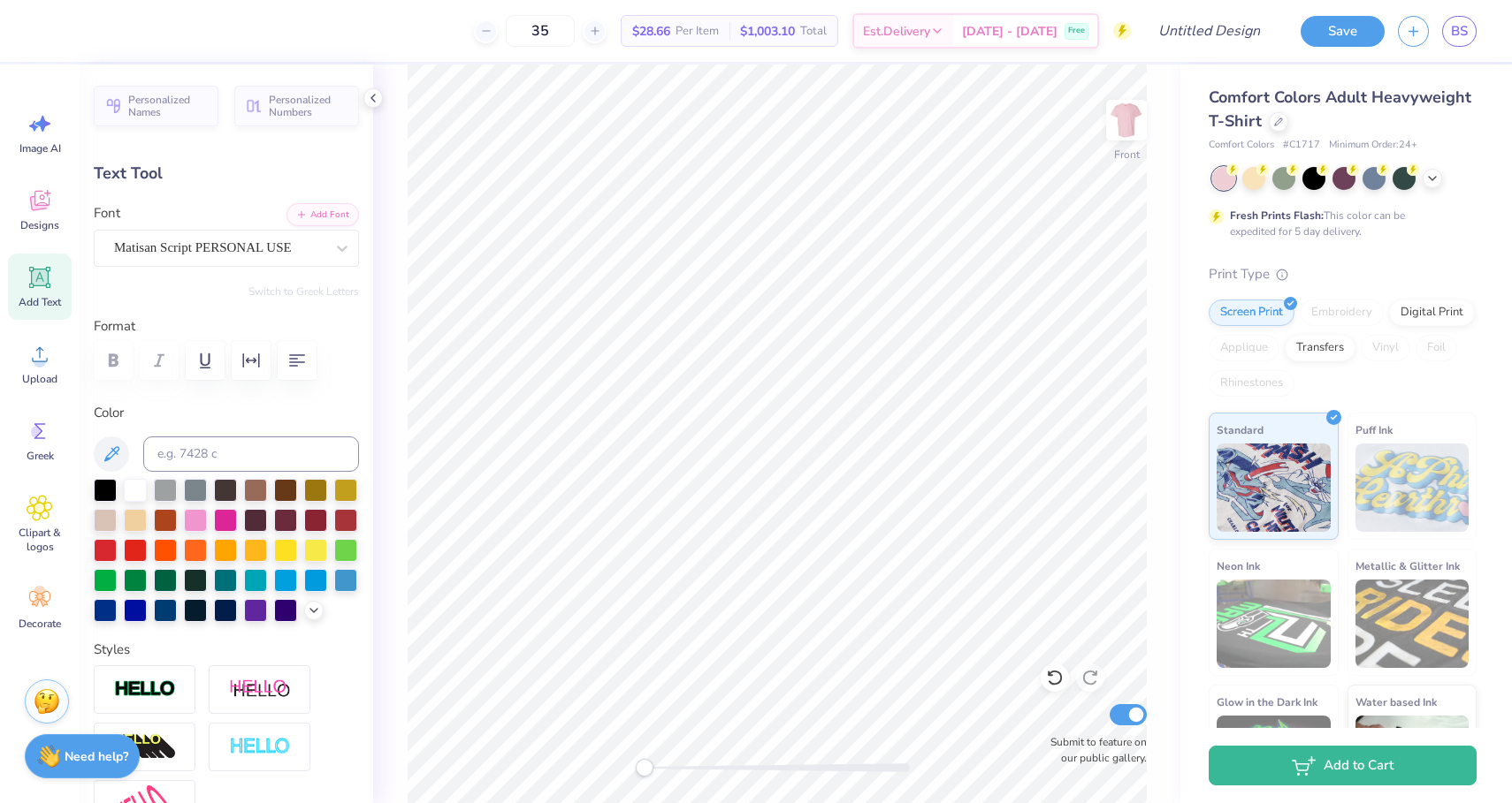
type textarea "H"
type textarea "Kappa Alpha Theta"
type input "1.23"
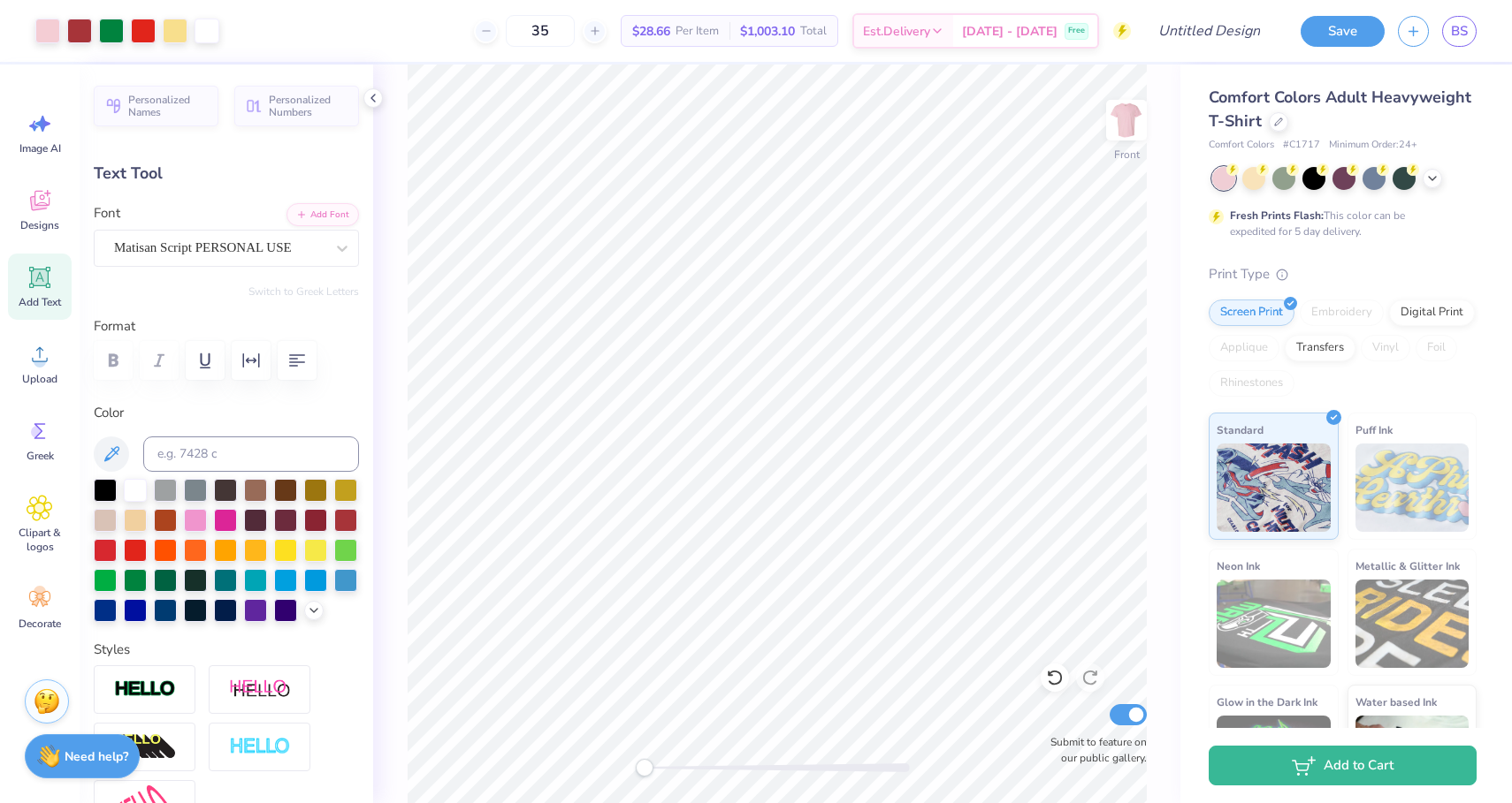
type input "1.41"
type input "9.44"
type textarea "'25"
type input "9.49"
type input "0.33"
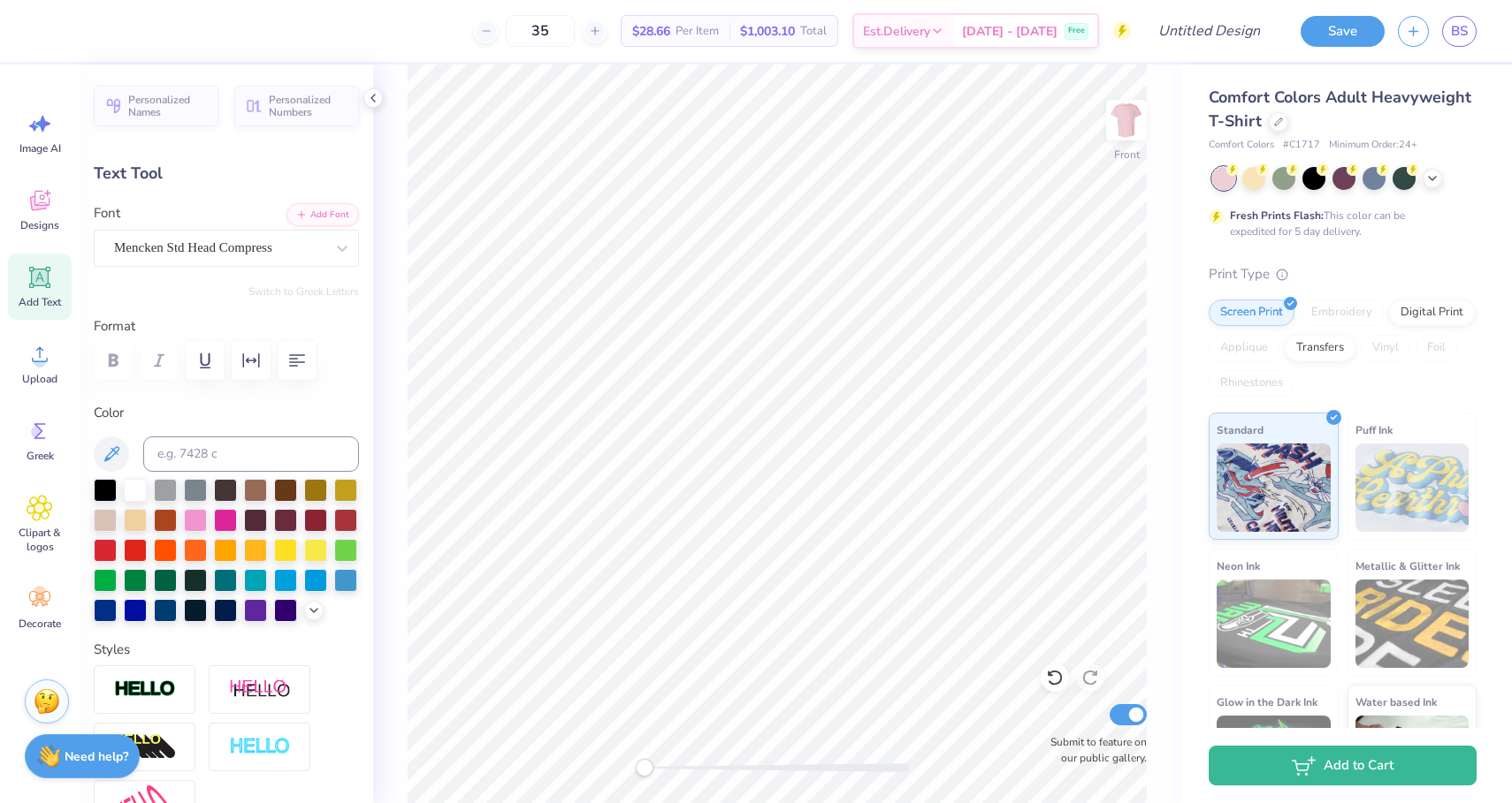
type input "15.18"
type input "5.46"
type input "0.34"
type input "15.74"
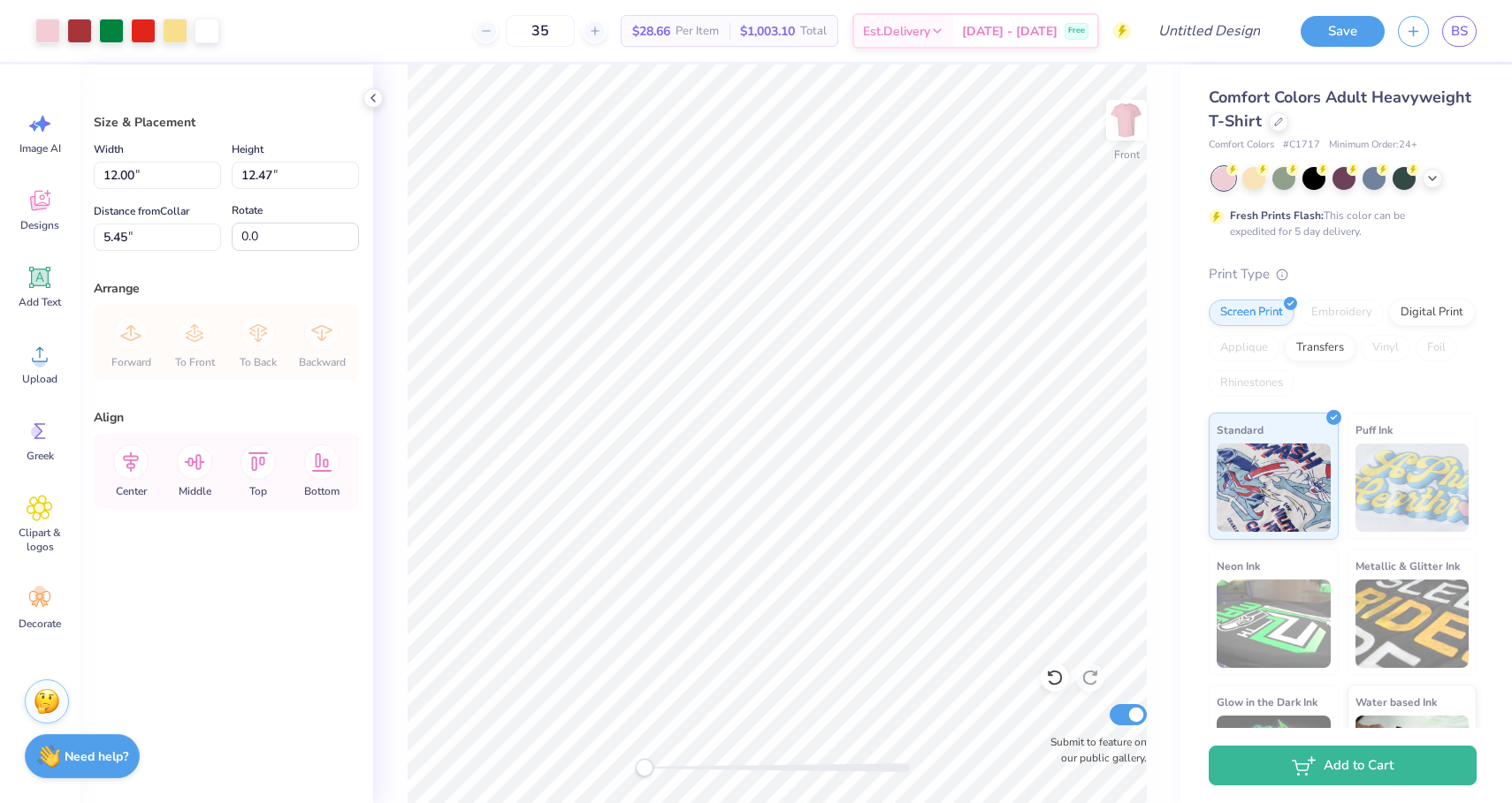
type input "5.45"
